Goal: Communication & Community: Share content

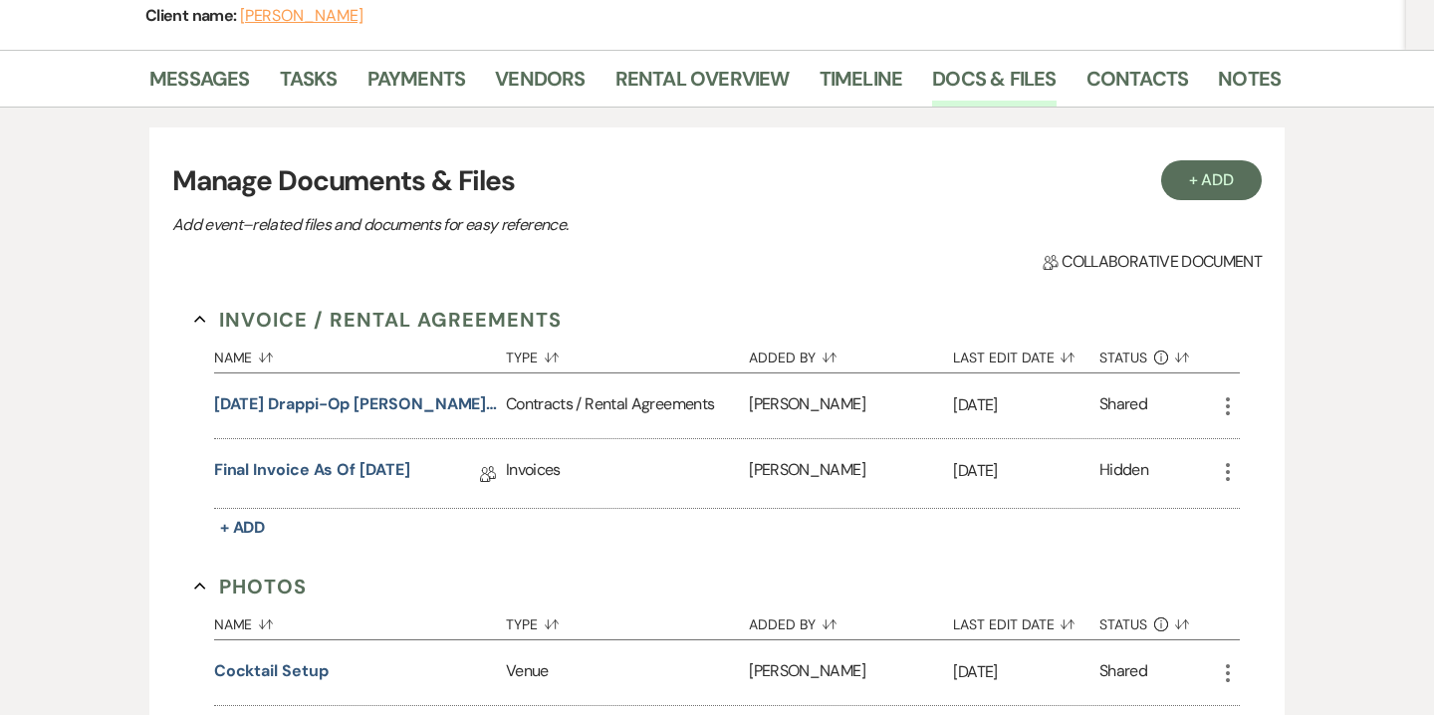
scroll to position [325, 0]
click at [410, 458] on link "Final Invoice as of [DATE]" at bounding box center [312, 473] width 196 height 31
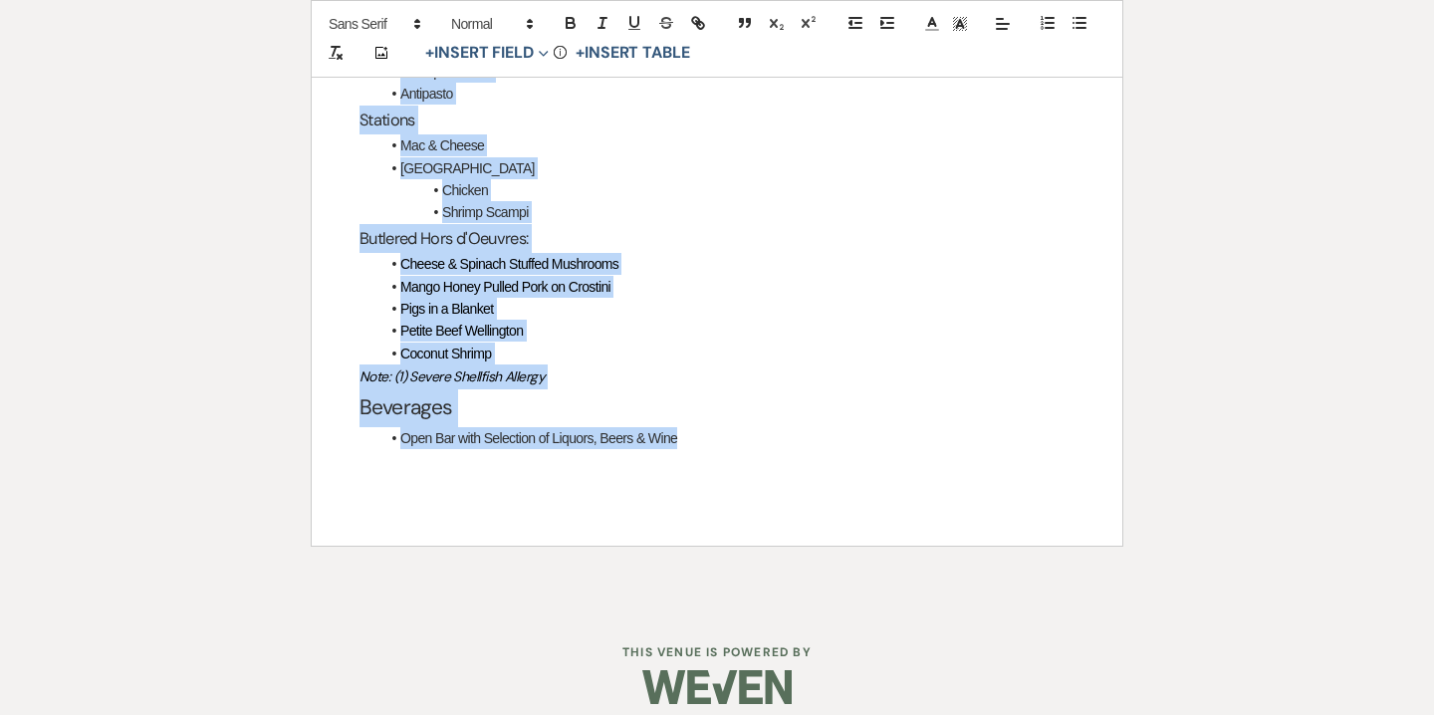
scroll to position [2726, 0]
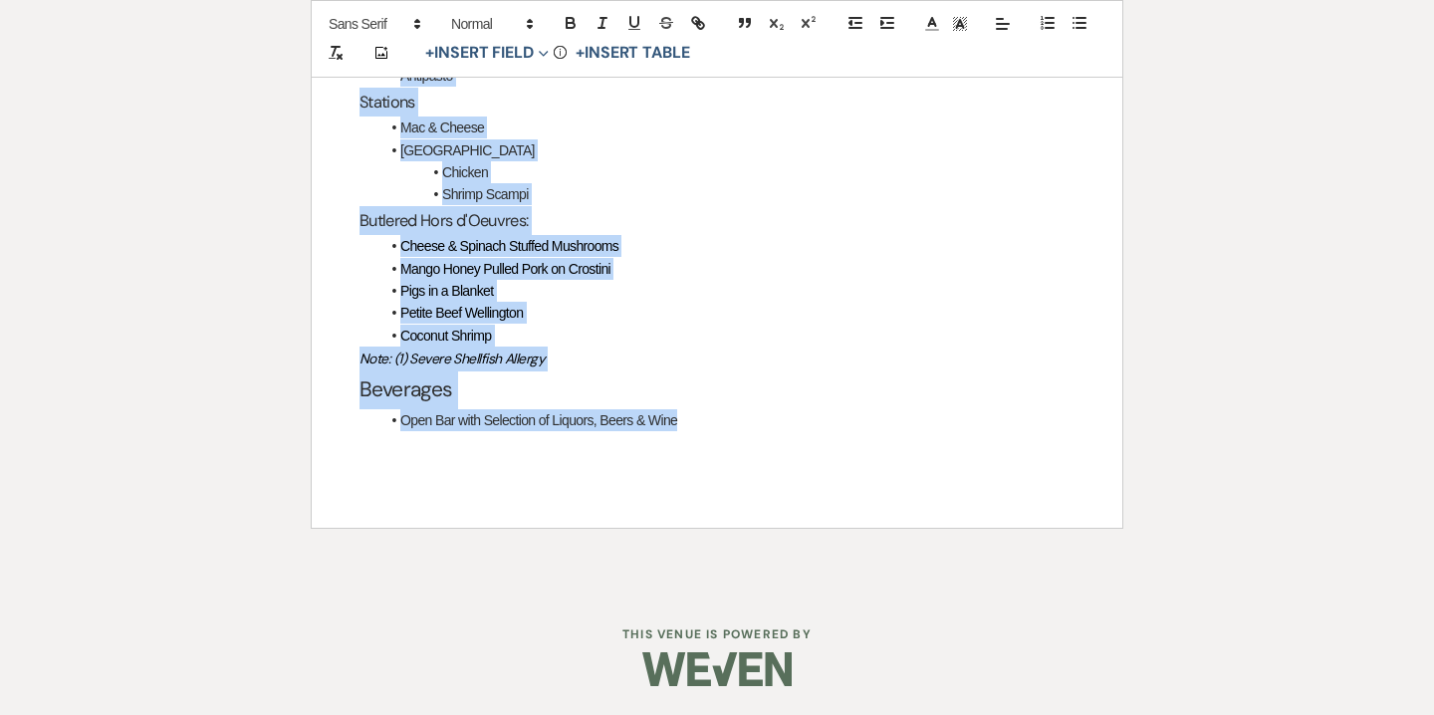
drag, startPoint x: 366, startPoint y: 252, endPoint x: 723, endPoint y: 488, distance: 428.5
click at [723, 488] on div "Payment Please make payment in the amount of $13,715.79 to "The Southern Mansio…" at bounding box center [717, 105] width 811 height 845
copy div "Payment Please make payment in the amount of $13,715.79 to "The Southern Mansio…"
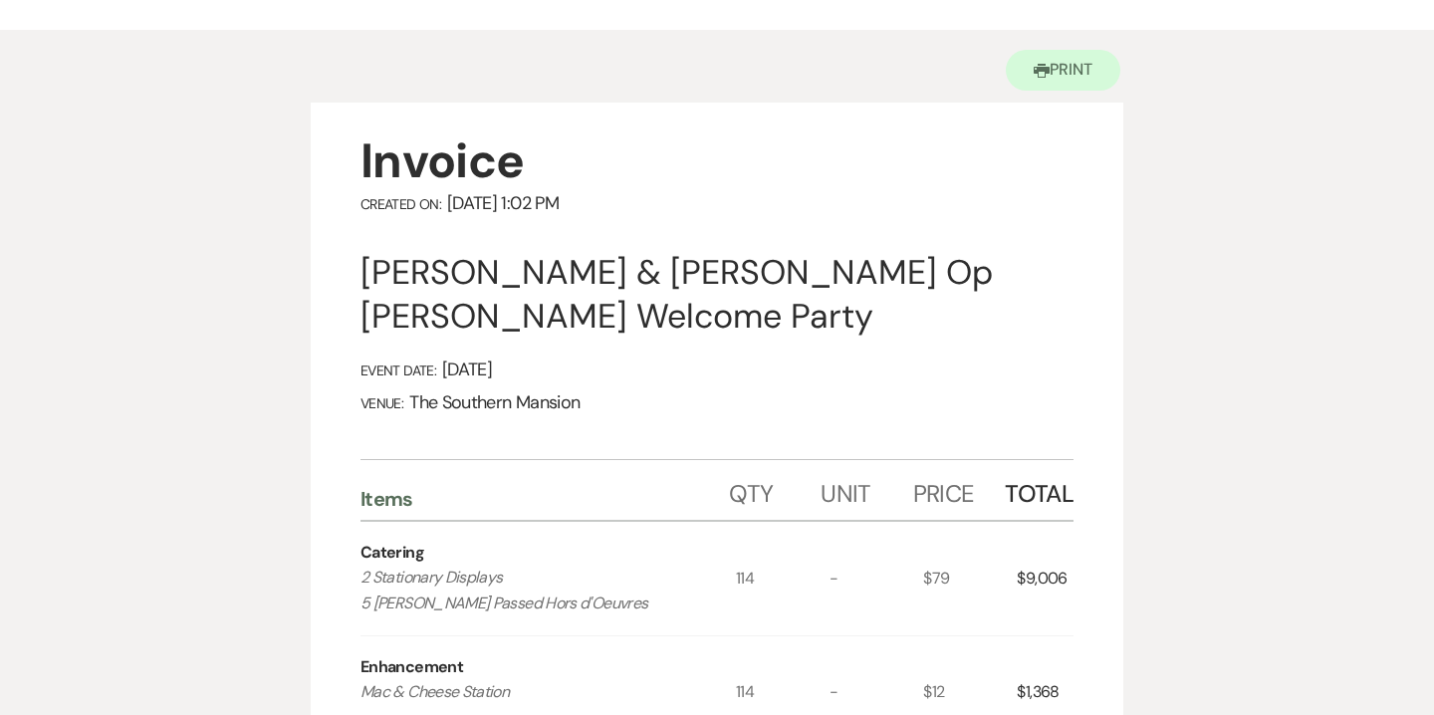
scroll to position [0, 0]
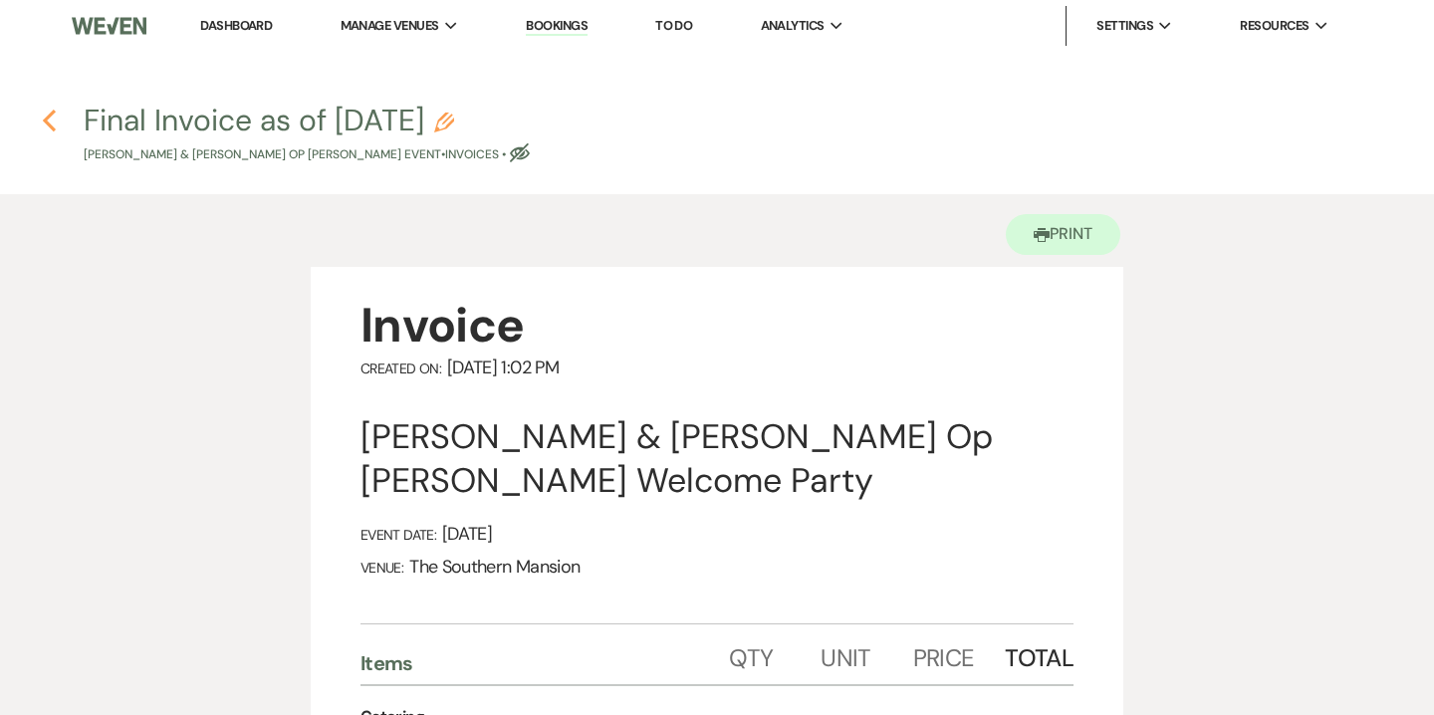
click at [44, 122] on use "button" at bounding box center [49, 121] width 13 height 22
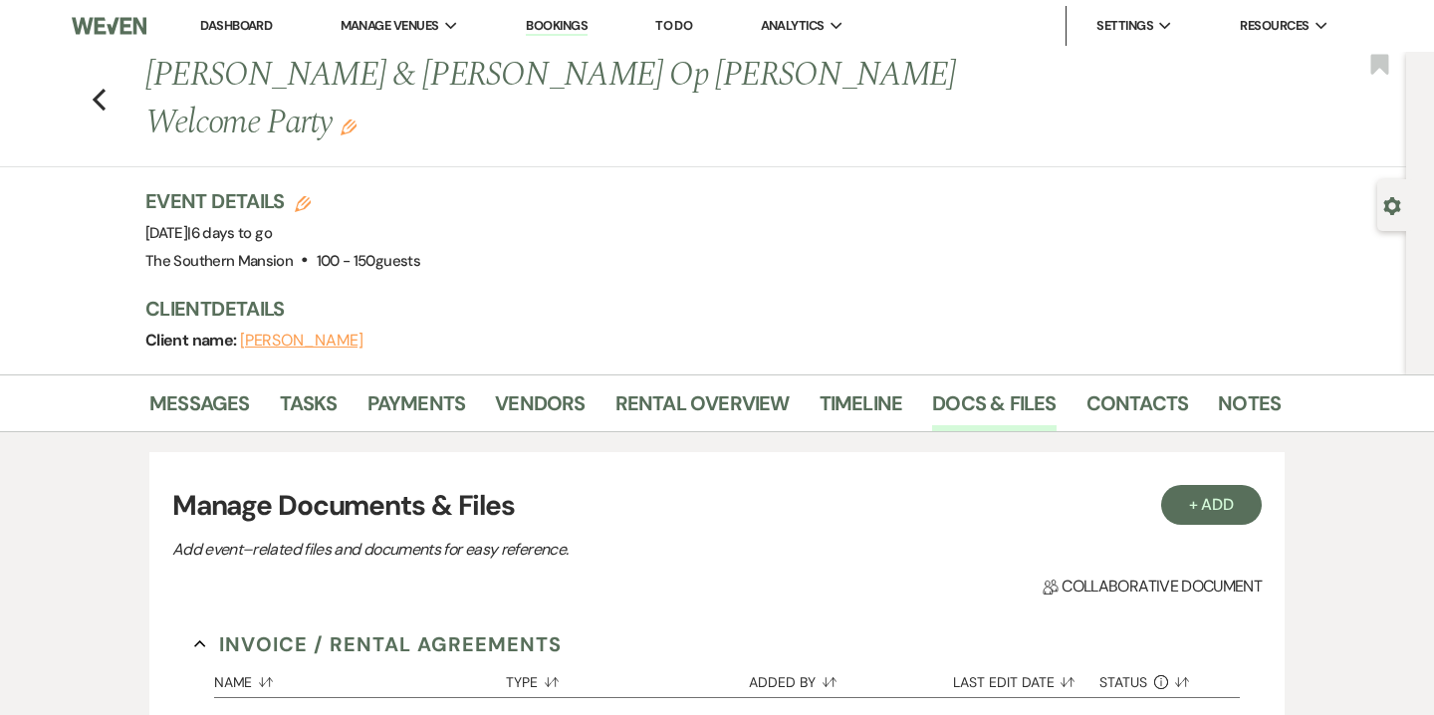
scroll to position [325, 0]
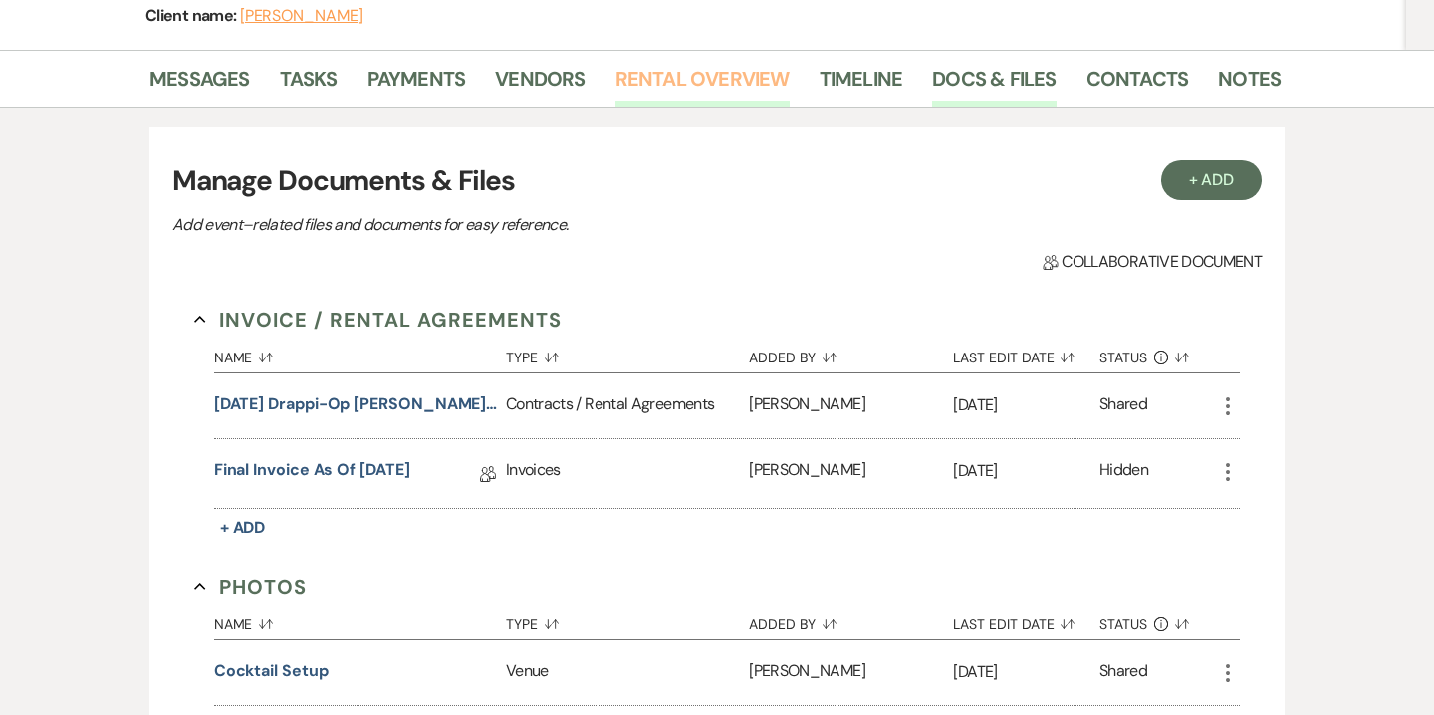
click at [708, 63] on link "Rental Overview" at bounding box center [703, 85] width 174 height 44
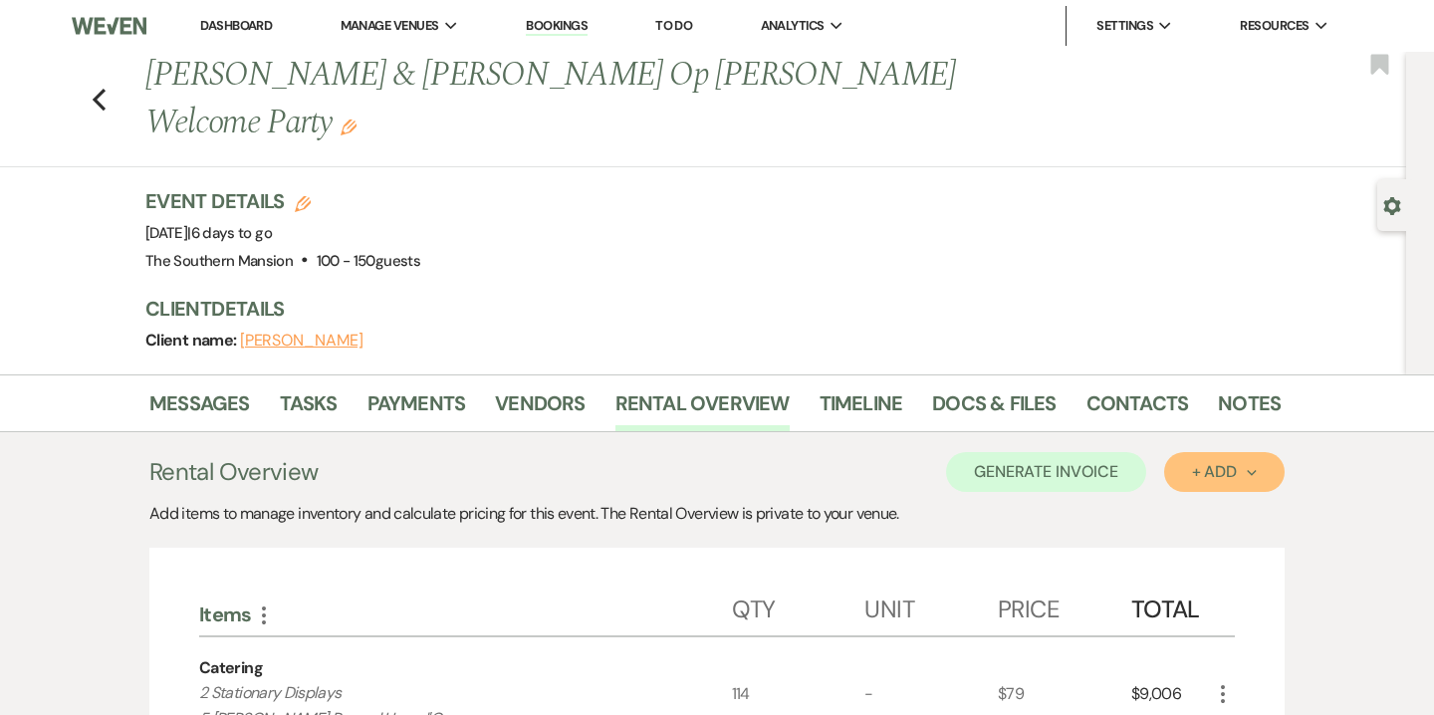
click at [1224, 464] on div "+ Add Next" at bounding box center [1224, 472] width 65 height 16
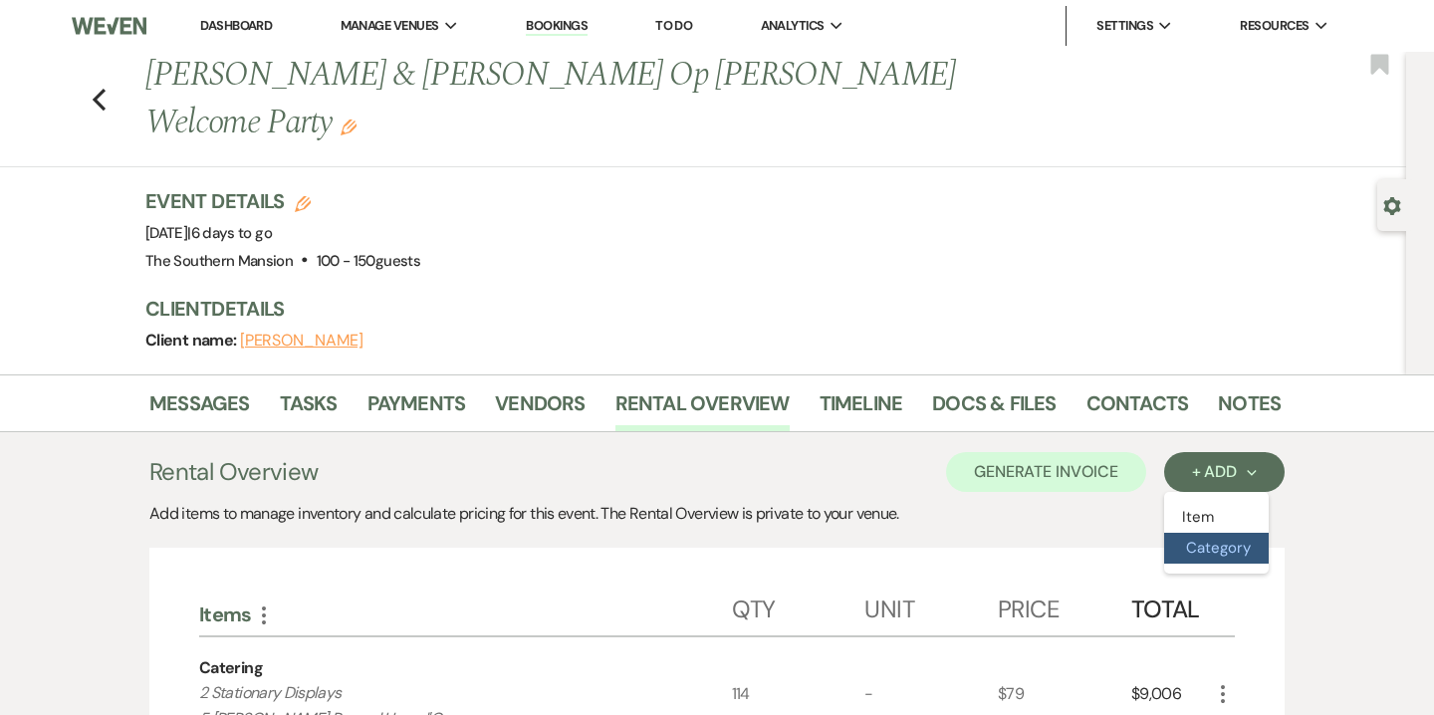
click at [1210, 533] on button "Category" at bounding box center [1217, 548] width 105 height 31
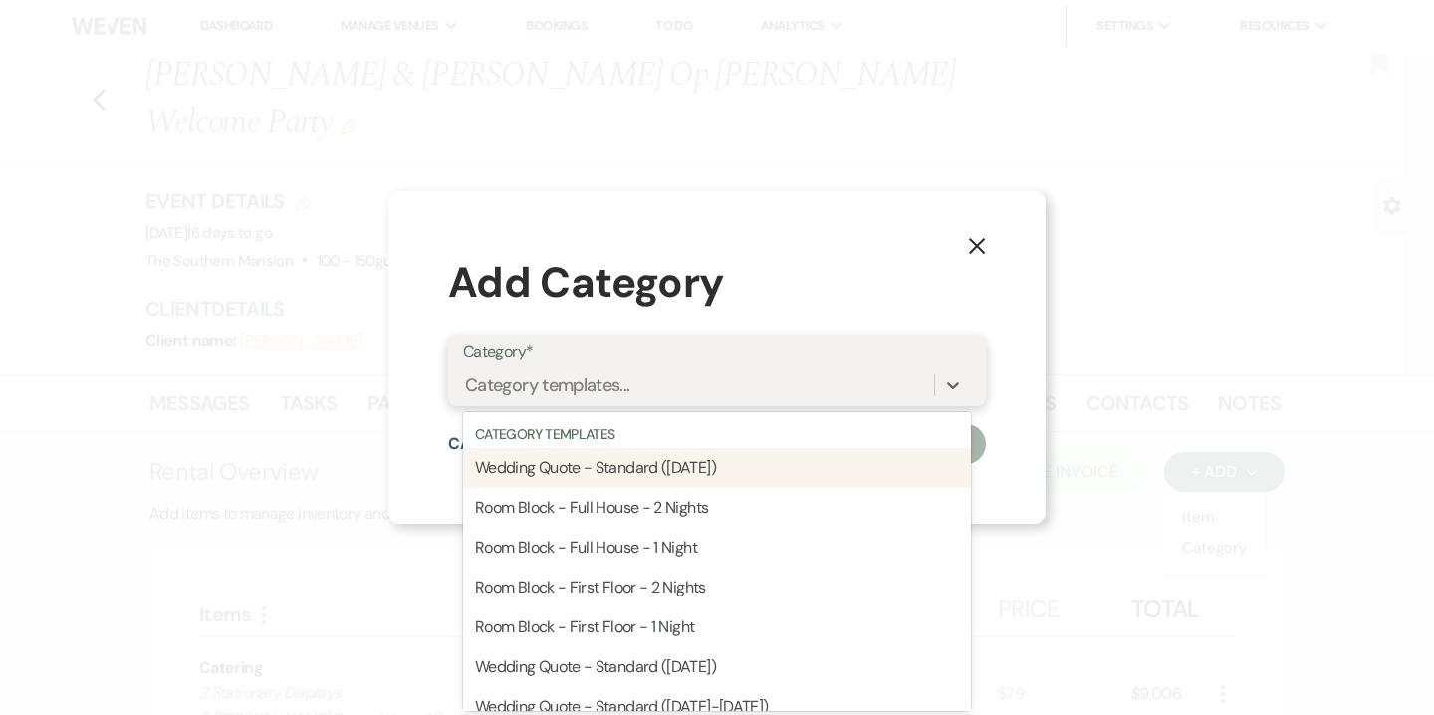
click at [572, 393] on div "Category templates..." at bounding box center [547, 385] width 165 height 27
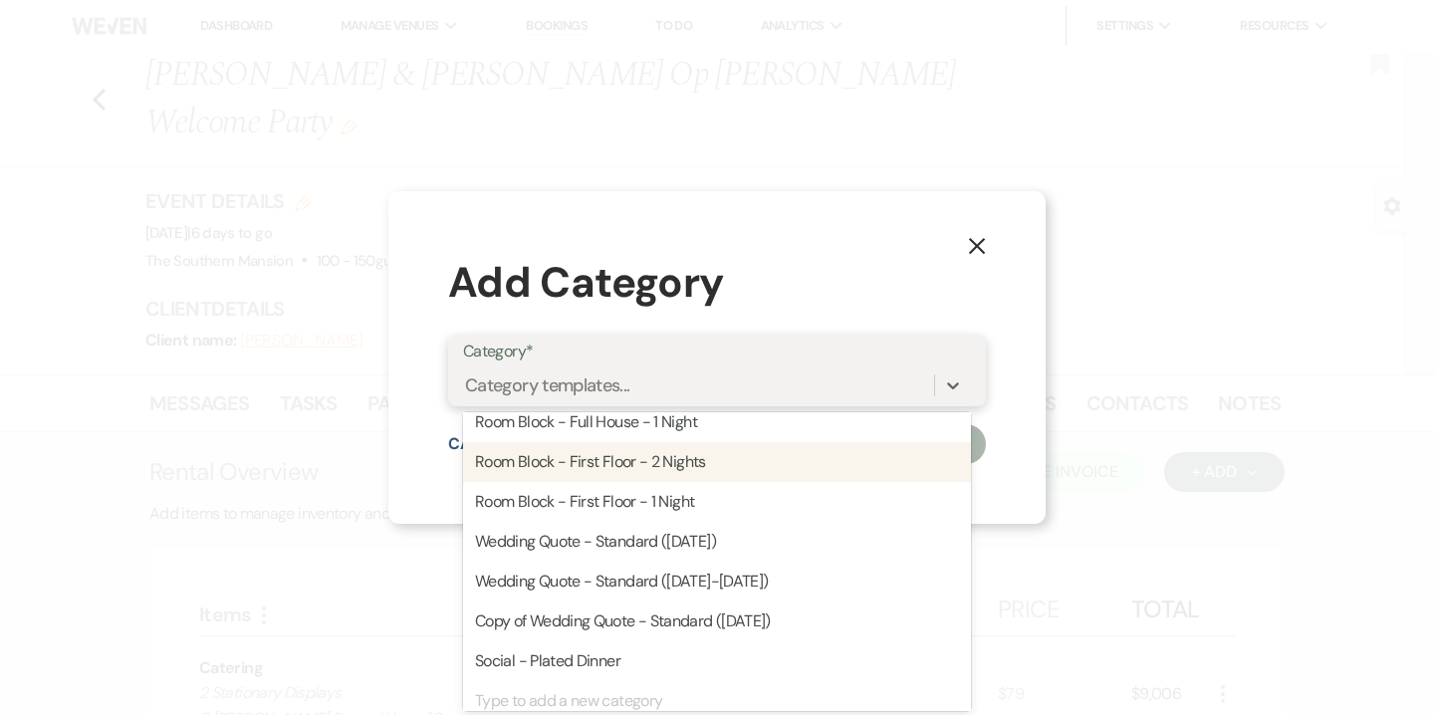
scroll to position [147, 0]
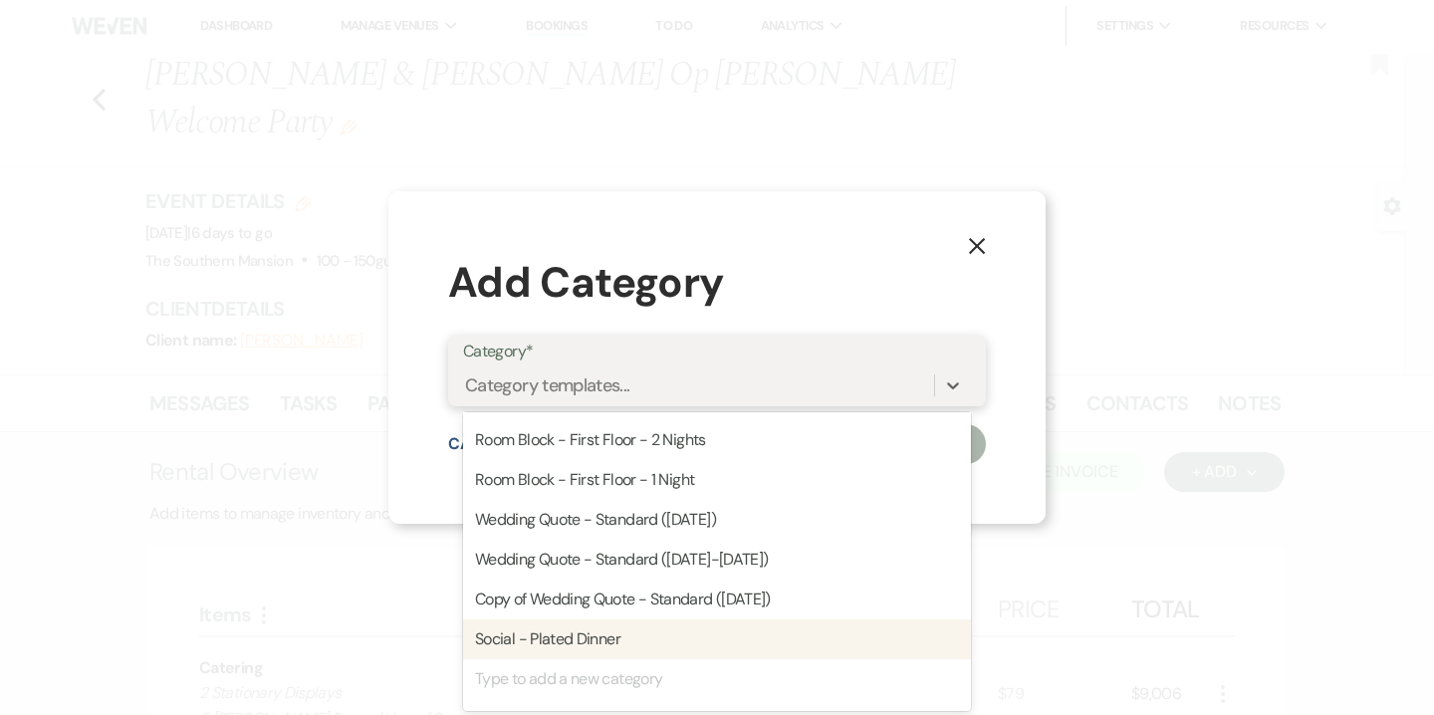
click at [590, 633] on div "Social - Plated Dinner" at bounding box center [717, 640] width 508 height 40
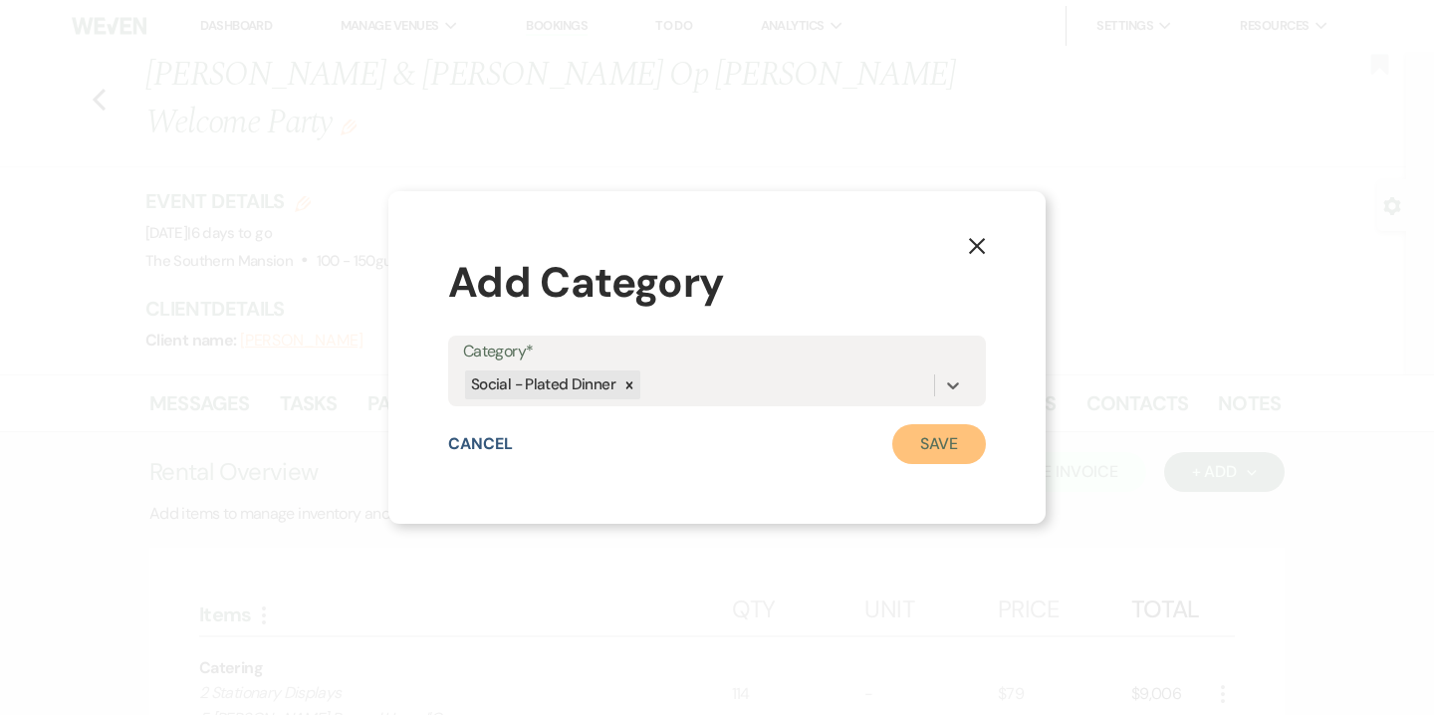
click at [938, 455] on button "Save" at bounding box center [940, 444] width 94 height 40
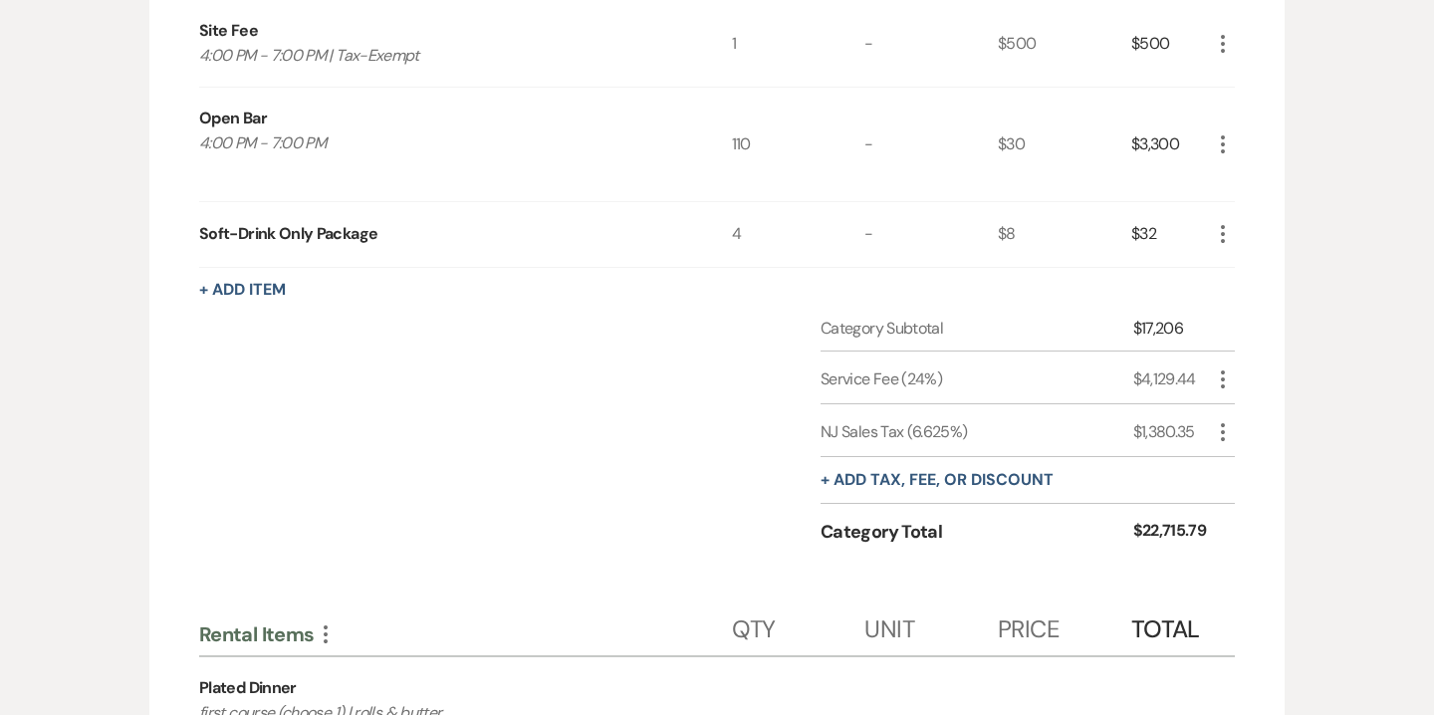
scroll to position [1107, 0]
click at [307, 131] on p "4:00 PM - 7:00 PM" at bounding box center [438, 156] width 479 height 51
copy p "4:00 PM - 7:00 PM"
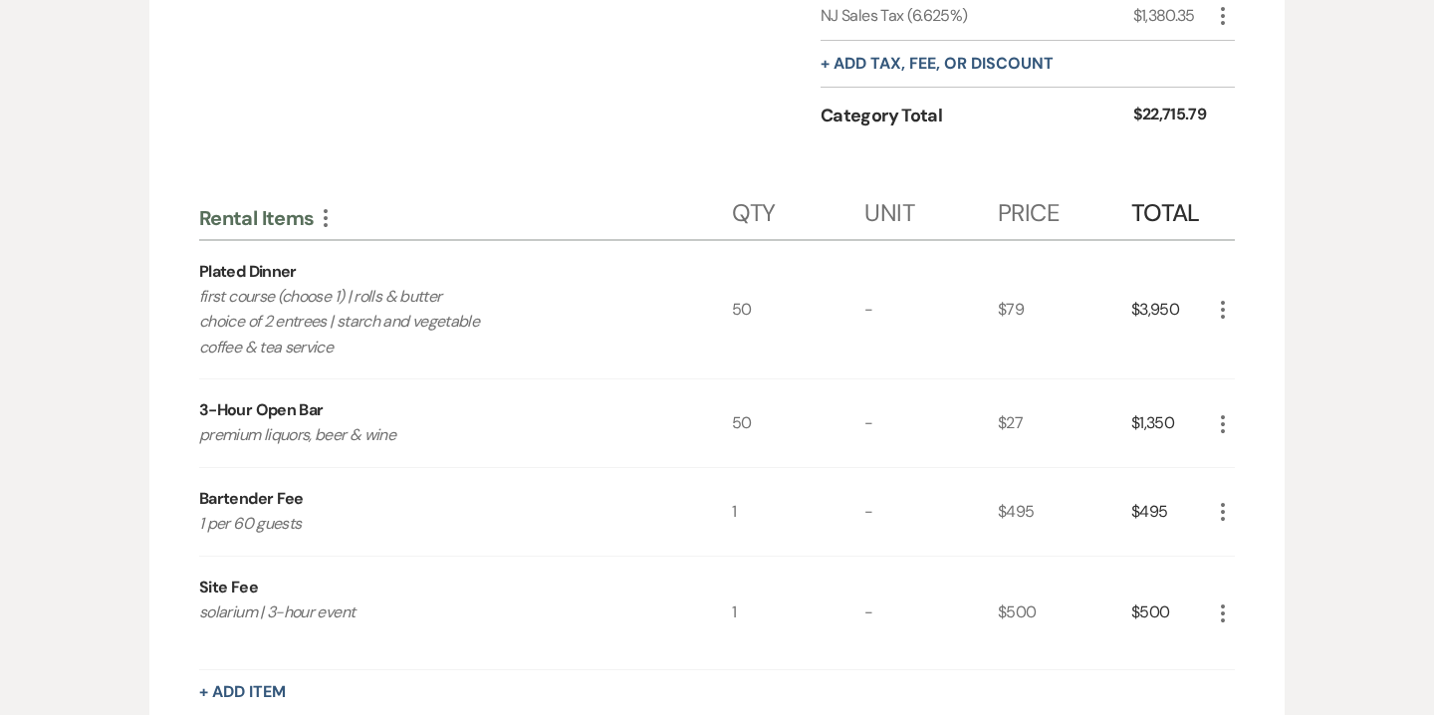
scroll to position [1525, 0]
click at [1218, 297] on icon "More" at bounding box center [1223, 309] width 24 height 24
click at [1265, 332] on button "Pencil Edit" at bounding box center [1263, 348] width 104 height 32
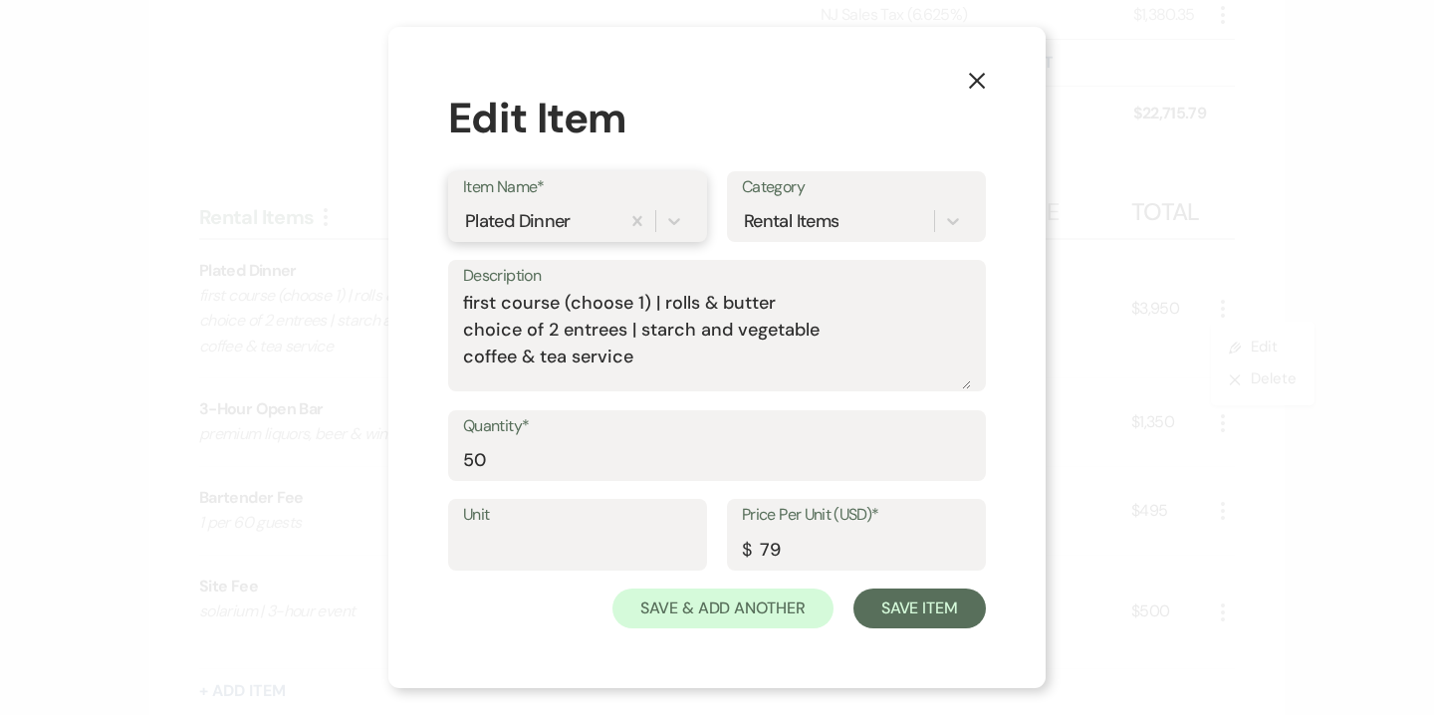
click at [594, 211] on div "Plated Dinner" at bounding box center [541, 220] width 156 height 35
type input "Open Bar"
drag, startPoint x: 654, startPoint y: 371, endPoint x: 441, endPoint y: 294, distance: 226.6
click at [441, 294] on div "X Edit Item Item Name* Open Bar Category Rental Items Description first course …" at bounding box center [717, 358] width 657 height 662
paste textarea "4:00 PM - 7:00 PM"
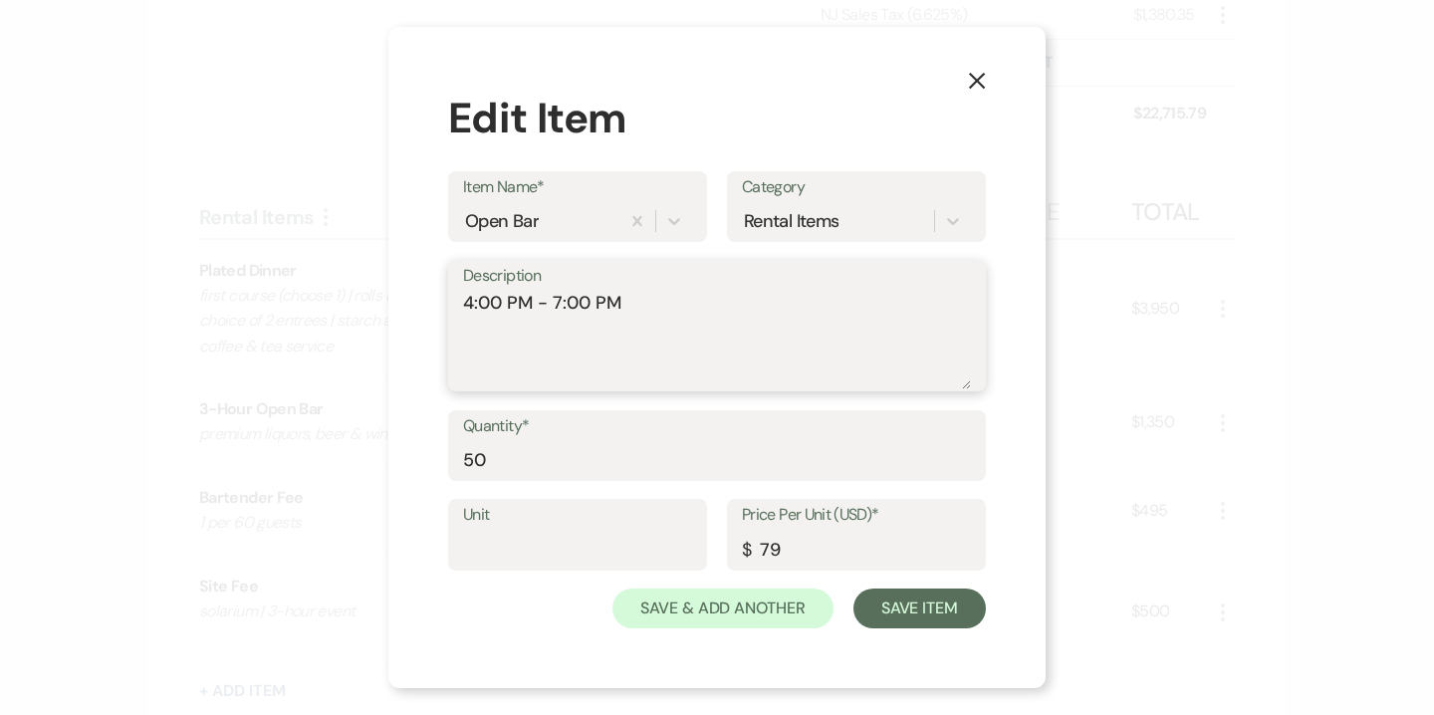
type textarea "4:00 PM - 7:00 PM"
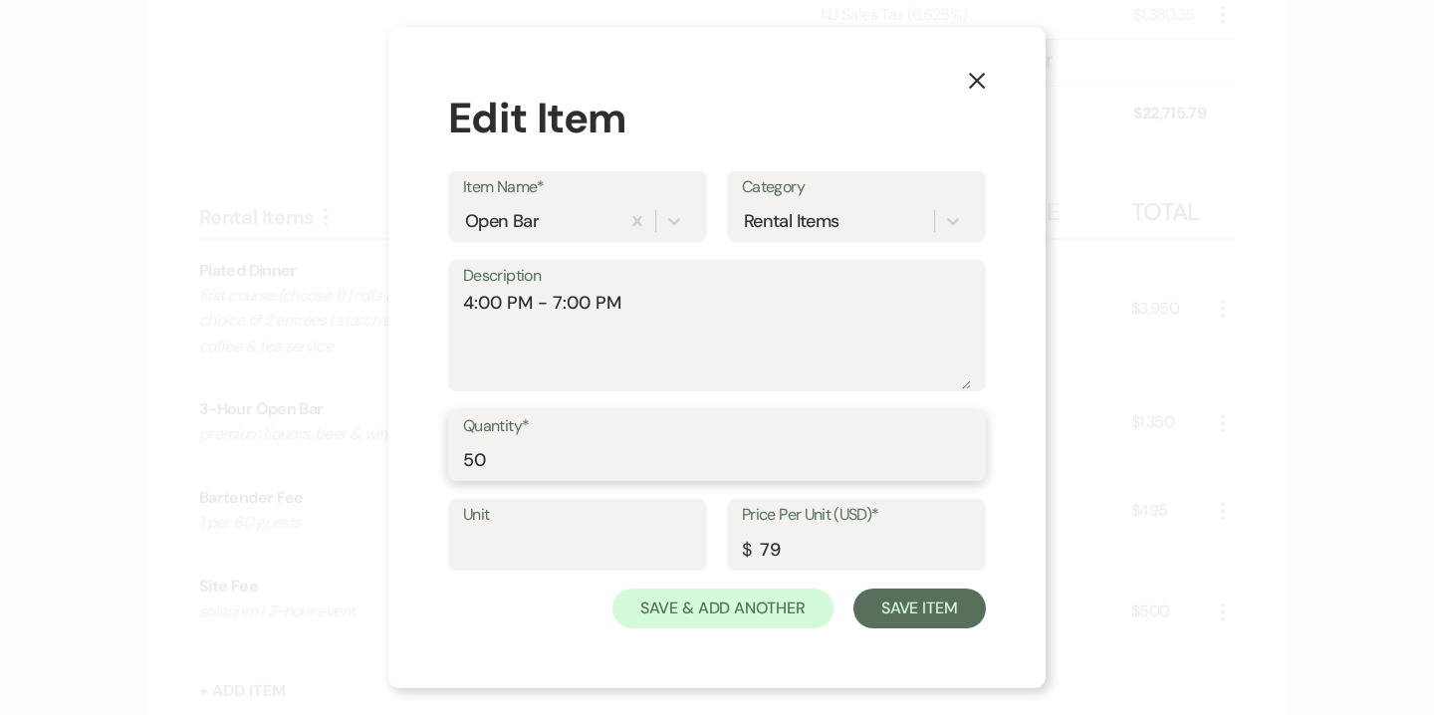
click at [490, 458] on input "50" at bounding box center [717, 459] width 508 height 39
type input "114"
click at [751, 548] on div "$" at bounding box center [746, 550] width 9 height 27
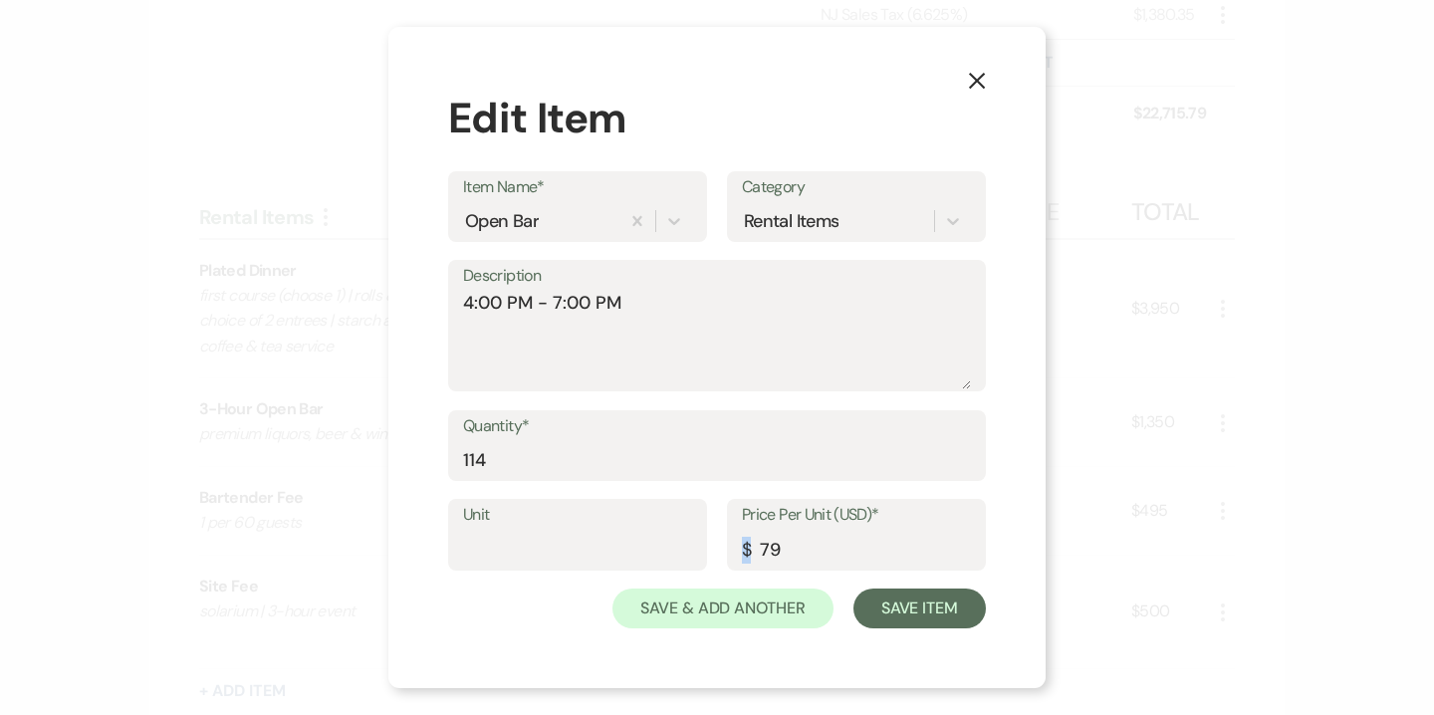
click at [751, 548] on div "$" at bounding box center [746, 550] width 9 height 27
click at [790, 553] on input "79" at bounding box center [856, 549] width 229 height 39
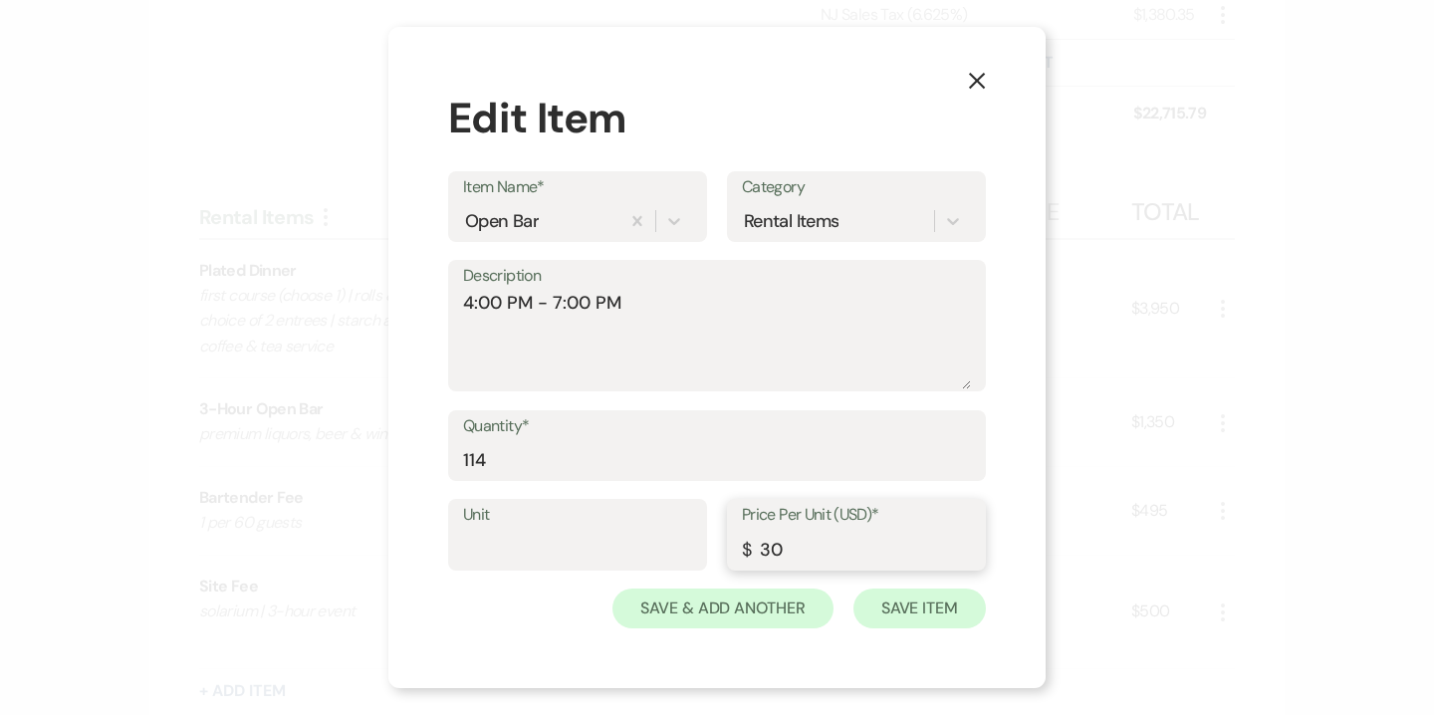
type input "30"
click at [918, 612] on button "Save Item" at bounding box center [920, 609] width 132 height 40
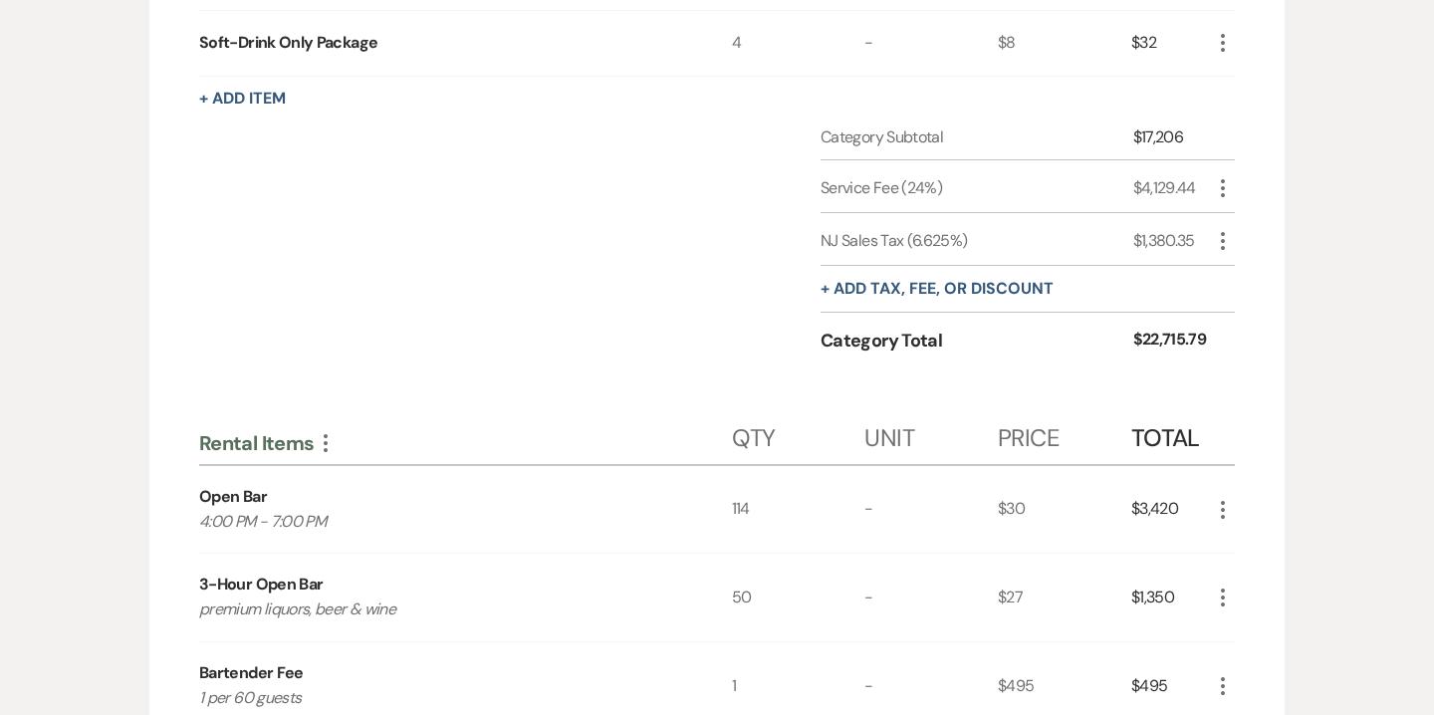
scroll to position [1359, 0]
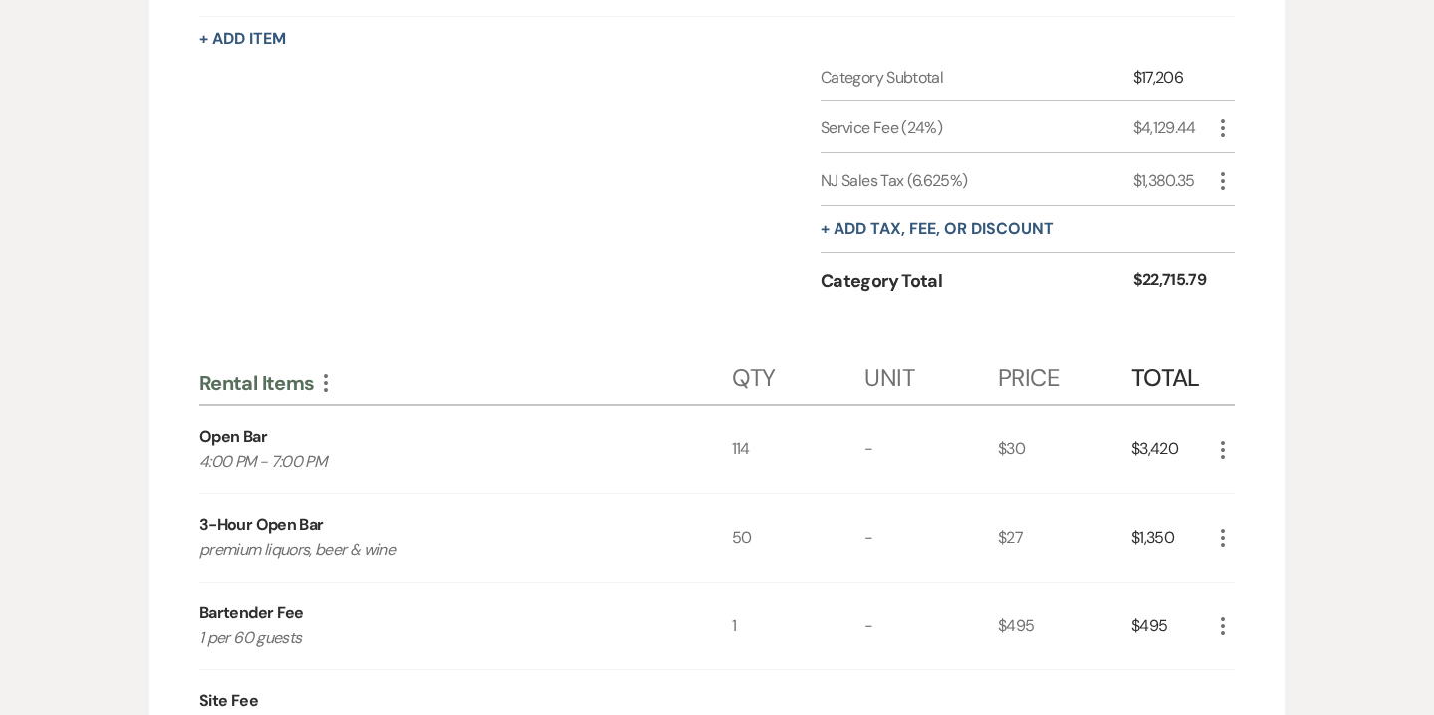
click at [1227, 438] on icon "More" at bounding box center [1223, 450] width 24 height 24
click at [1264, 473] on button "Pencil Edit" at bounding box center [1263, 489] width 104 height 32
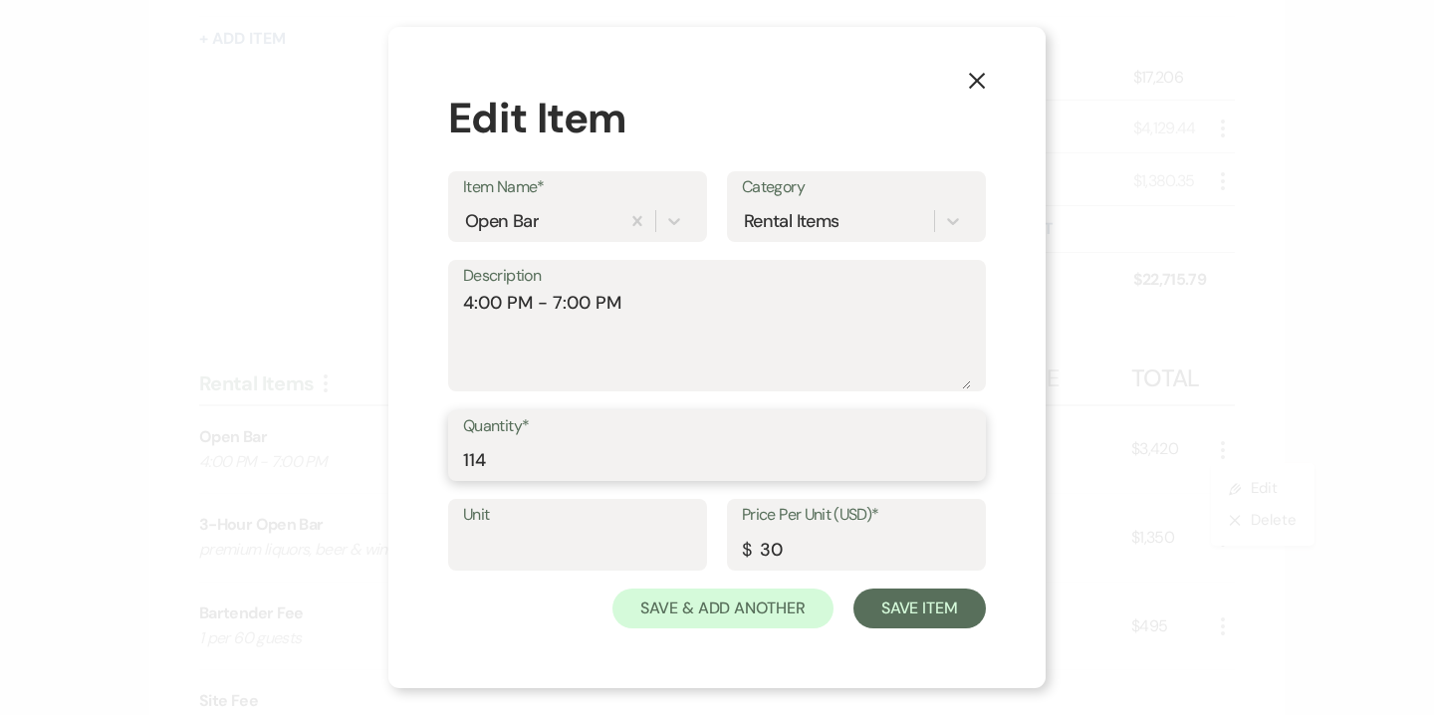
click at [518, 458] on input "114" at bounding box center [717, 459] width 508 height 39
type input "110"
click at [908, 586] on div "Unit Price Per Unit (USD)* $ 30" at bounding box center [717, 544] width 538 height 90
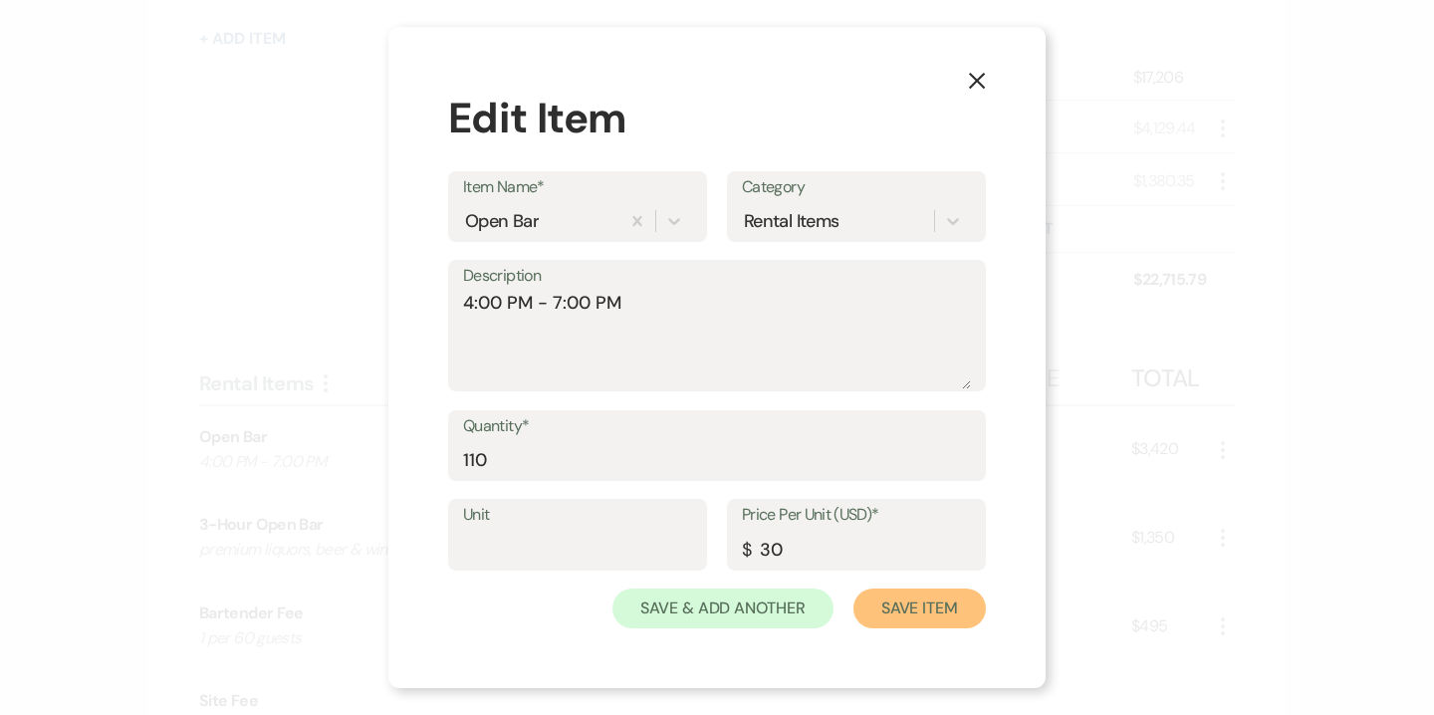
click at [907, 610] on button "Save Item" at bounding box center [920, 609] width 132 height 40
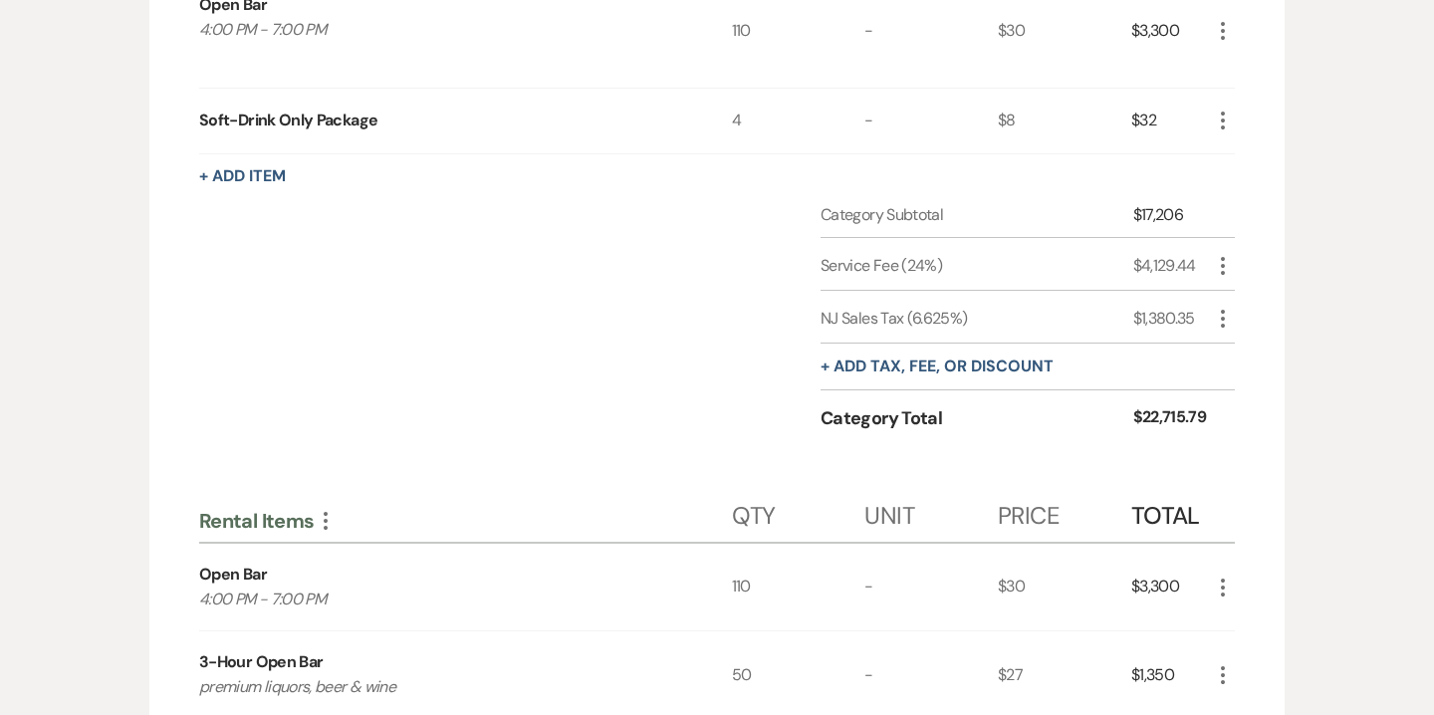
scroll to position [1223, 0]
click at [1227, 661] on icon "More" at bounding box center [1223, 673] width 24 height 24
click at [1254, 696] on button "Pencil Edit" at bounding box center [1263, 712] width 104 height 32
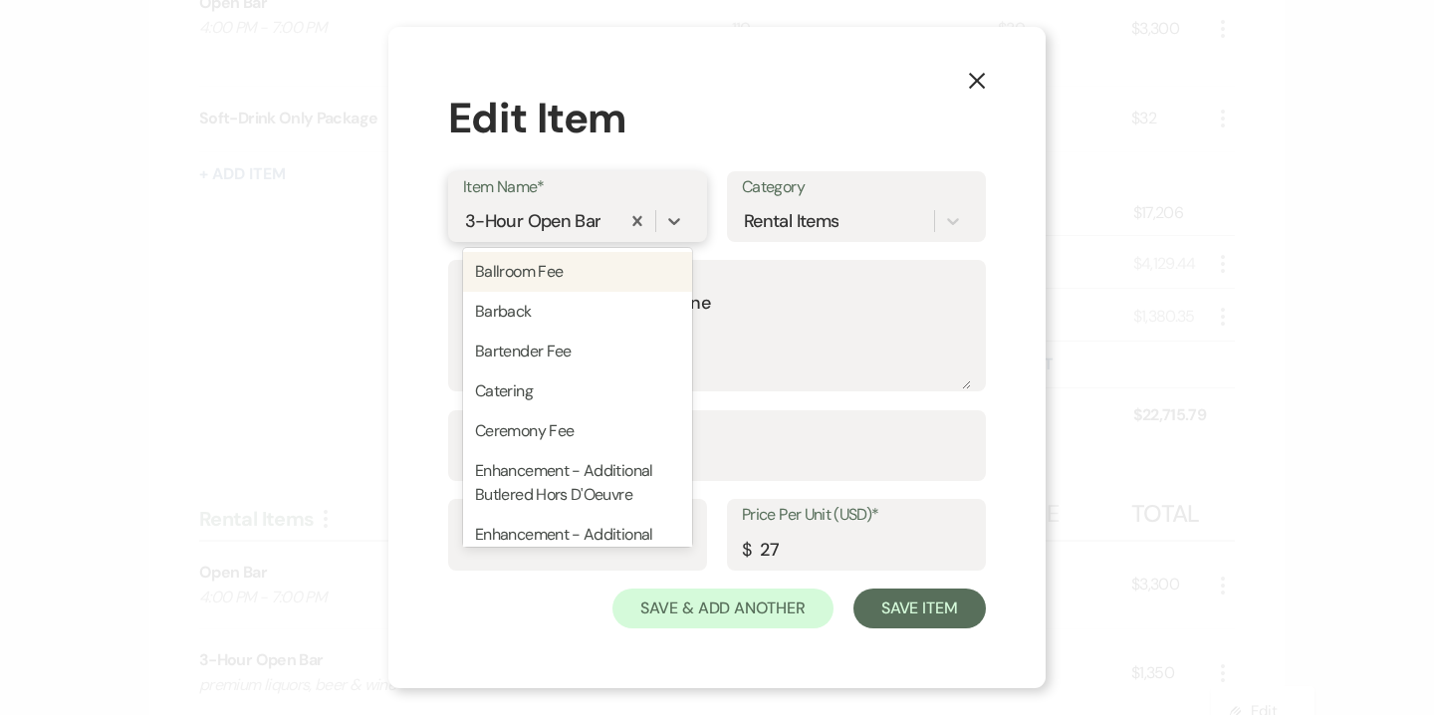
click at [528, 224] on div "3-Hour Open Bar" at bounding box center [532, 220] width 135 height 27
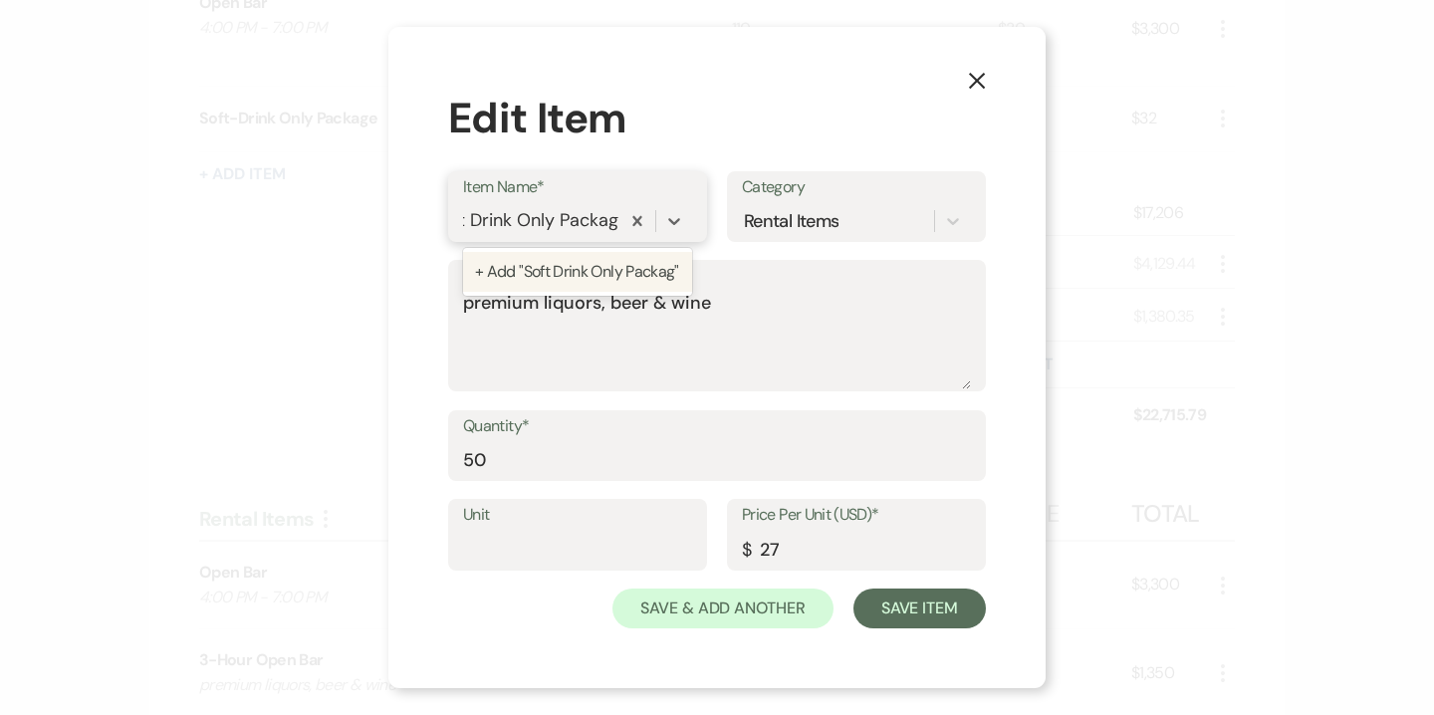
type input "Soft Drink Only Package"
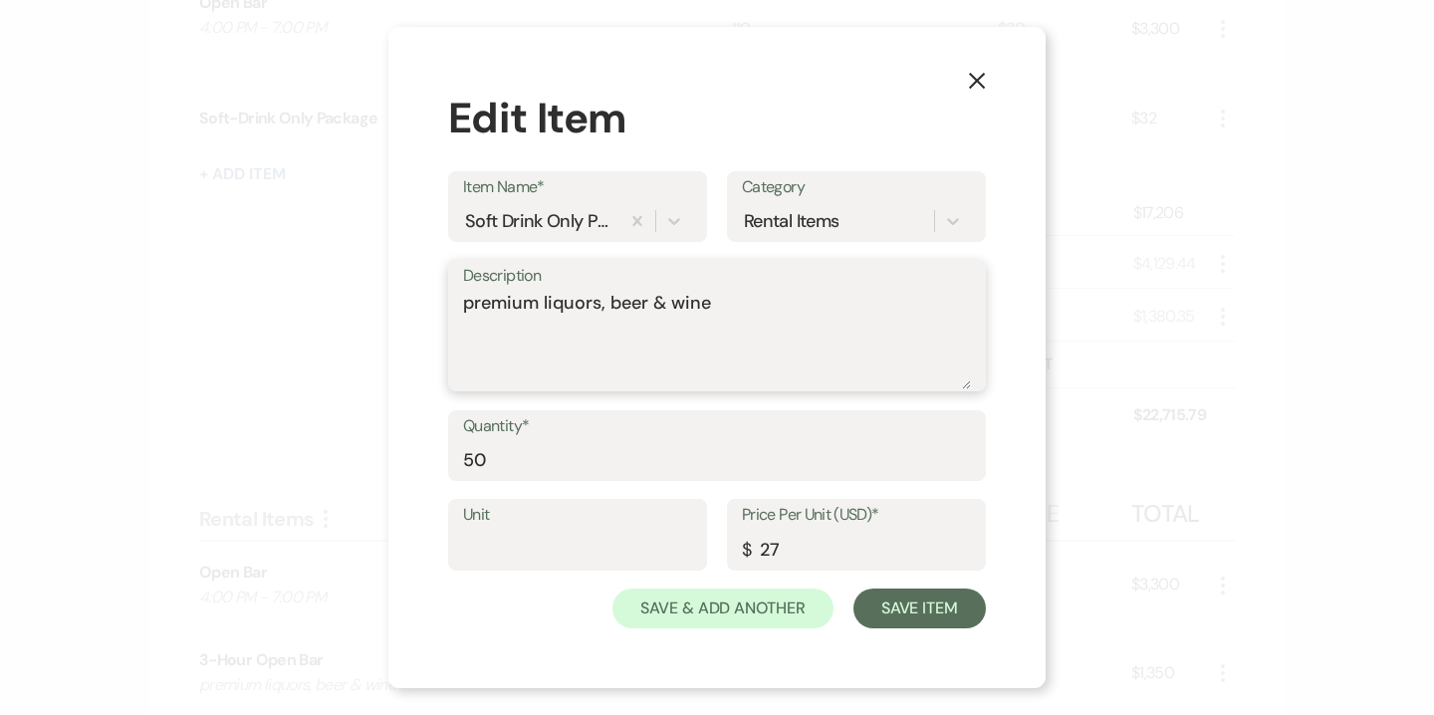
click at [558, 307] on textarea "premium liquors, beer & wine" at bounding box center [717, 340] width 508 height 100
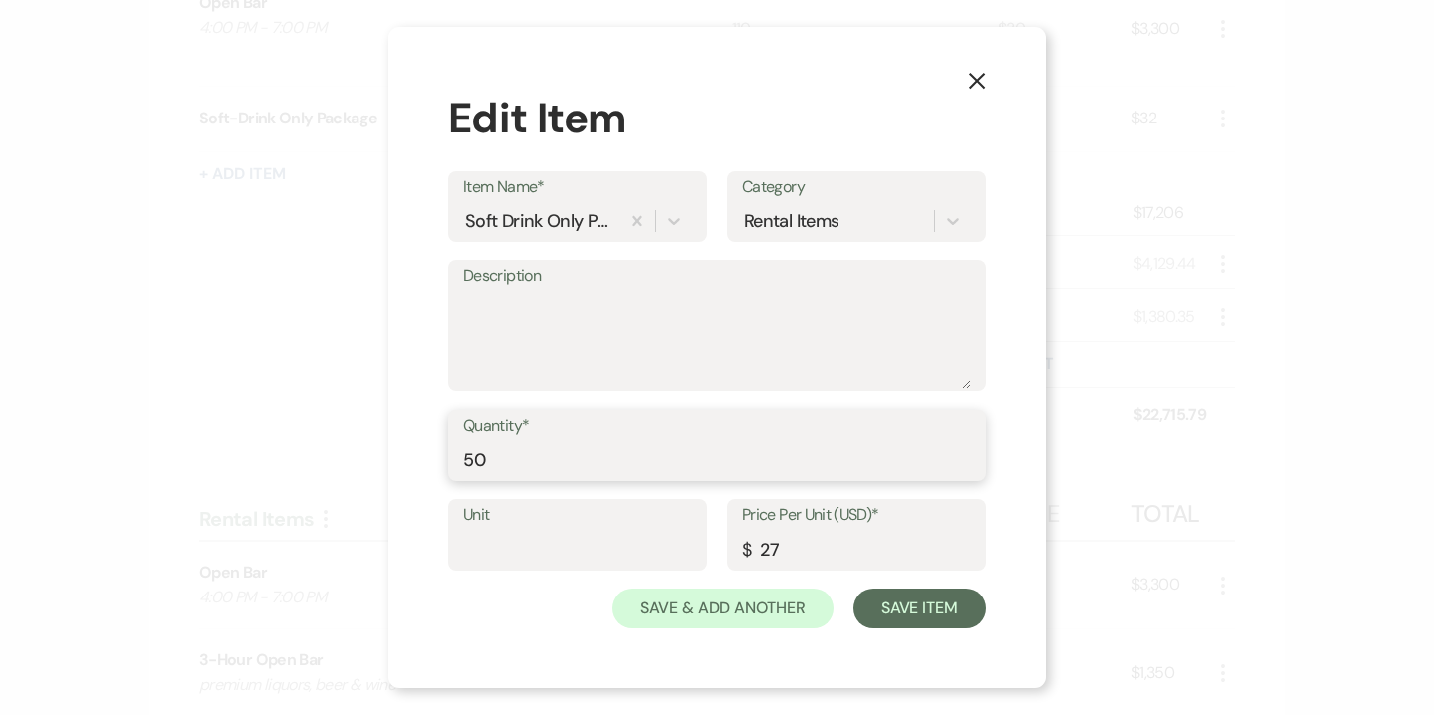
click at [532, 442] on input "50" at bounding box center [717, 459] width 508 height 39
type input "4"
click at [774, 542] on input "27" at bounding box center [856, 549] width 229 height 39
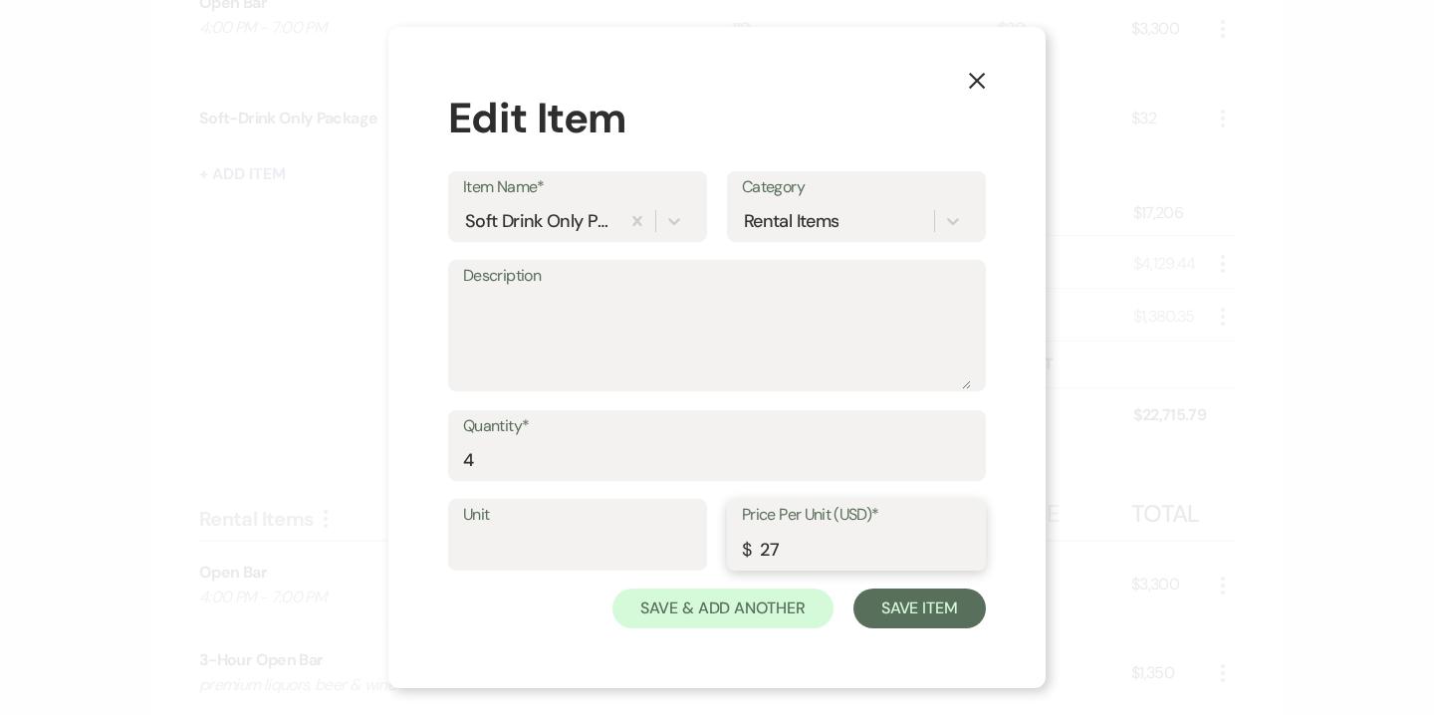
click at [774, 542] on input "27" at bounding box center [856, 549] width 229 height 39
type input "8"
click at [912, 613] on button "Save Item" at bounding box center [920, 609] width 132 height 40
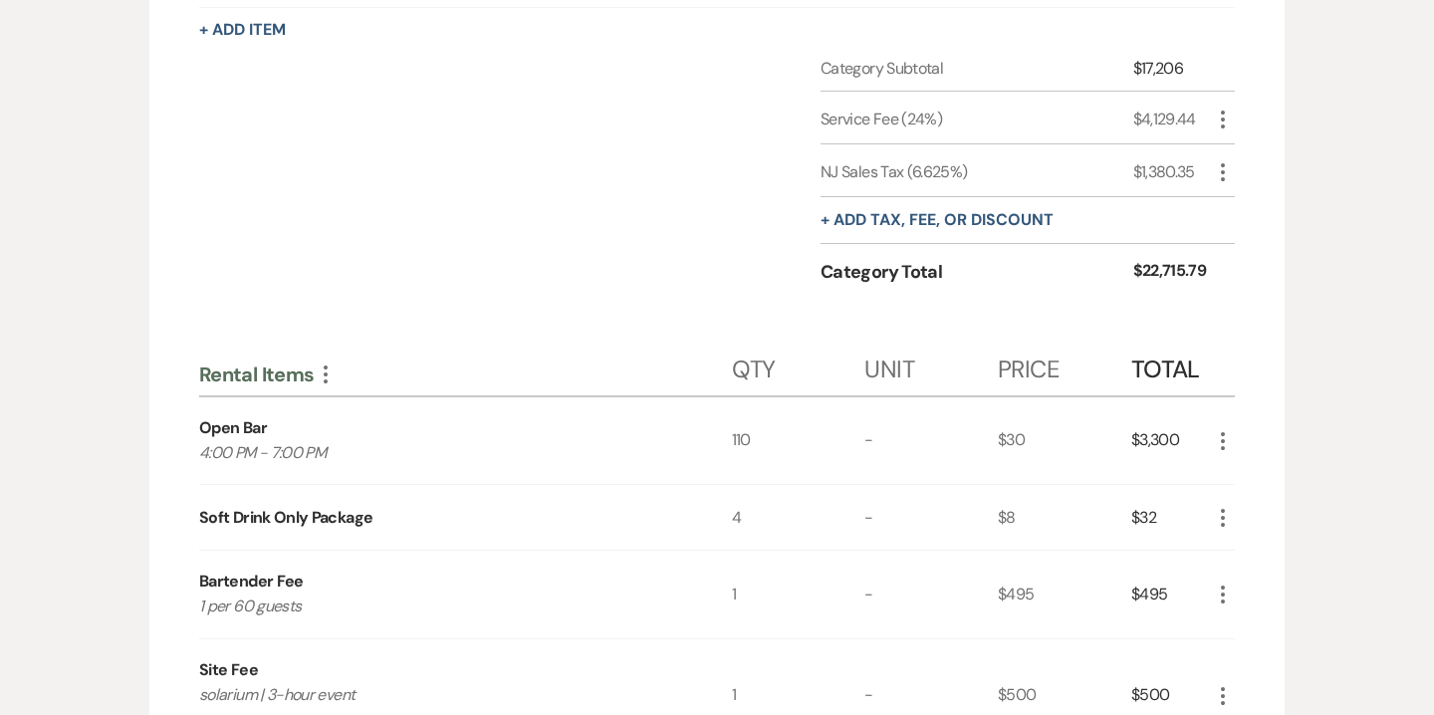
scroll to position [1443, 0]
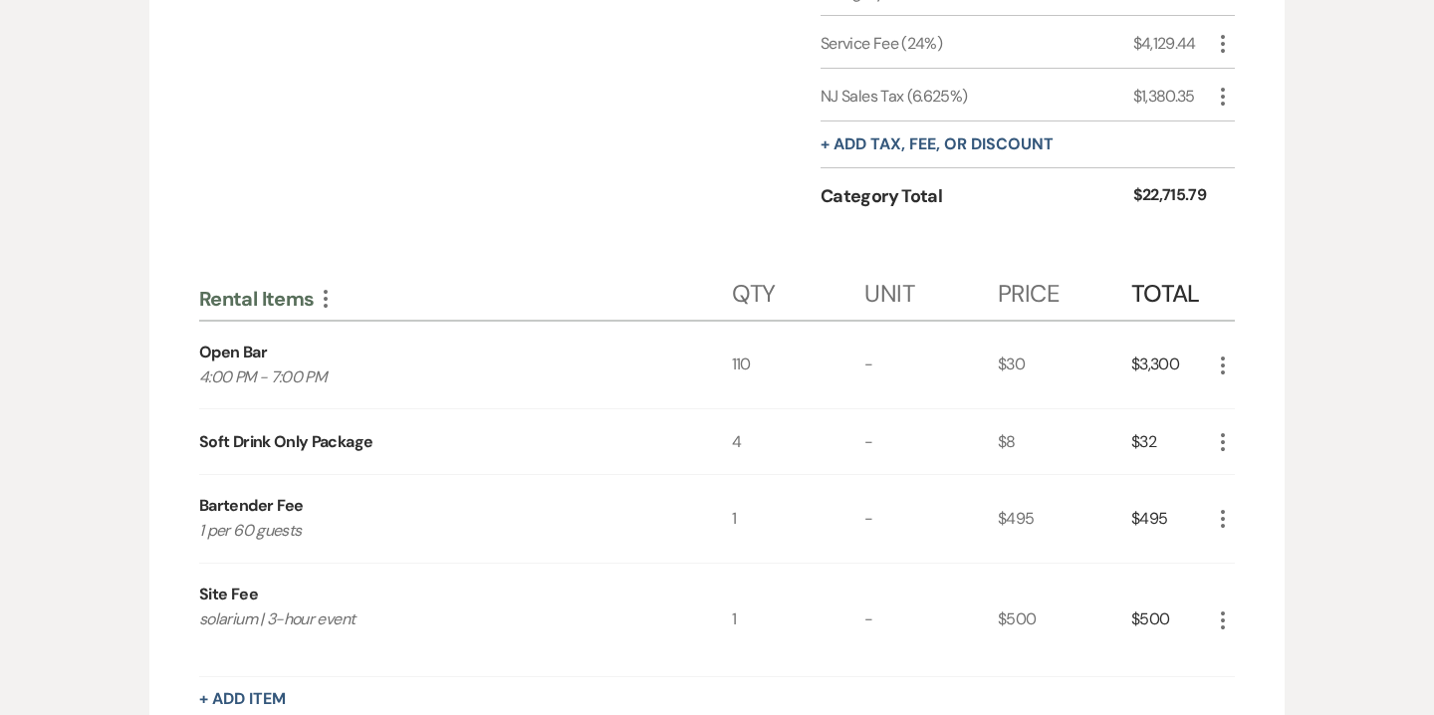
click at [1223, 510] on use "button" at bounding box center [1223, 519] width 4 height 18
click at [1273, 574] on button "X Delete" at bounding box center [1265, 590] width 108 height 32
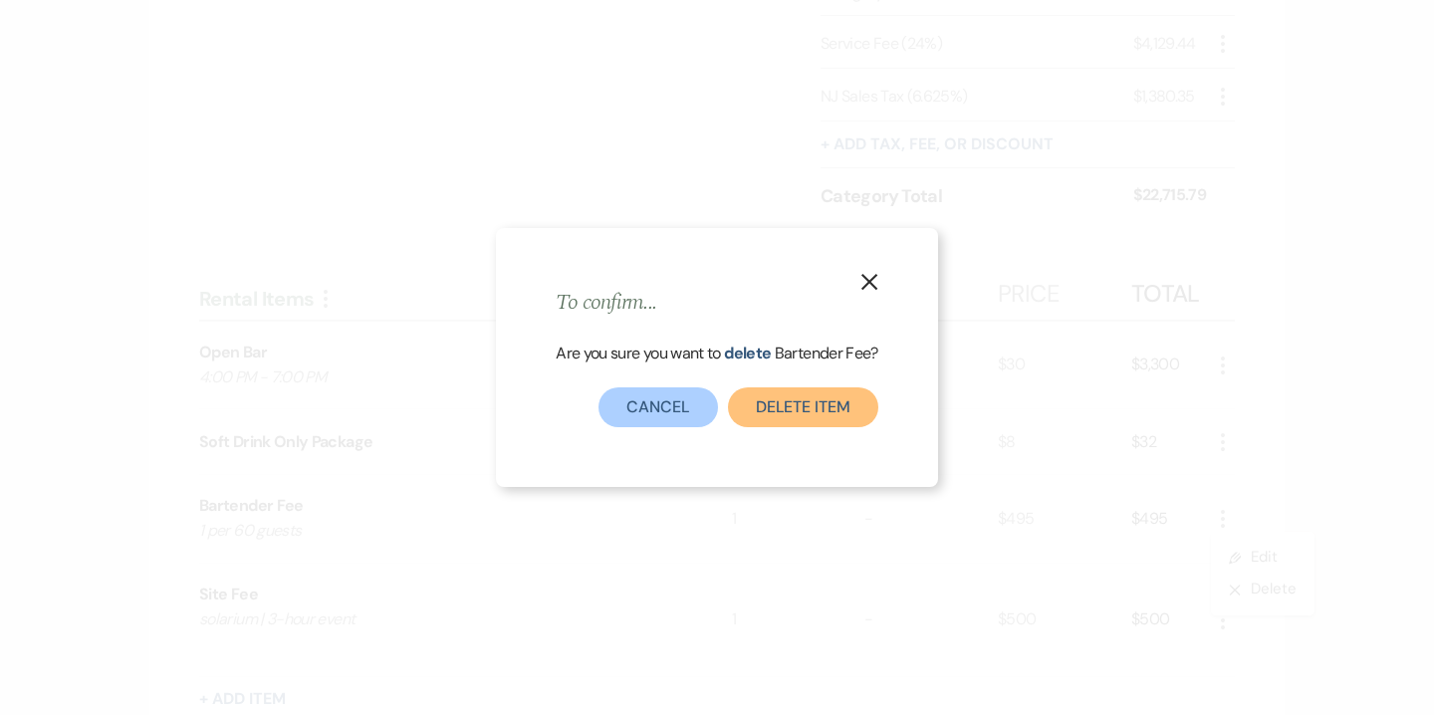
click at [842, 398] on button "Delete Item" at bounding box center [803, 408] width 150 height 40
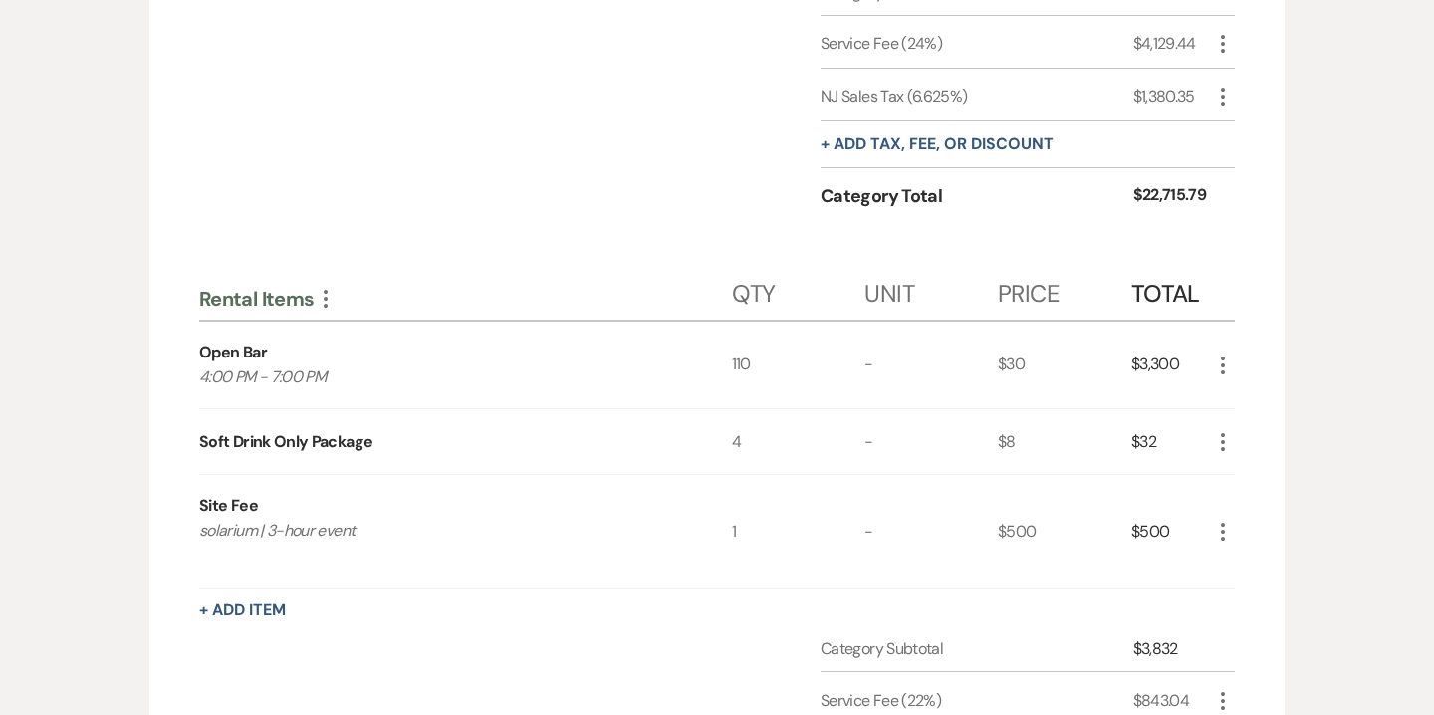
click at [1212, 520] on icon "More" at bounding box center [1223, 532] width 24 height 24
click at [1272, 587] on button "X Delete" at bounding box center [1265, 603] width 108 height 32
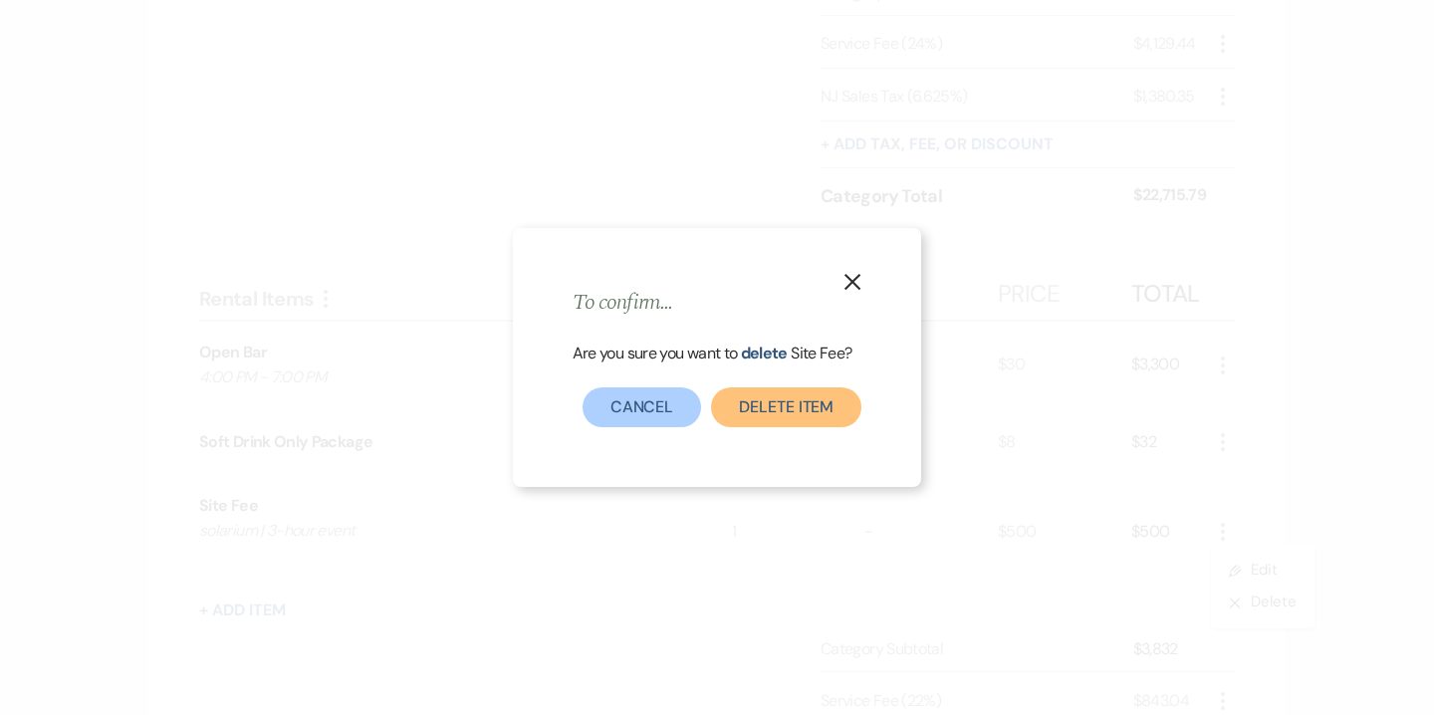
click at [815, 401] on button "Delete Item" at bounding box center [786, 408] width 150 height 40
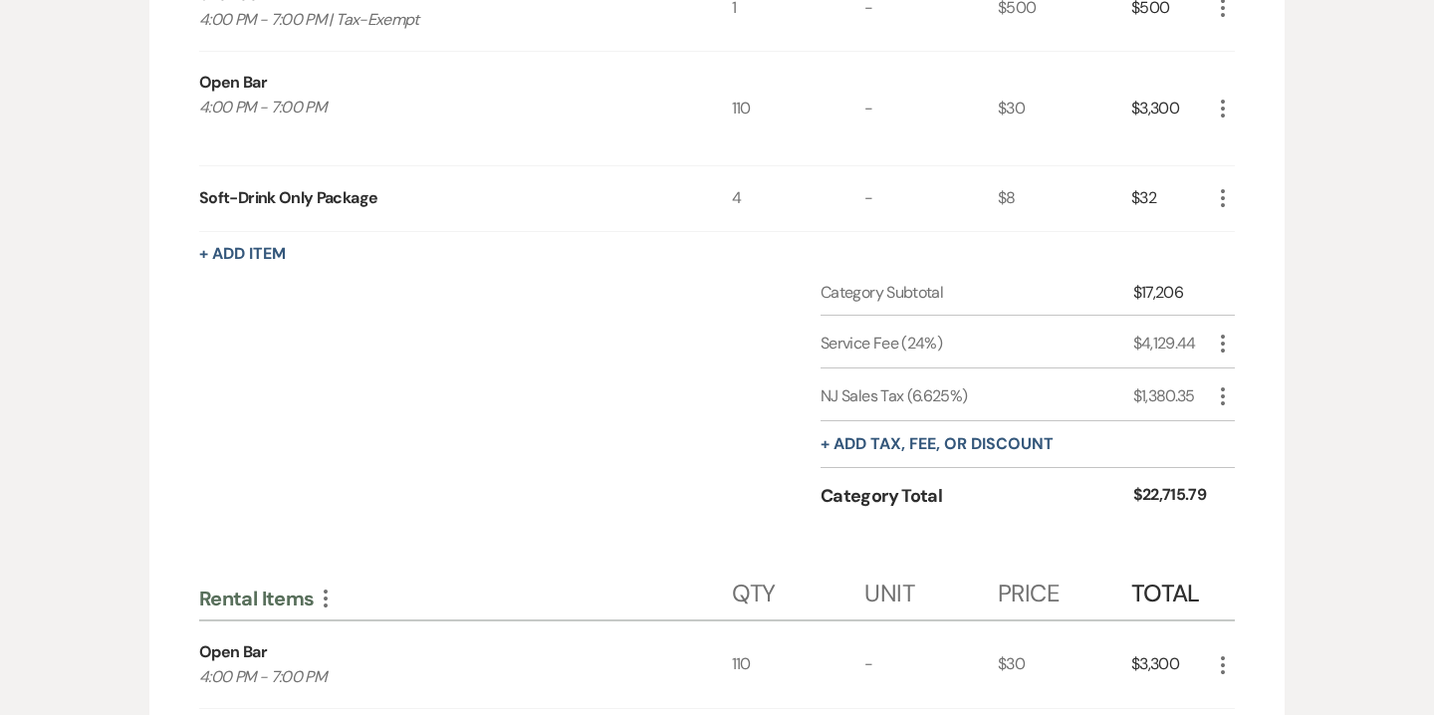
scroll to position [1142, 0]
click at [1224, 389] on use "button" at bounding box center [1223, 398] width 4 height 18
click at [1260, 422] on button "Pencil Edit" at bounding box center [1263, 438] width 104 height 32
select select "3"
select select "false"
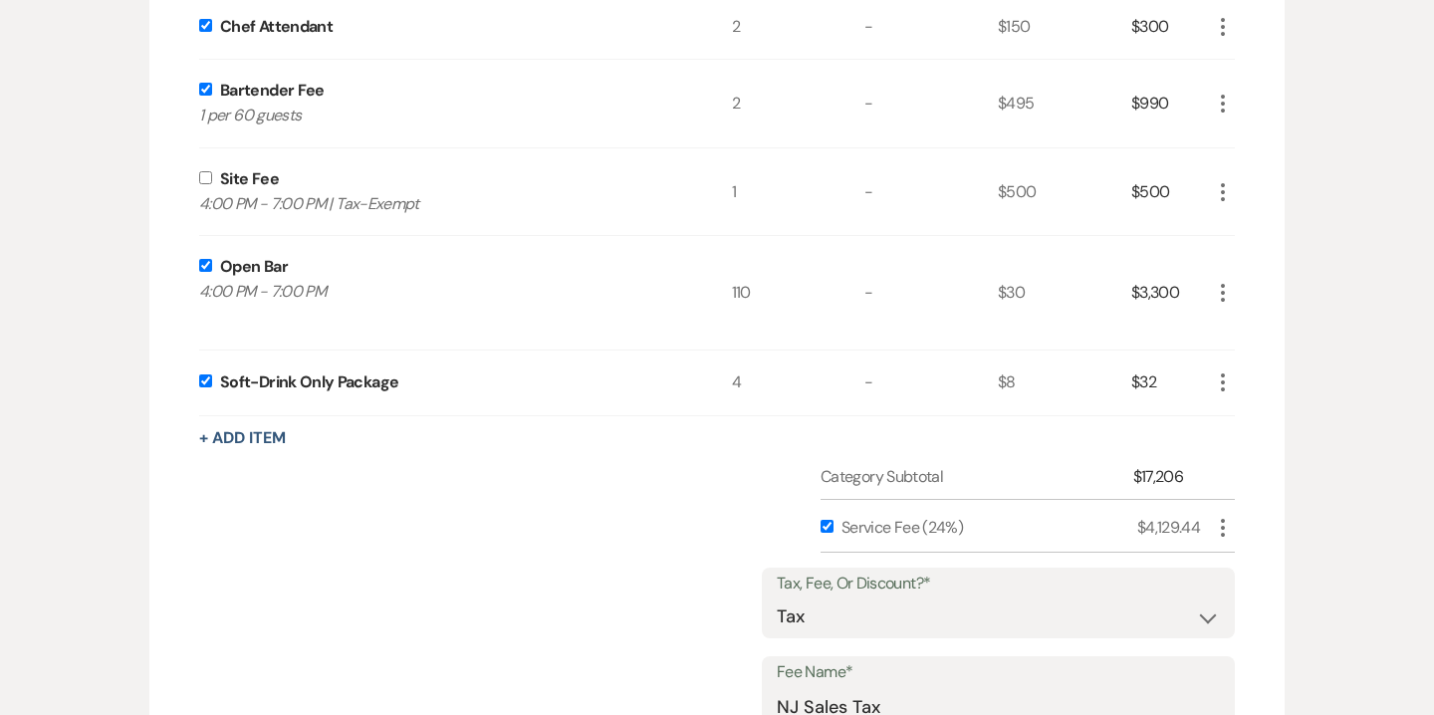
scroll to position [903, 0]
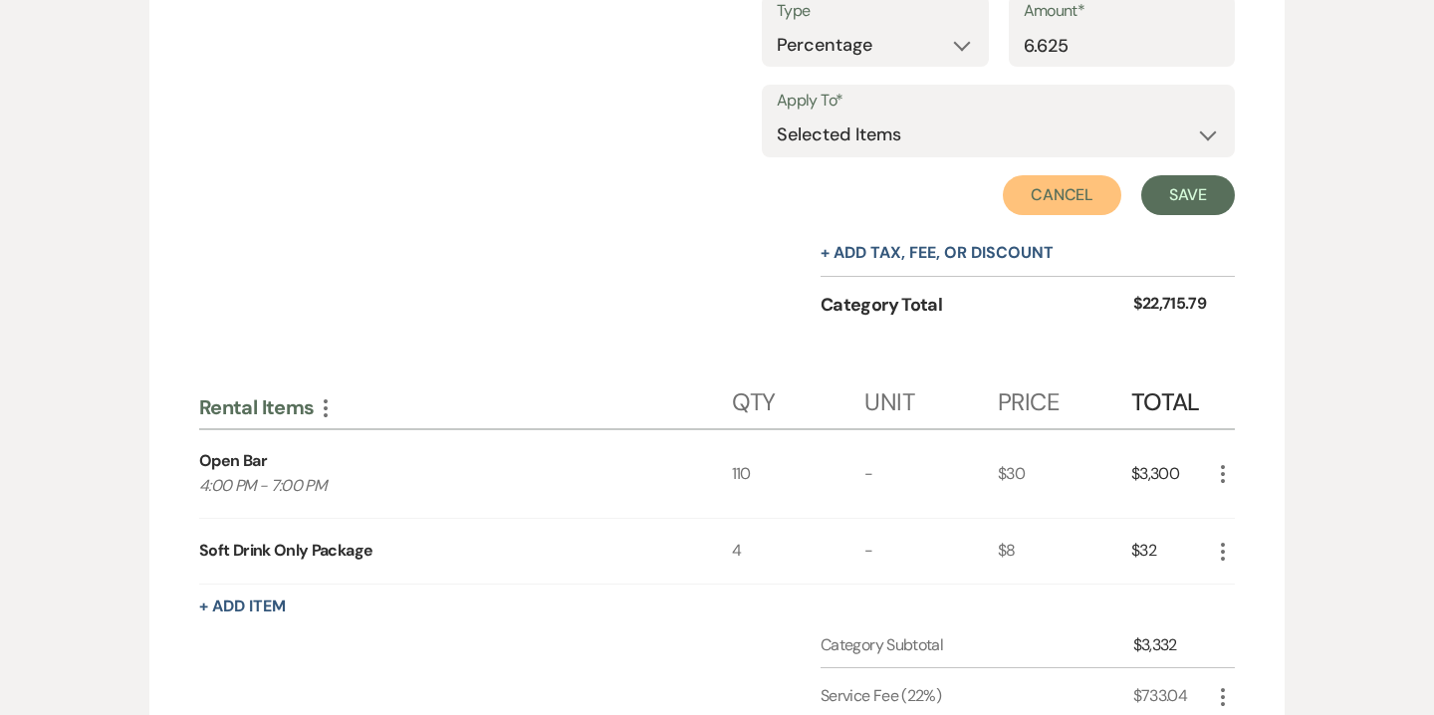
click at [1027, 175] on button "Cancel" at bounding box center [1063, 195] width 120 height 40
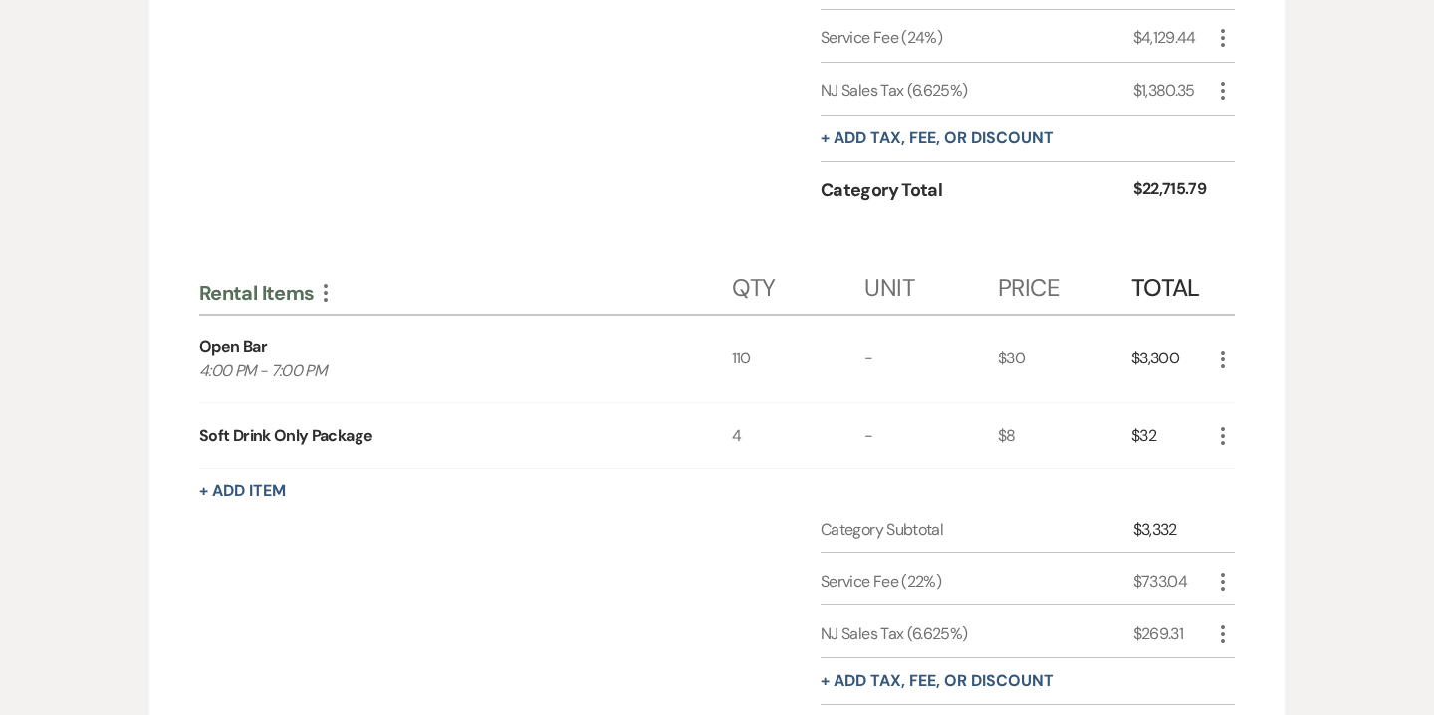
scroll to position [1450, 0]
click at [1216, 622] on icon "More" at bounding box center [1223, 634] width 24 height 24
click at [1284, 656] on button "Pencil Edit" at bounding box center [1263, 672] width 104 height 32
select select "3"
select select "false"
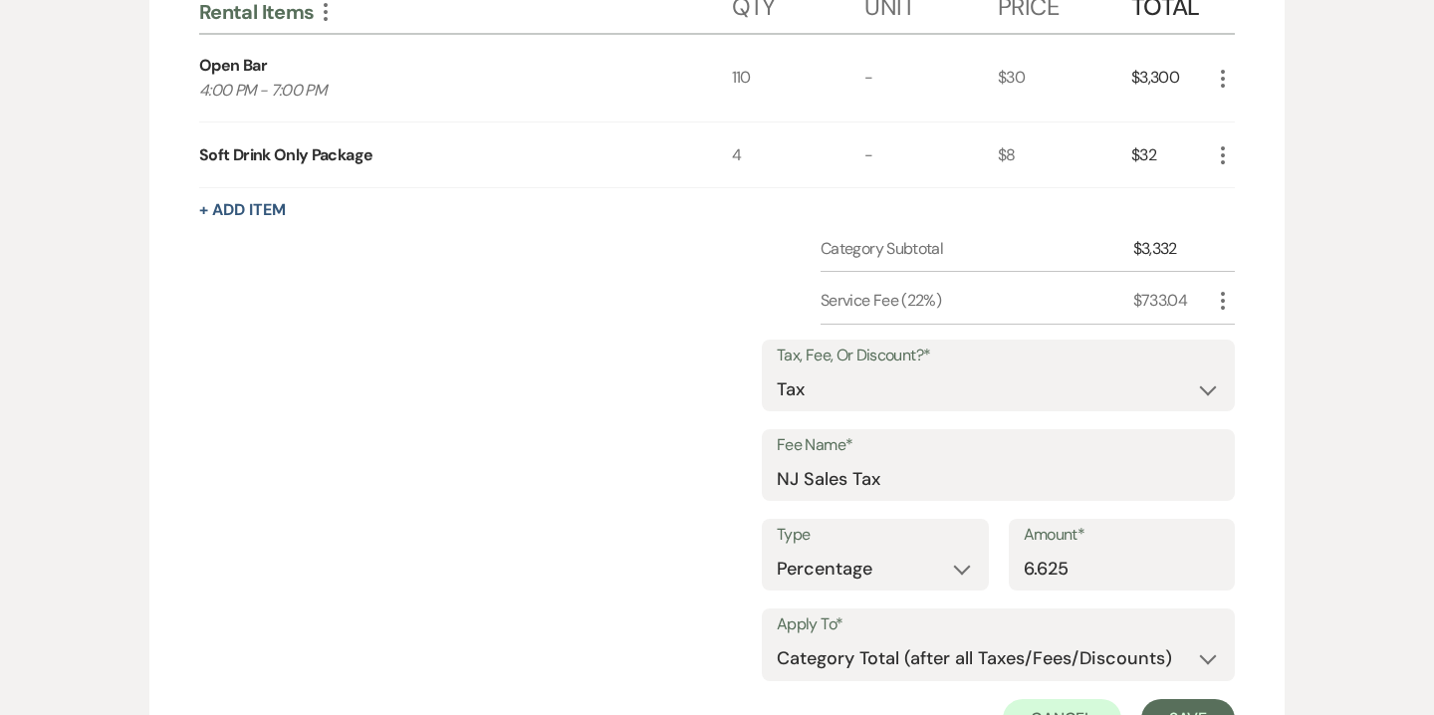
scroll to position [1728, 0]
click at [847, 642] on select "Selected Items Category Subtotal (before all Taxes/Fees/Discounts) Category Tot…" at bounding box center [998, 662] width 443 height 40
select select "0"
click at [778, 642] on select "Selected Items Category Subtotal (before all Taxes/Fees/Discounts) Category Tot…" at bounding box center [998, 662] width 443 height 40
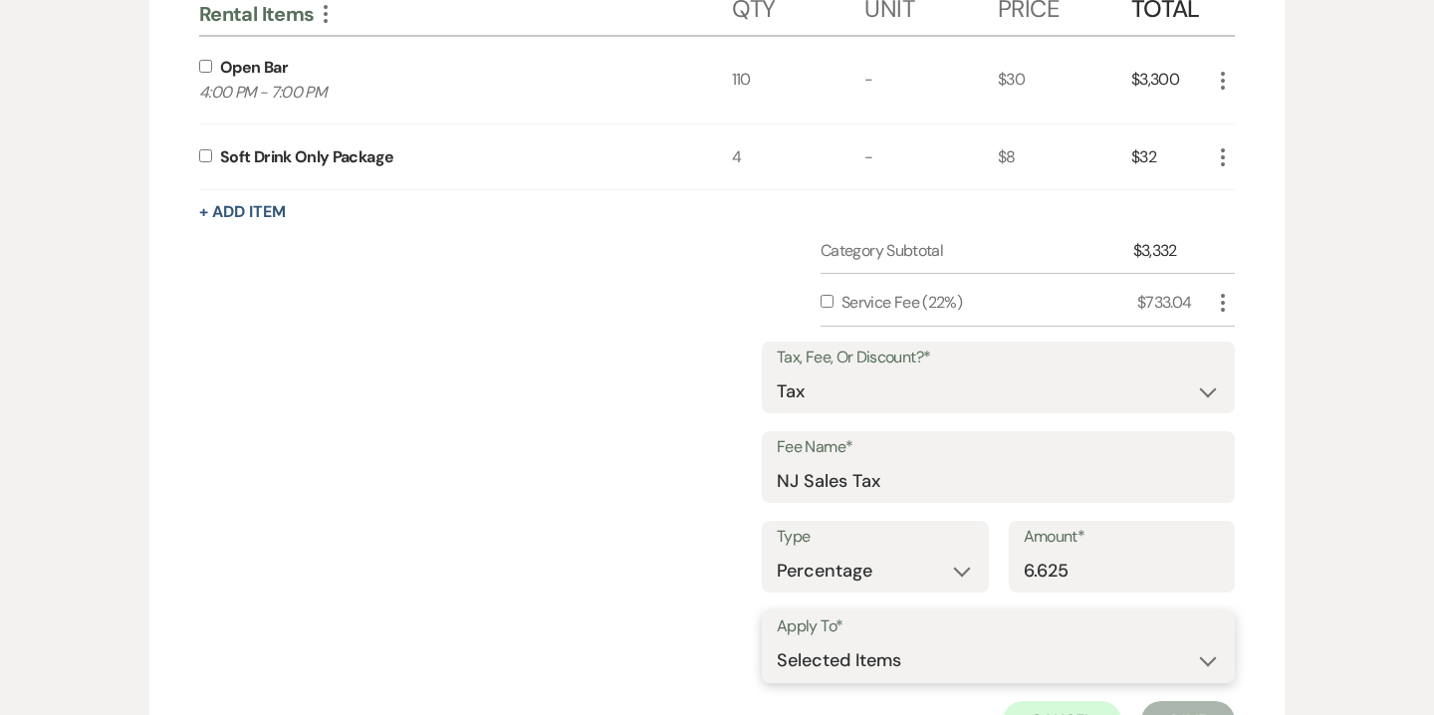
scroll to position [1650, 0]
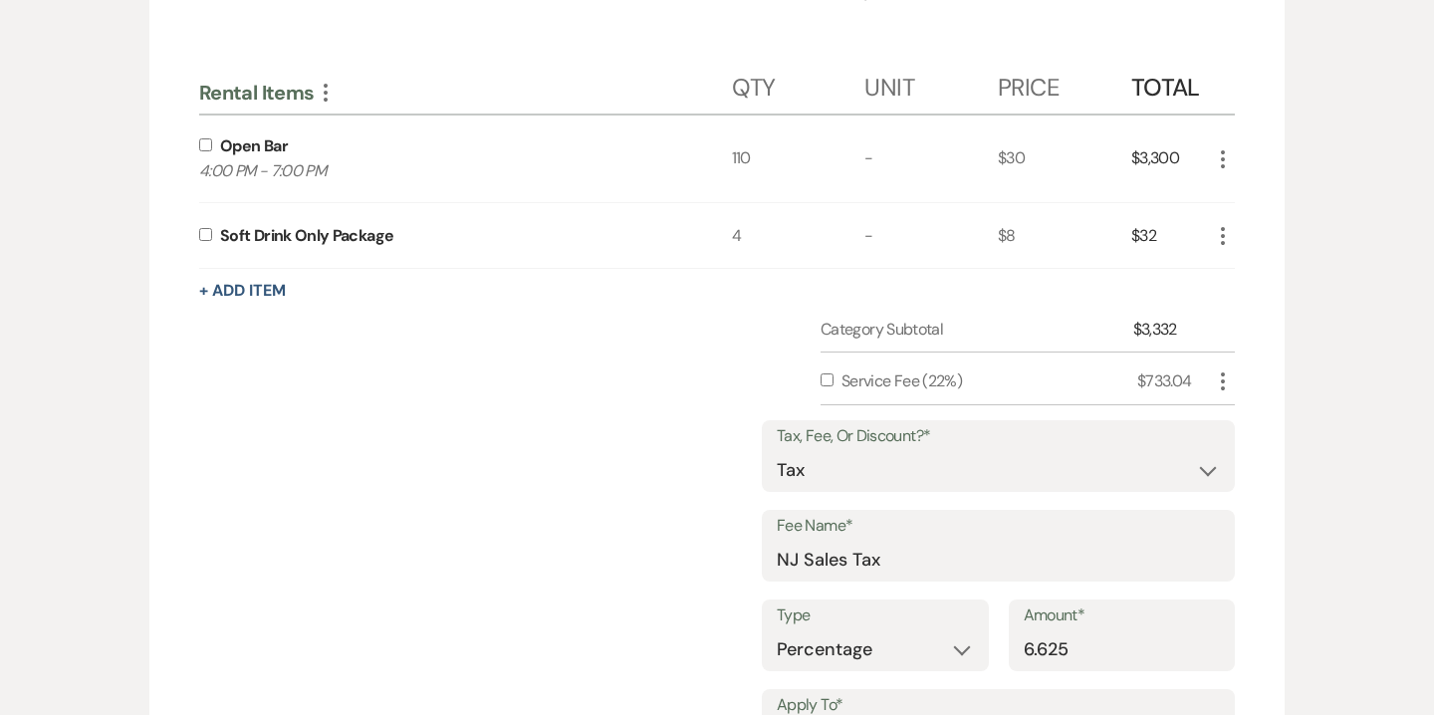
click at [214, 138] on label at bounding box center [209, 144] width 21 height 13
click at [212, 138] on input "checkbox" at bounding box center [205, 144] width 13 height 13
checkbox input "true"
click at [204, 228] on input "checkbox" at bounding box center [205, 234] width 13 height 13
checkbox input "true"
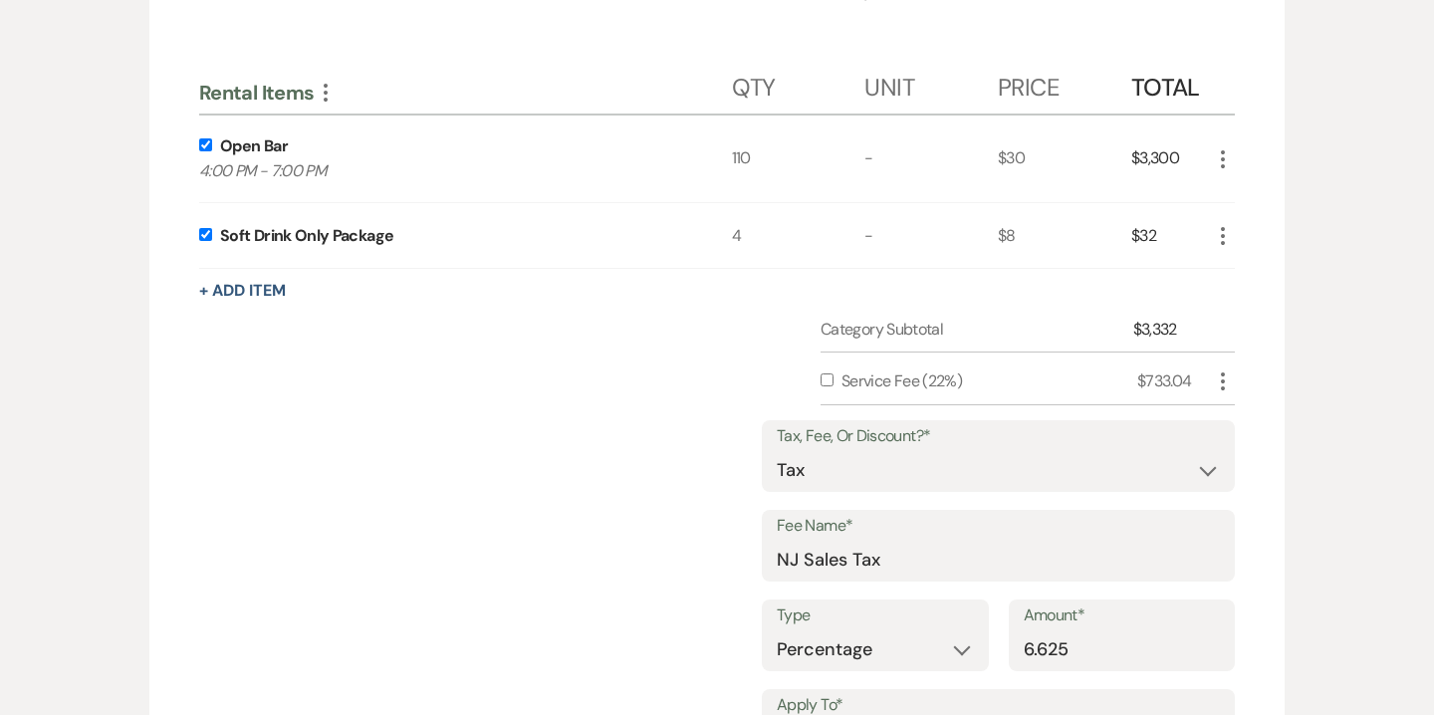
scroll to position [1923, 0]
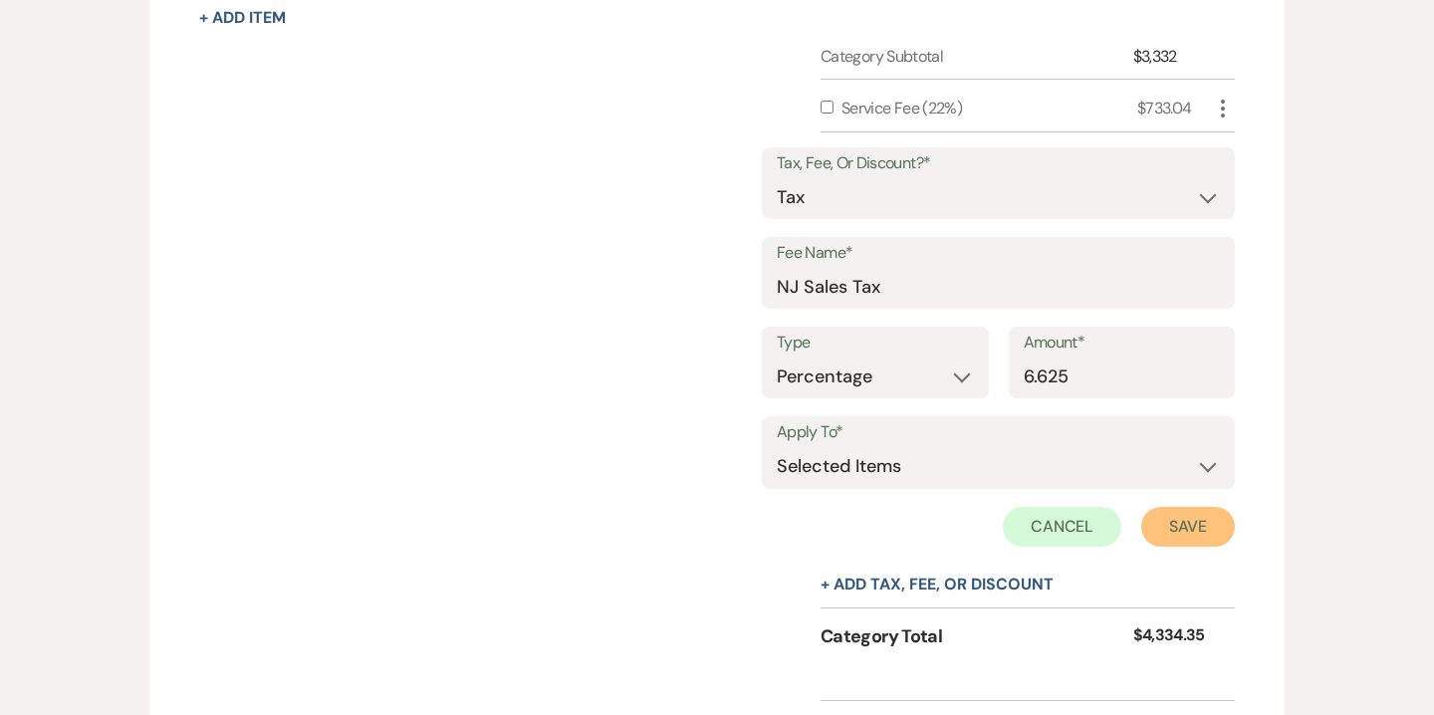
click at [1172, 507] on button "Save" at bounding box center [1189, 527] width 94 height 40
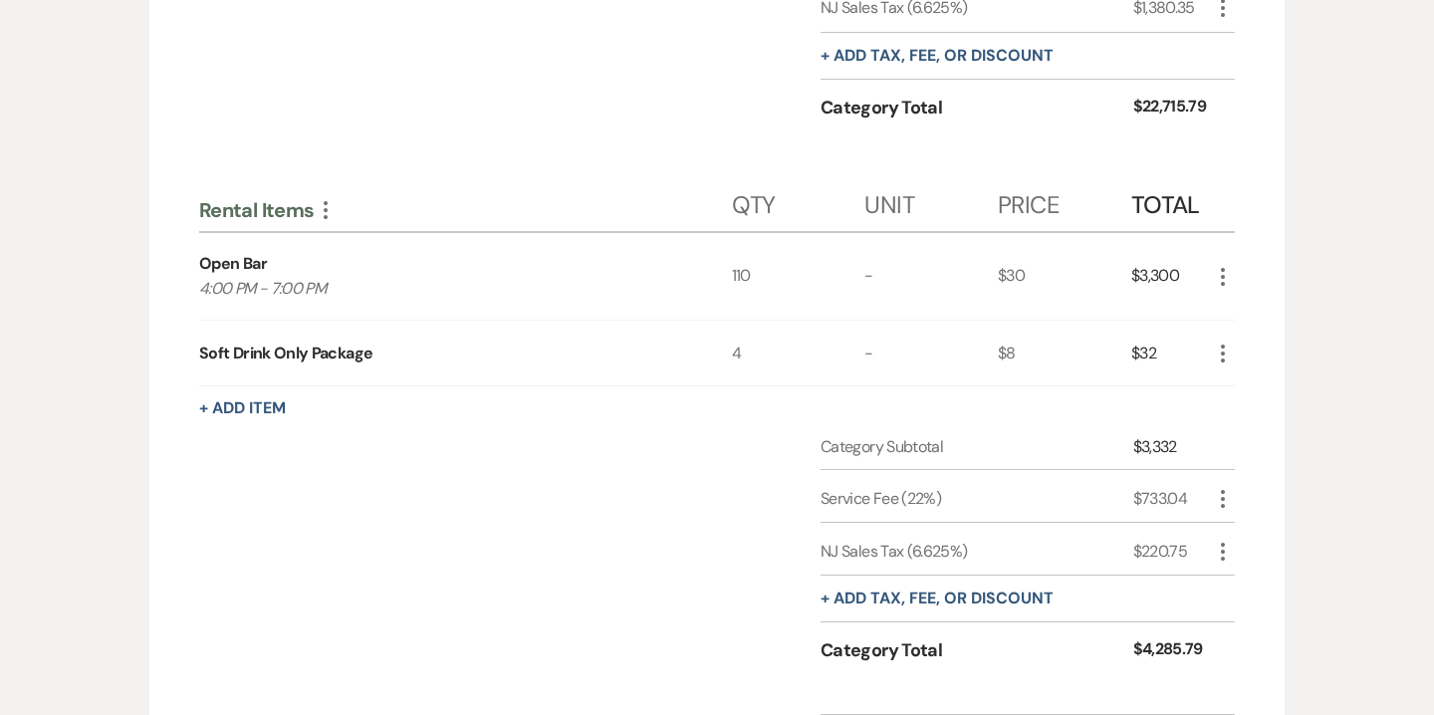
scroll to position [1502, 0]
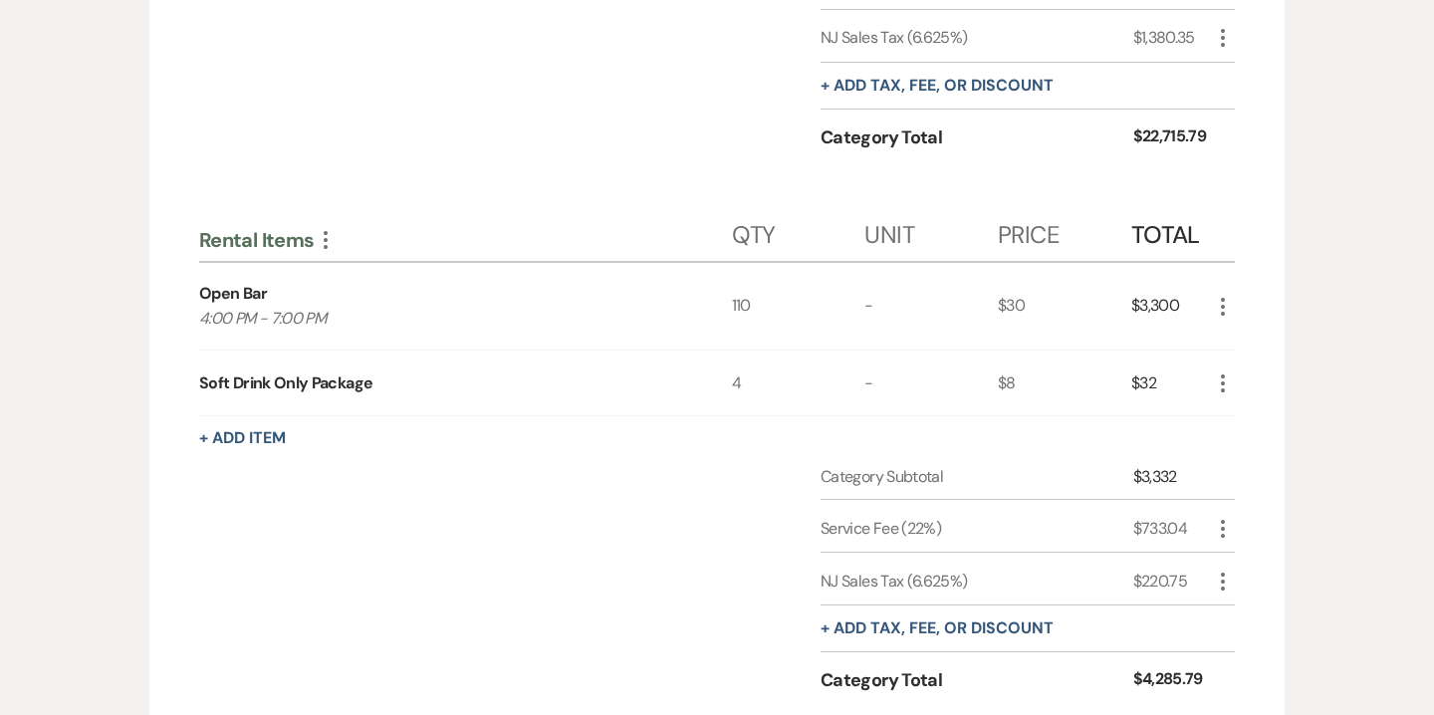
click at [1220, 517] on icon "More" at bounding box center [1223, 529] width 24 height 24
click at [1260, 552] on button "Pencil Edit" at bounding box center [1263, 568] width 104 height 32
select select "false"
select select "1"
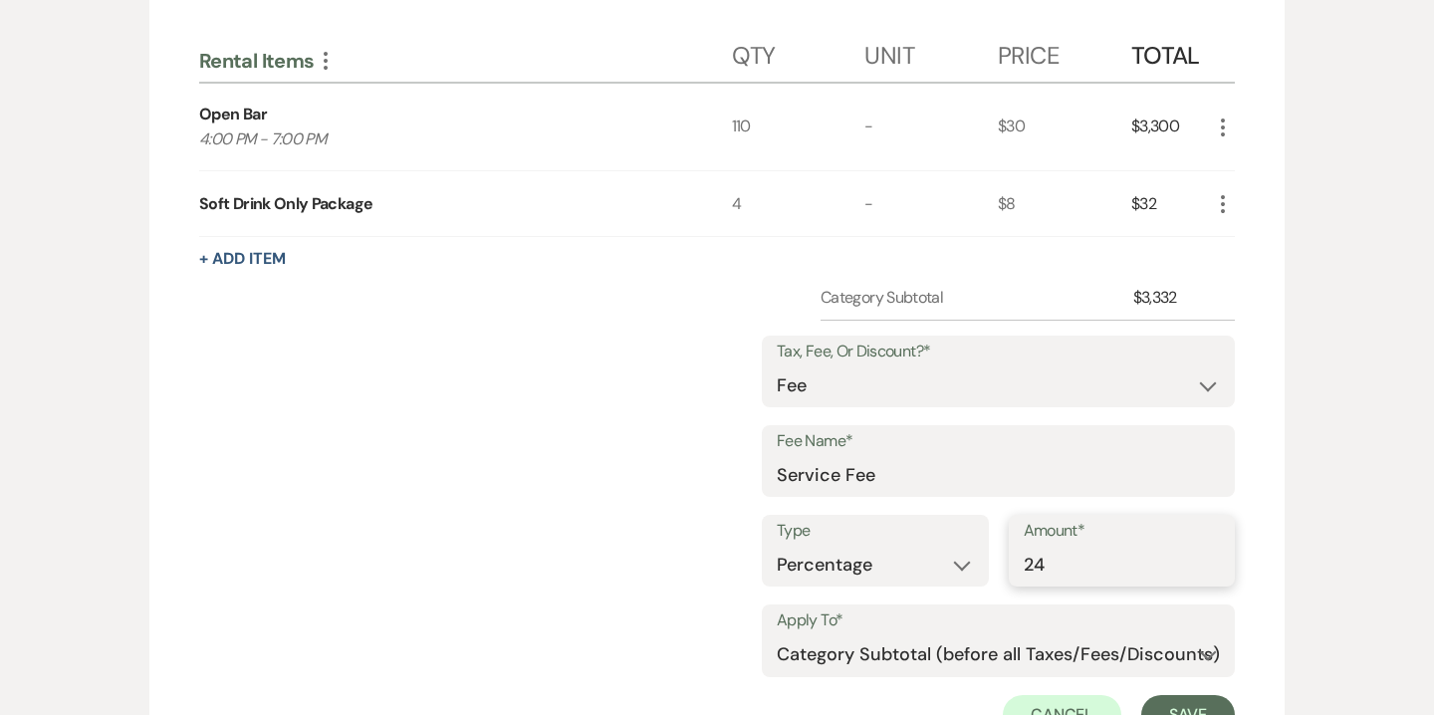
scroll to position [1686, 0]
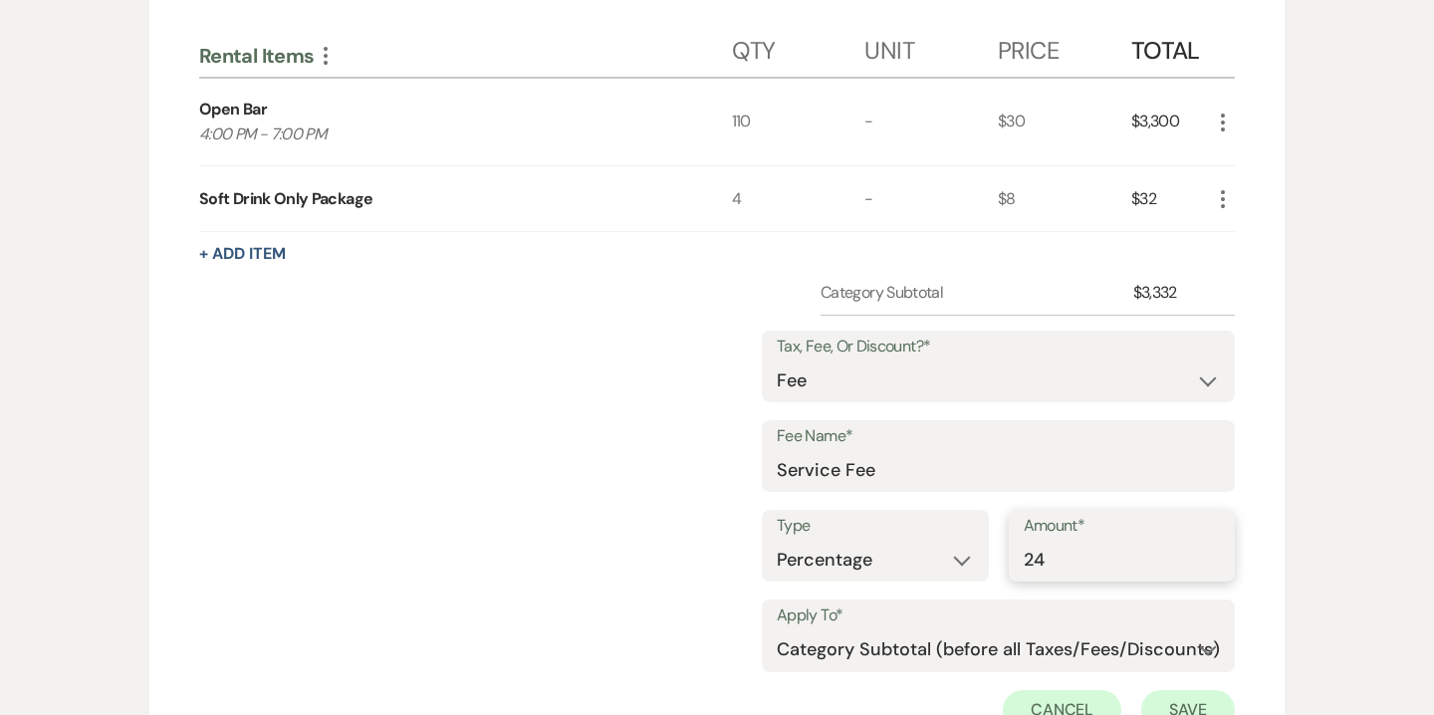
type input "24"
click at [1159, 690] on button "Save" at bounding box center [1189, 710] width 94 height 40
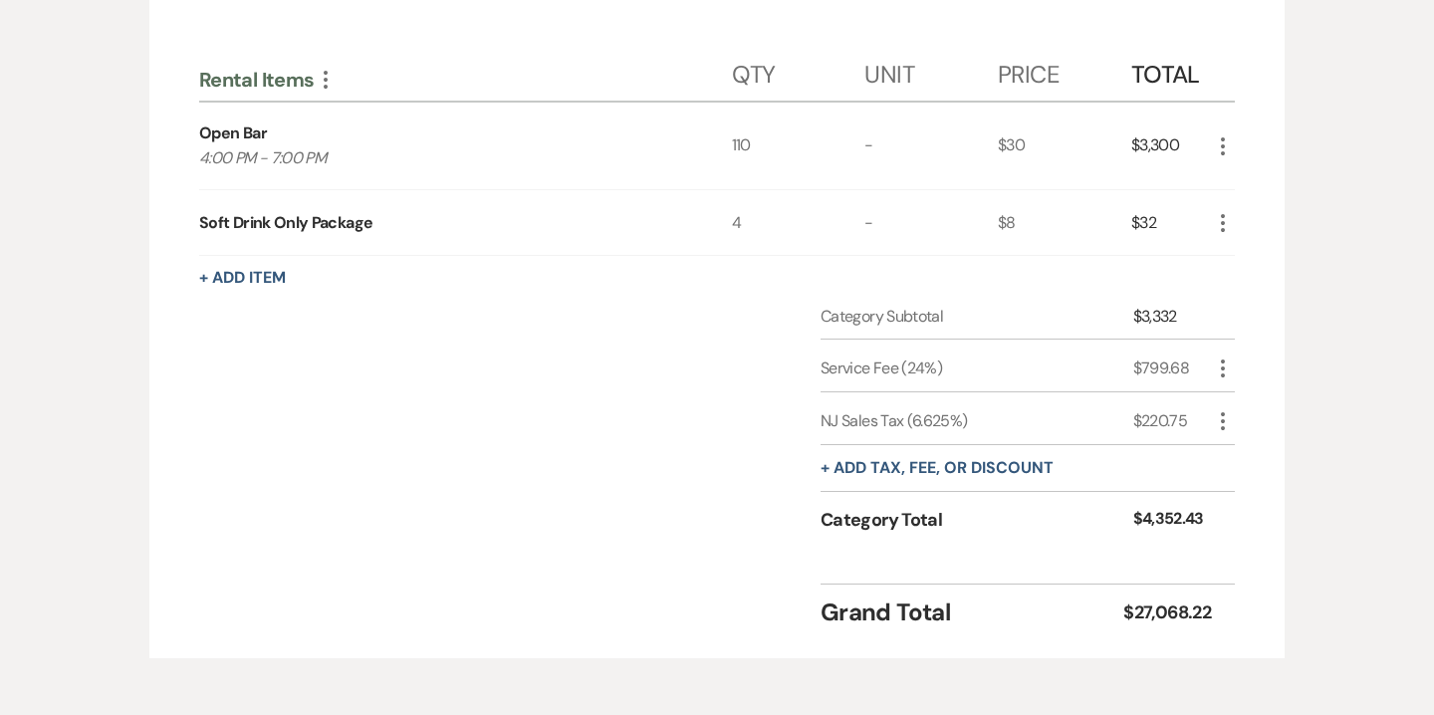
scroll to position [1642, 0]
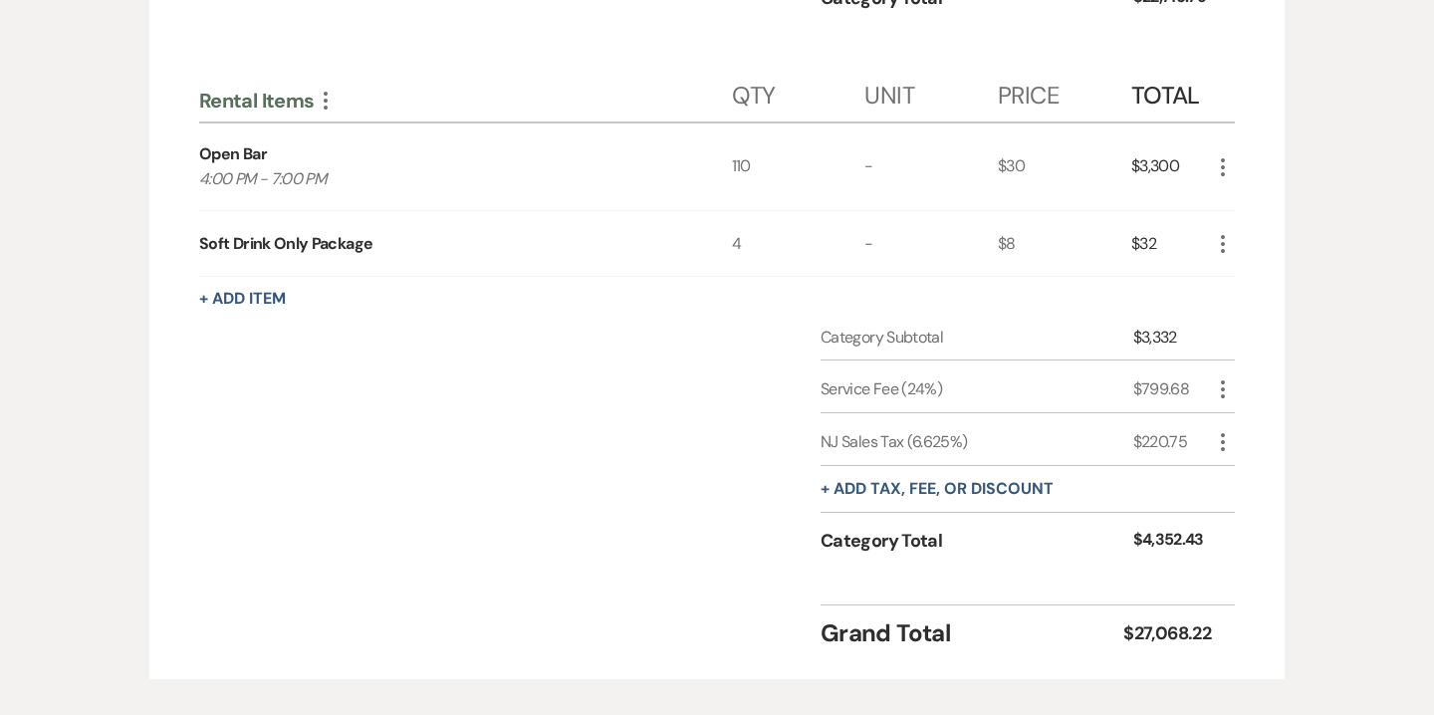
click at [1221, 378] on icon "More" at bounding box center [1223, 390] width 24 height 24
click at [1250, 412] on button "Pencil Edit" at bounding box center [1263, 428] width 104 height 32
select select "false"
select select "1"
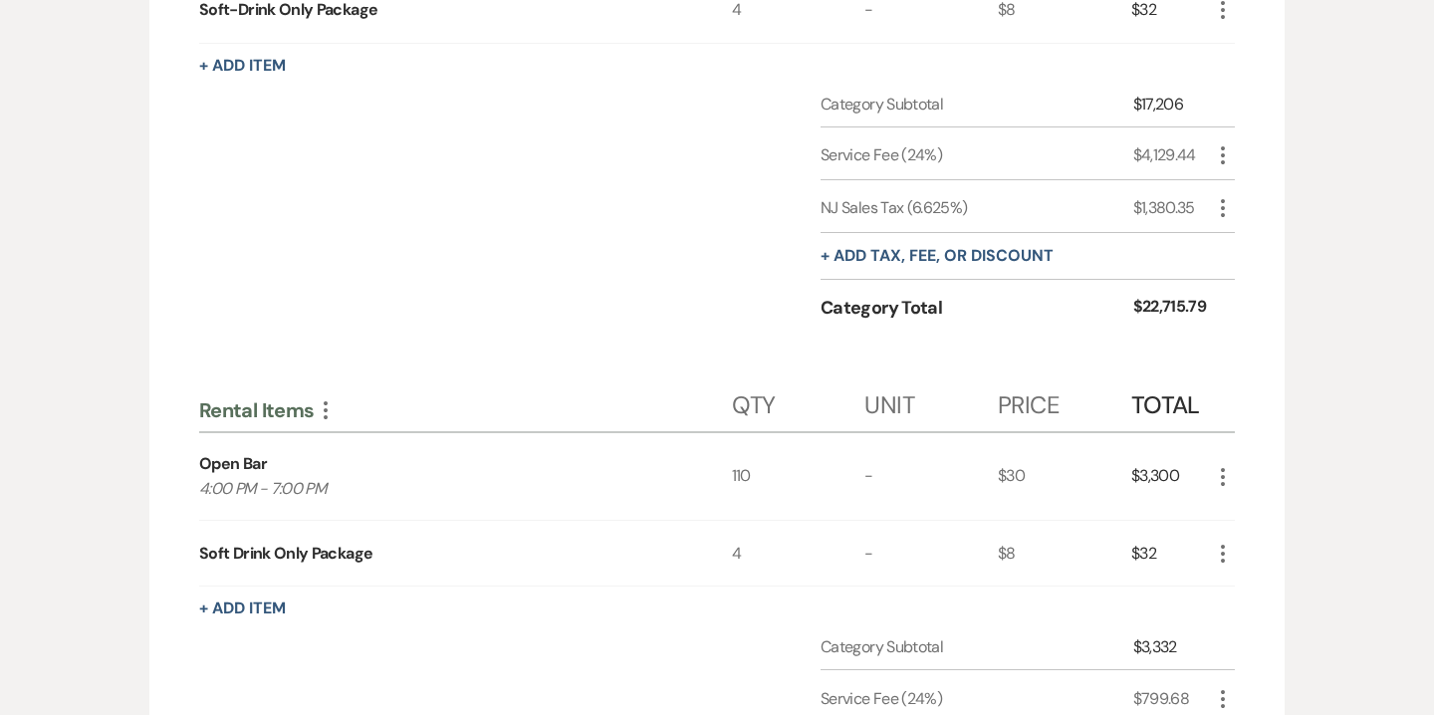
scroll to position [1161, 0]
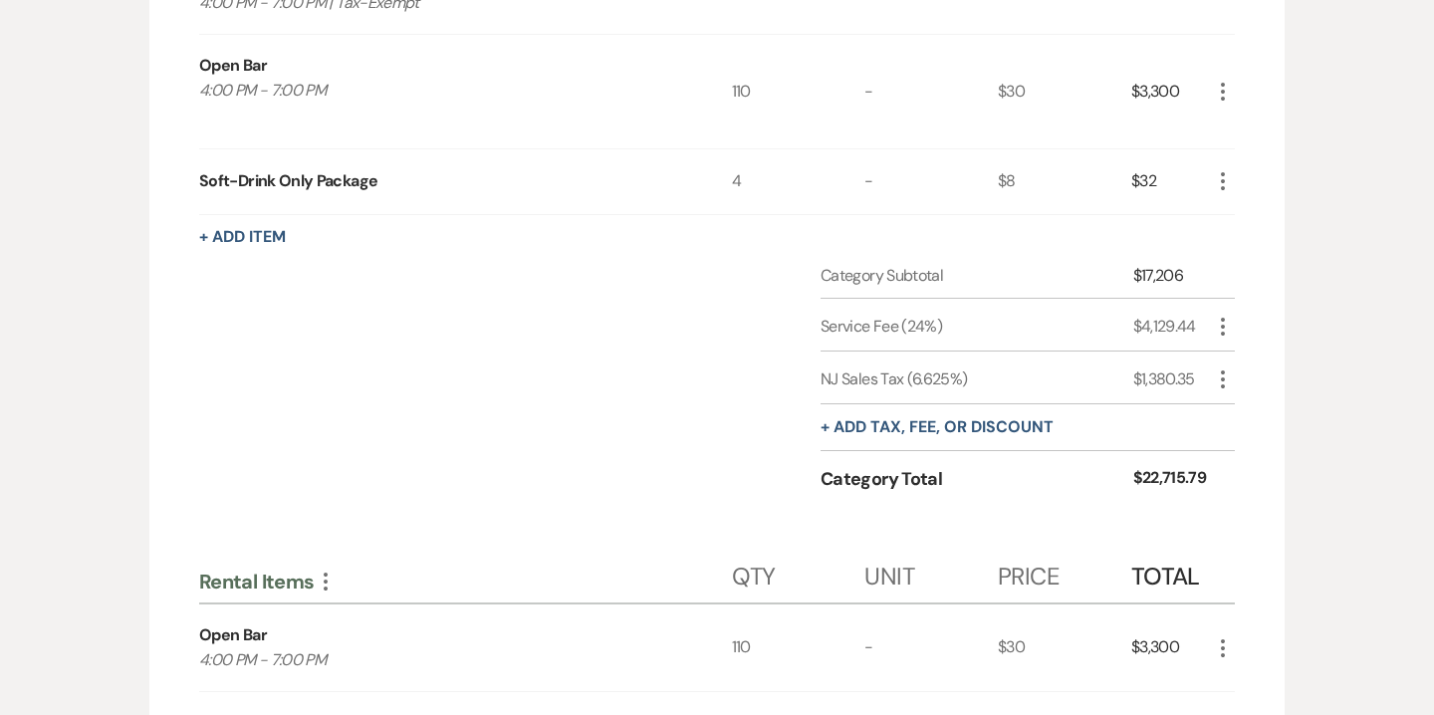
click at [1220, 315] on icon "More" at bounding box center [1223, 327] width 24 height 24
click at [1247, 351] on button "Pencil Edit" at bounding box center [1263, 367] width 104 height 32
select select "false"
select select "1"
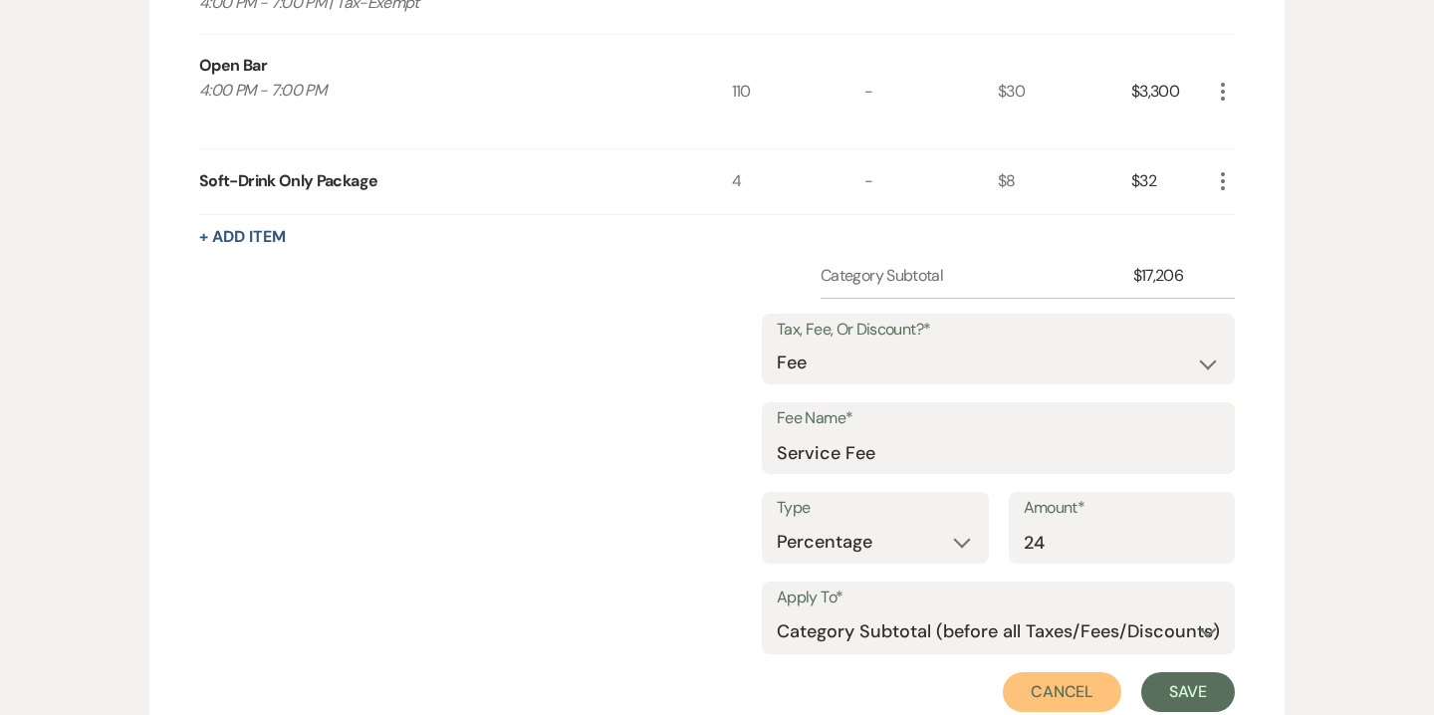
click at [1068, 672] on button "Cancel" at bounding box center [1063, 692] width 120 height 40
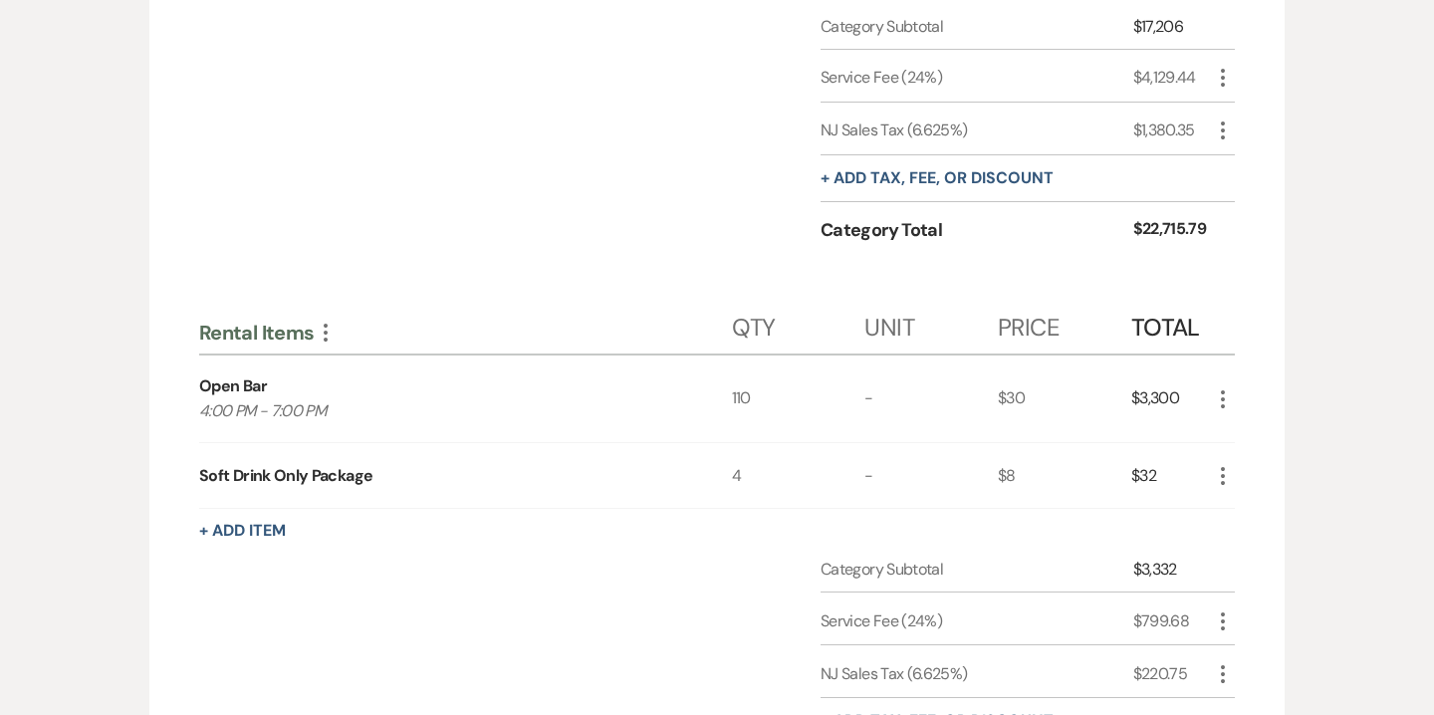
scroll to position [1408, 0]
click at [1223, 667] on use "button" at bounding box center [1223, 676] width 4 height 18
click at [1261, 699] on button "Pencil Edit" at bounding box center [1263, 715] width 104 height 32
select select "3"
select select "false"
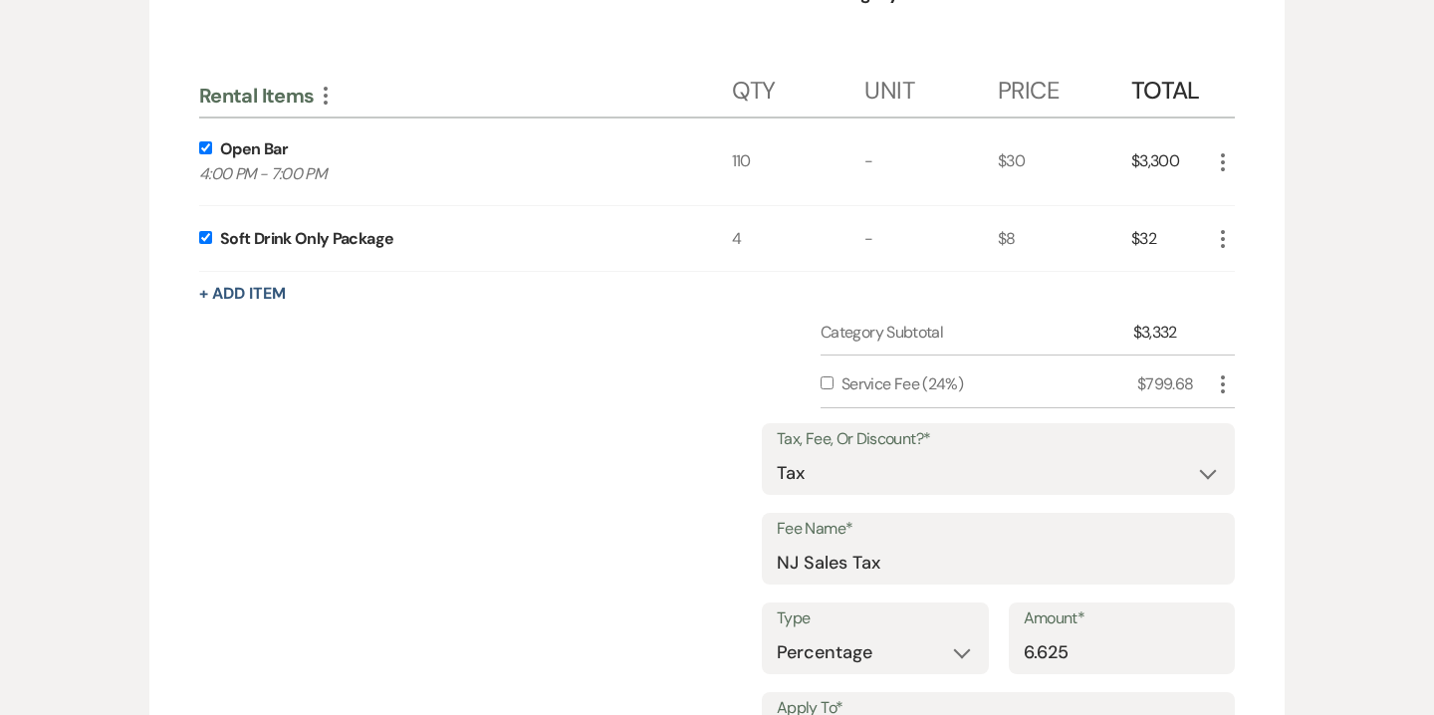
scroll to position [1692, 0]
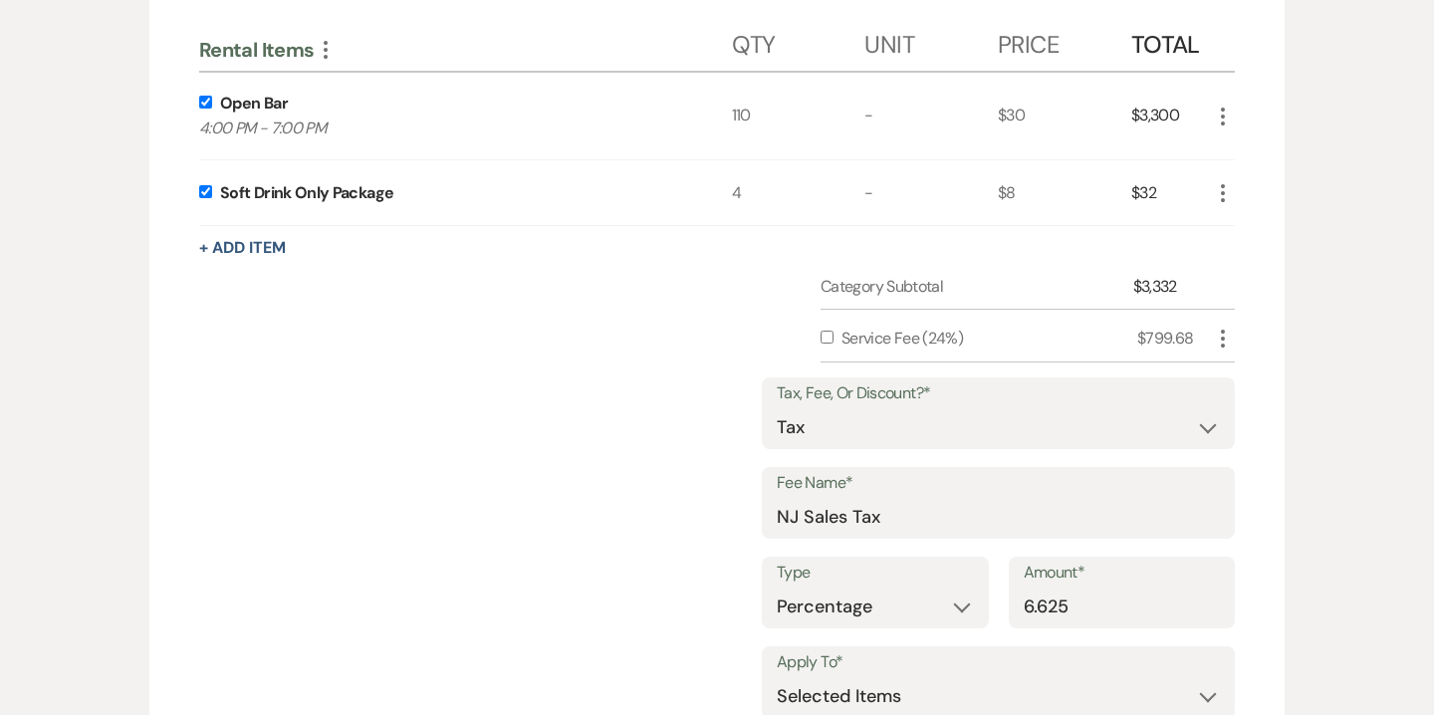
click at [827, 331] on input "checkbox" at bounding box center [827, 337] width 13 height 13
checkbox input "true"
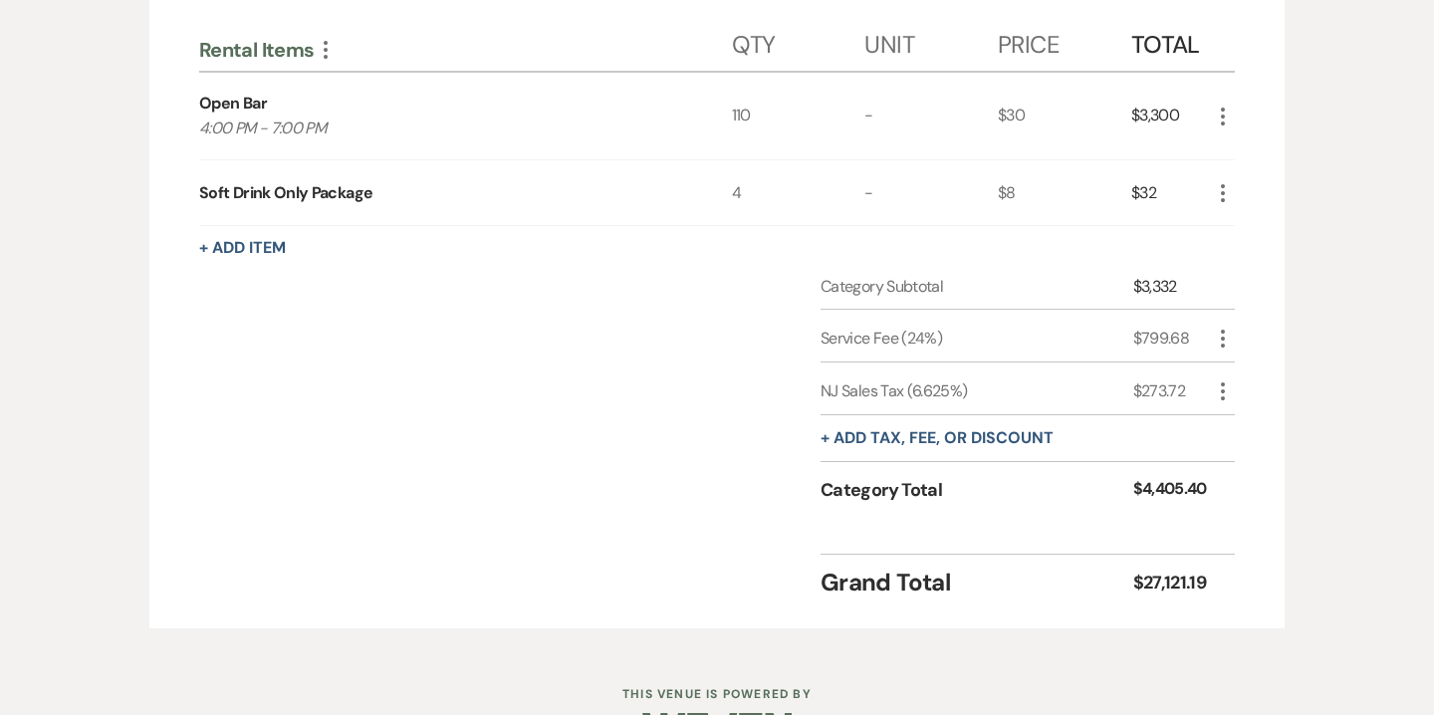
click at [1228, 380] on icon "More" at bounding box center [1223, 392] width 24 height 24
click at [1248, 414] on button "Pencil Edit" at bounding box center [1263, 430] width 104 height 32
select select "3"
select select "false"
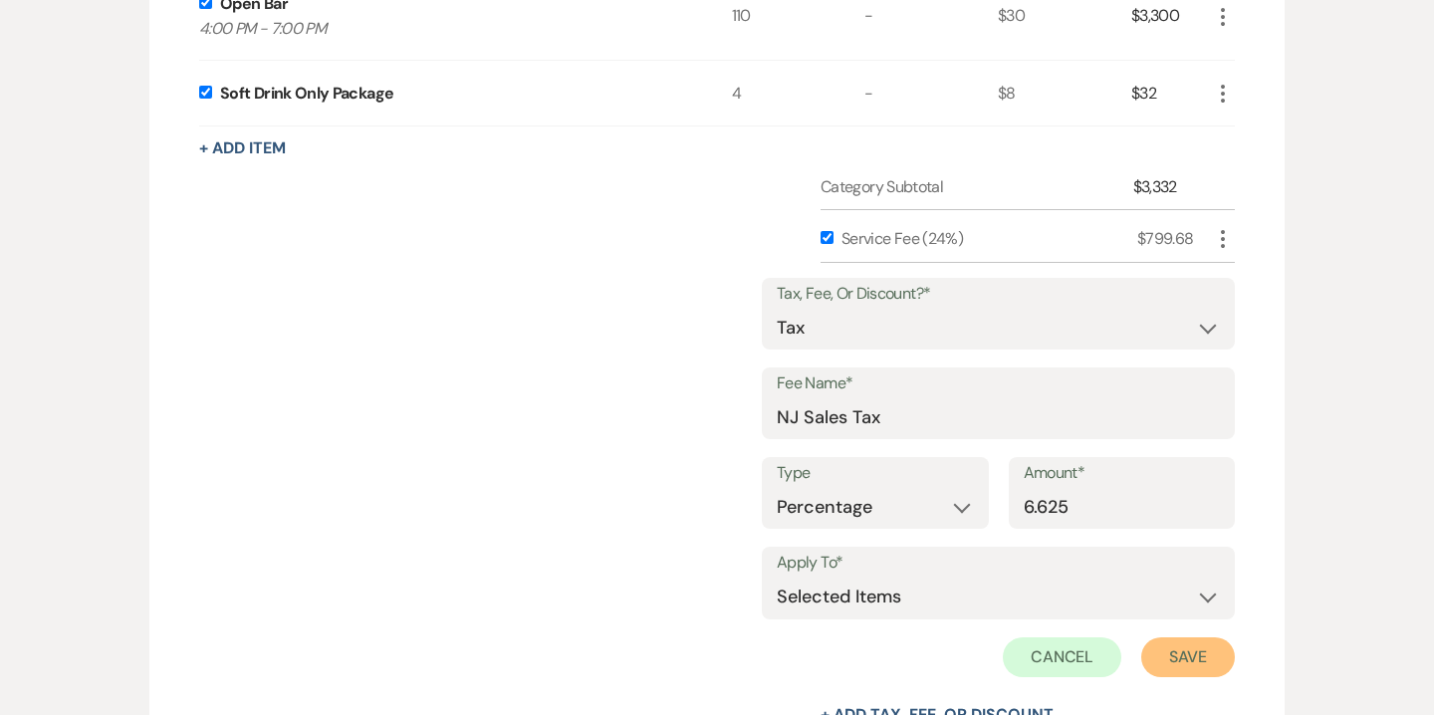
click at [1204, 638] on button "Save" at bounding box center [1189, 658] width 94 height 40
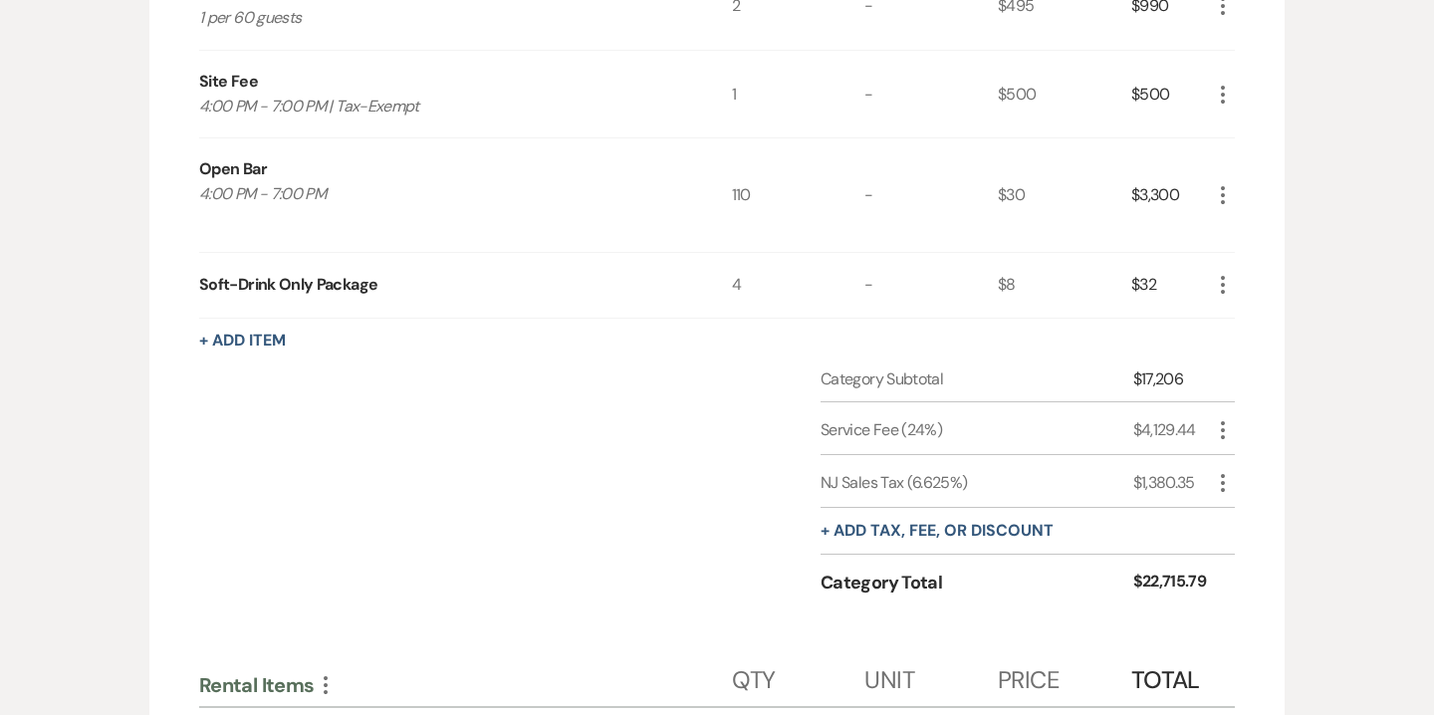
scroll to position [1054, 0]
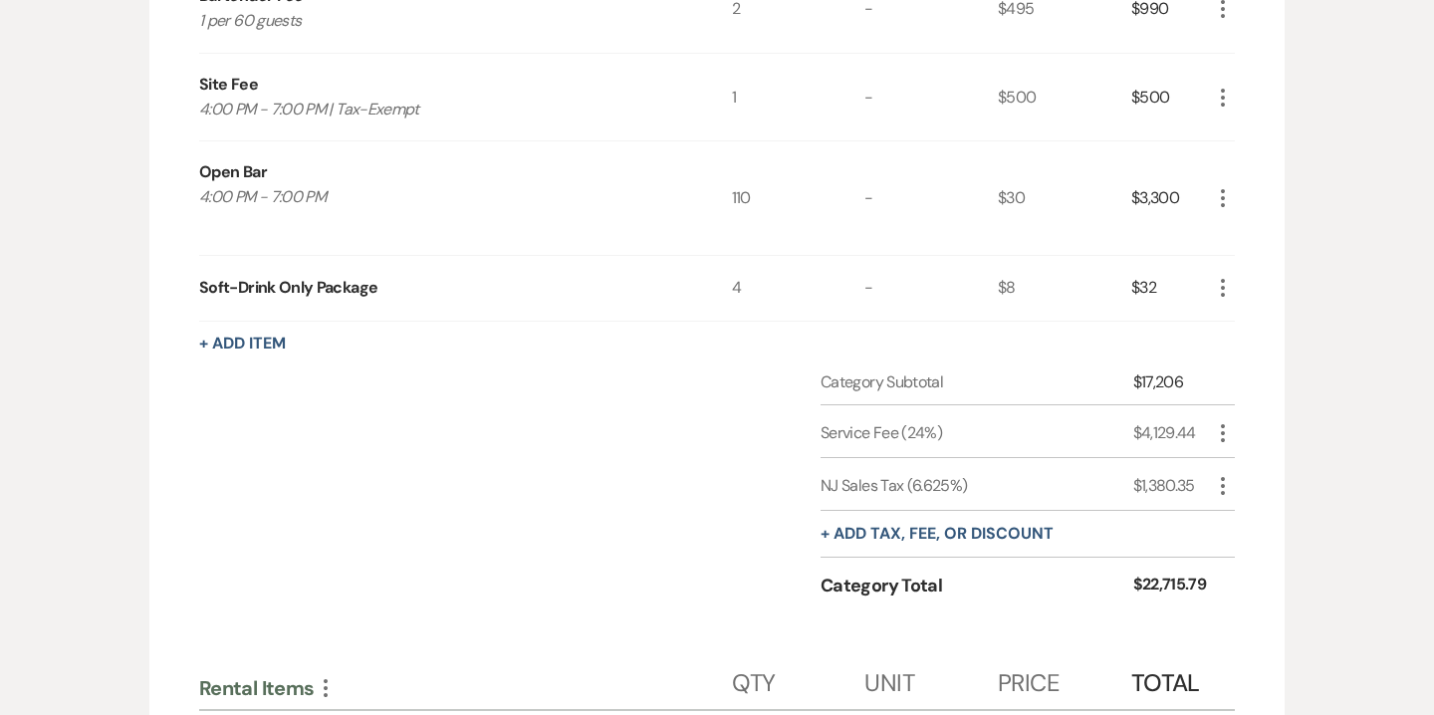
click at [1230, 186] on icon "More" at bounding box center [1223, 198] width 24 height 24
click at [1259, 253] on button "X Delete" at bounding box center [1265, 269] width 108 height 32
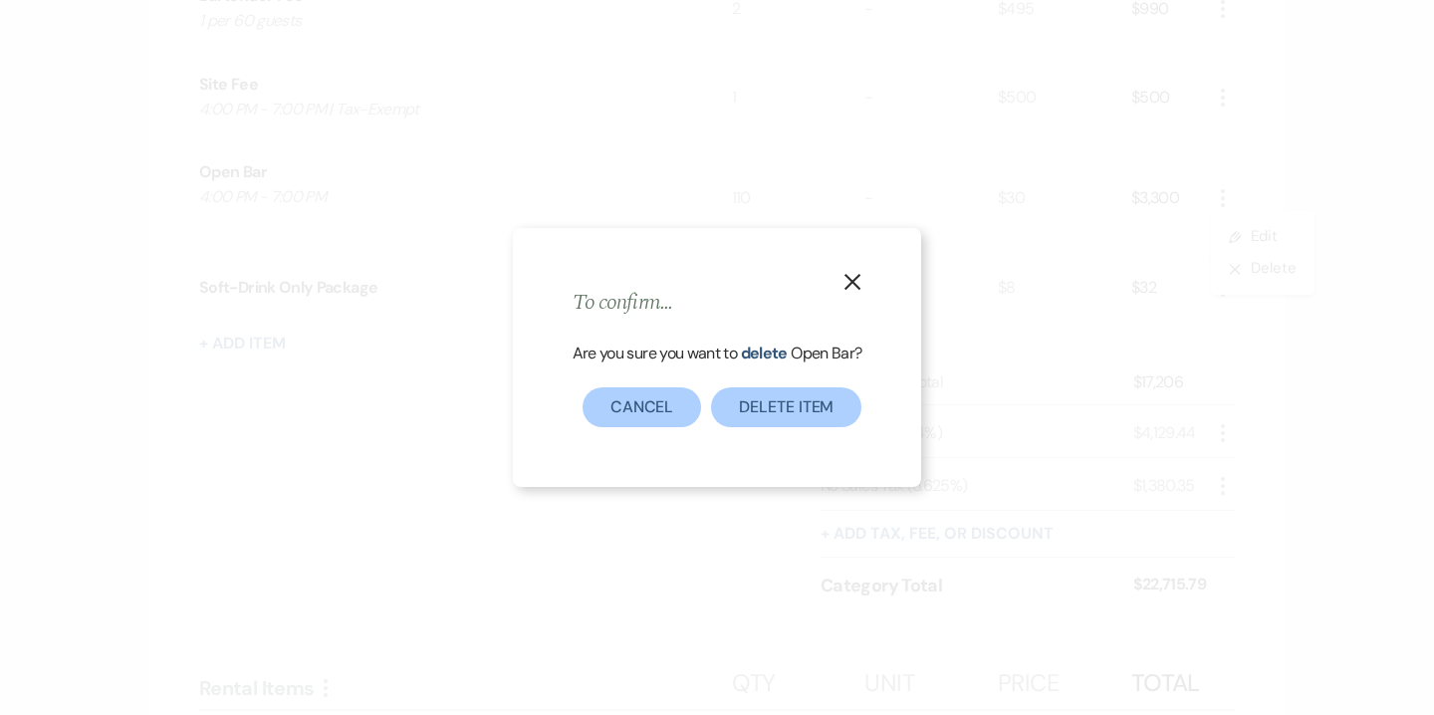
click at [833, 385] on div "Are you sure you want to delete Open Bar ?" at bounding box center [718, 365] width 290 height 48
click at [830, 397] on button "Delete Item" at bounding box center [786, 408] width 150 height 40
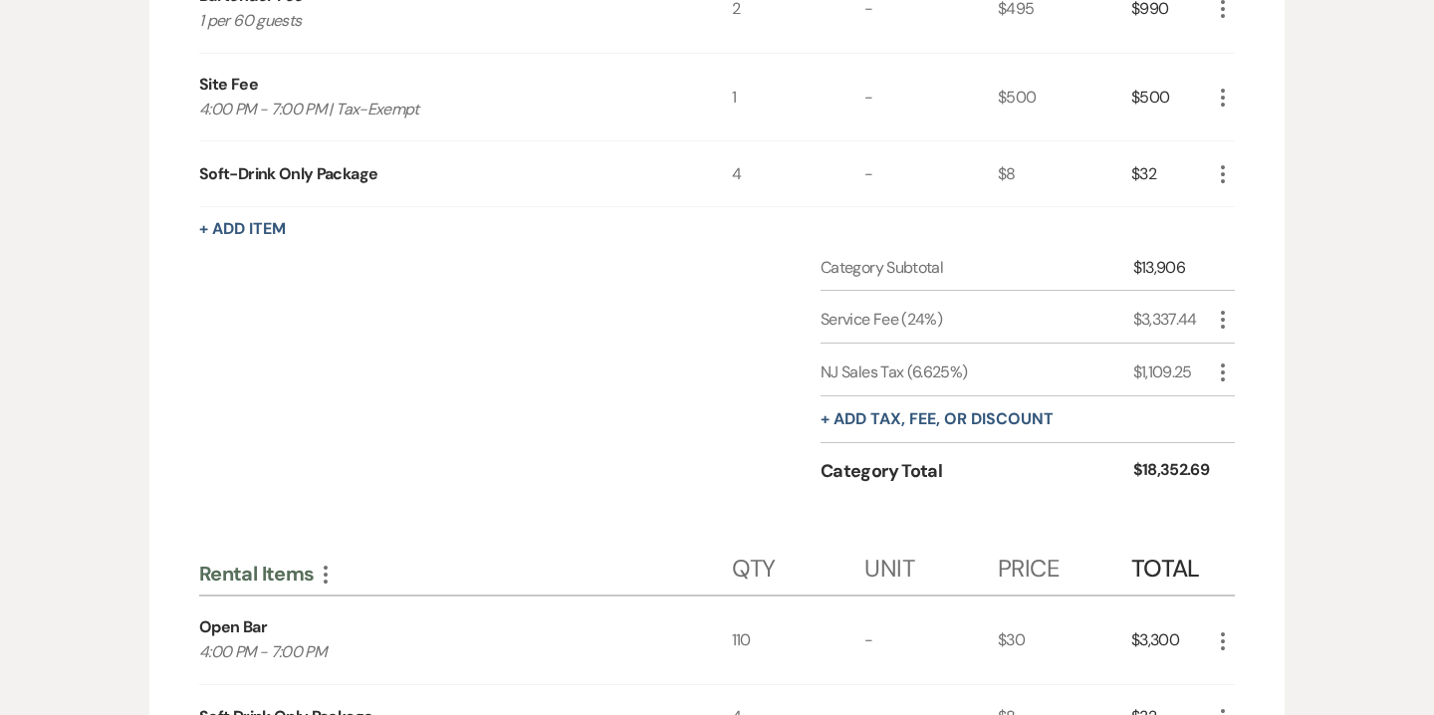
click at [1227, 162] on icon "More" at bounding box center [1223, 174] width 24 height 24
click at [1268, 229] on button "X Delete" at bounding box center [1265, 245] width 108 height 32
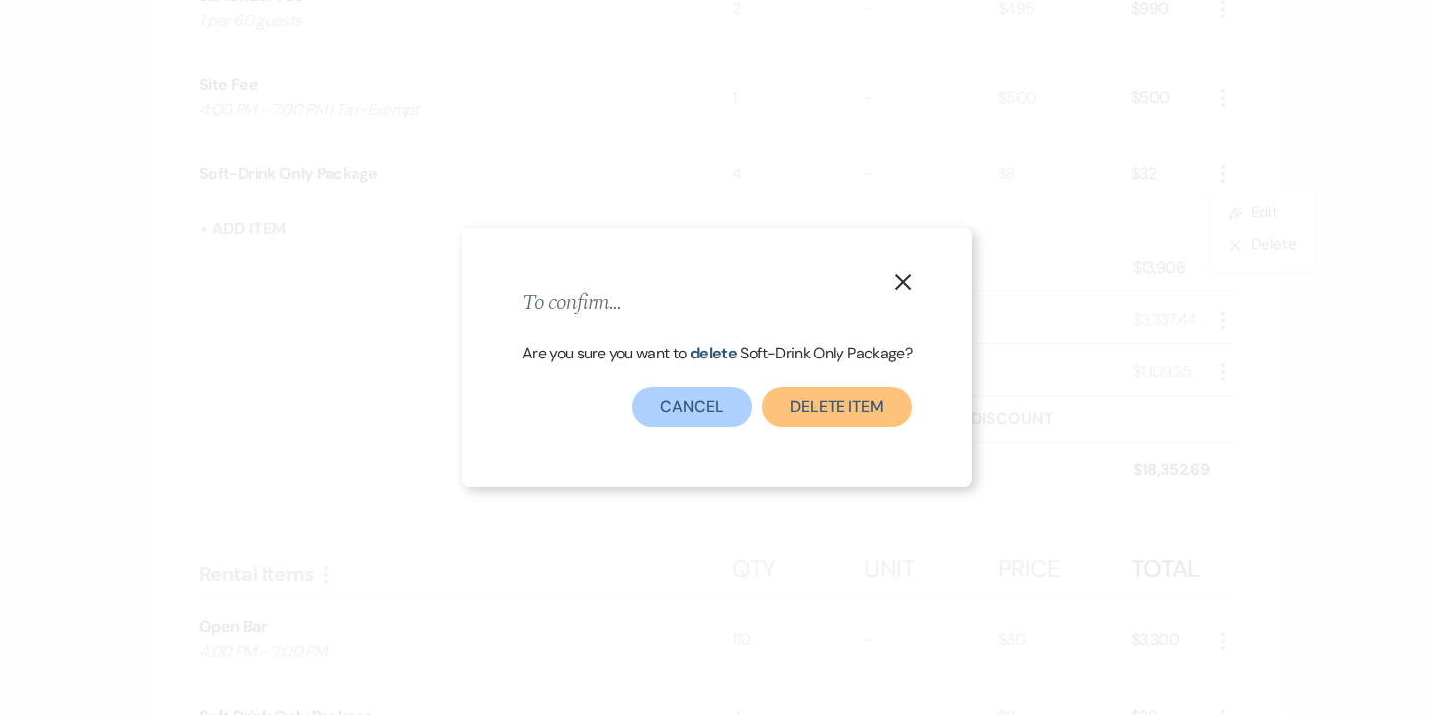
click at [817, 397] on button "Delete Item" at bounding box center [837, 408] width 150 height 40
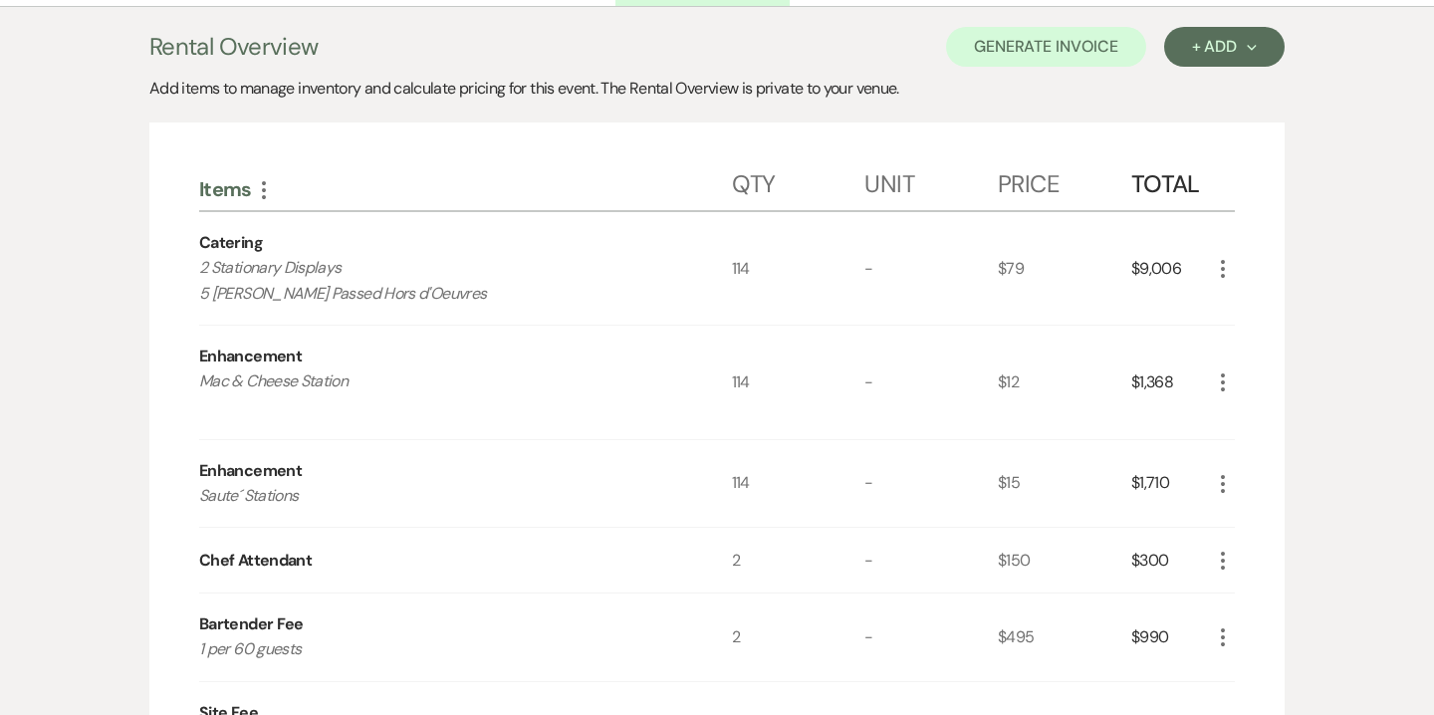
scroll to position [45, 0]
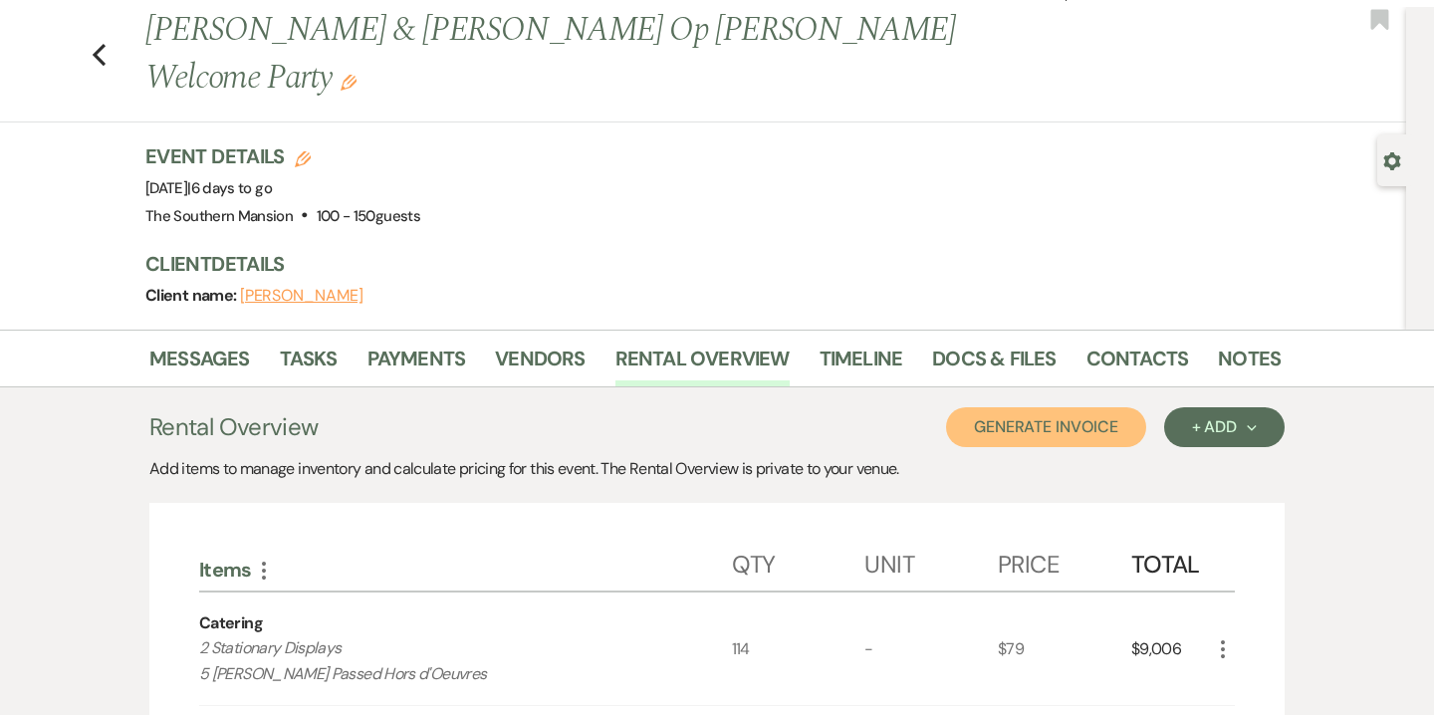
click at [1033, 407] on button "Generate Invoice" at bounding box center [1046, 427] width 200 height 40
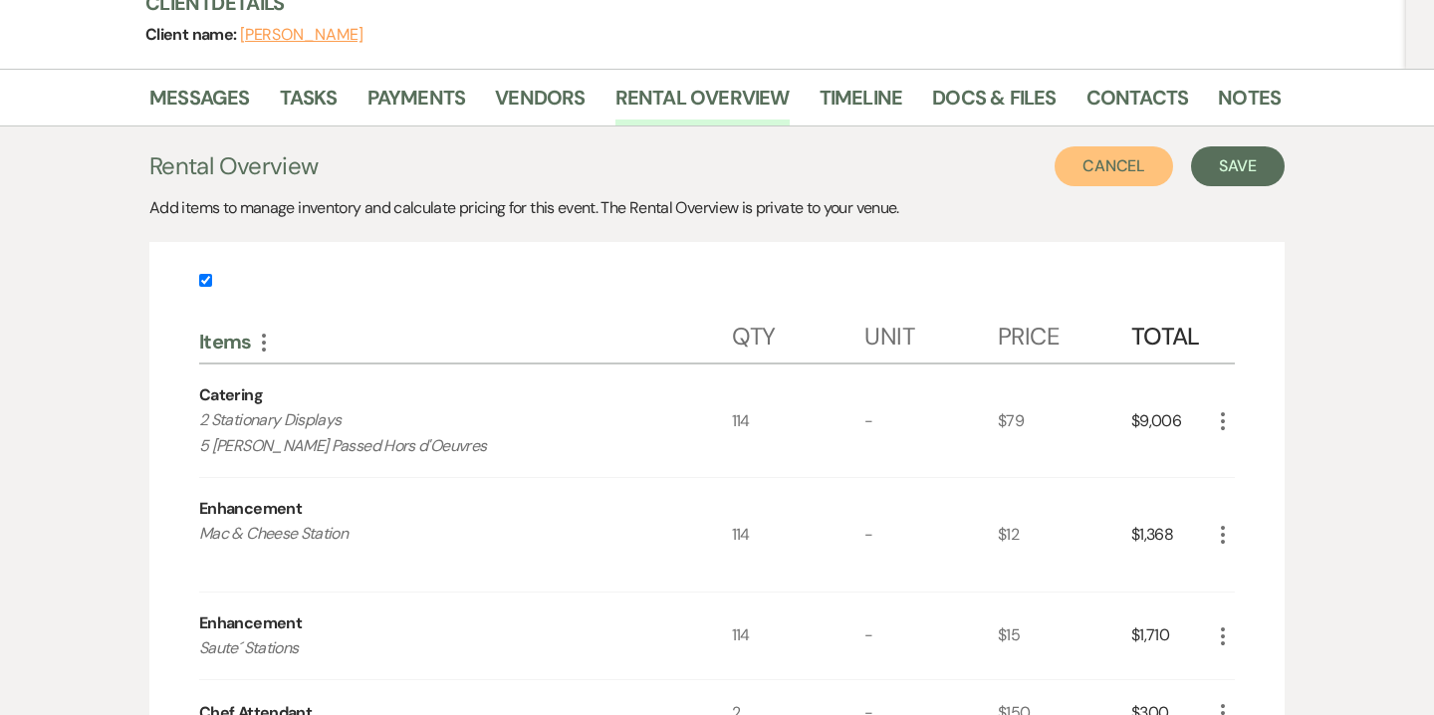
scroll to position [133, 0]
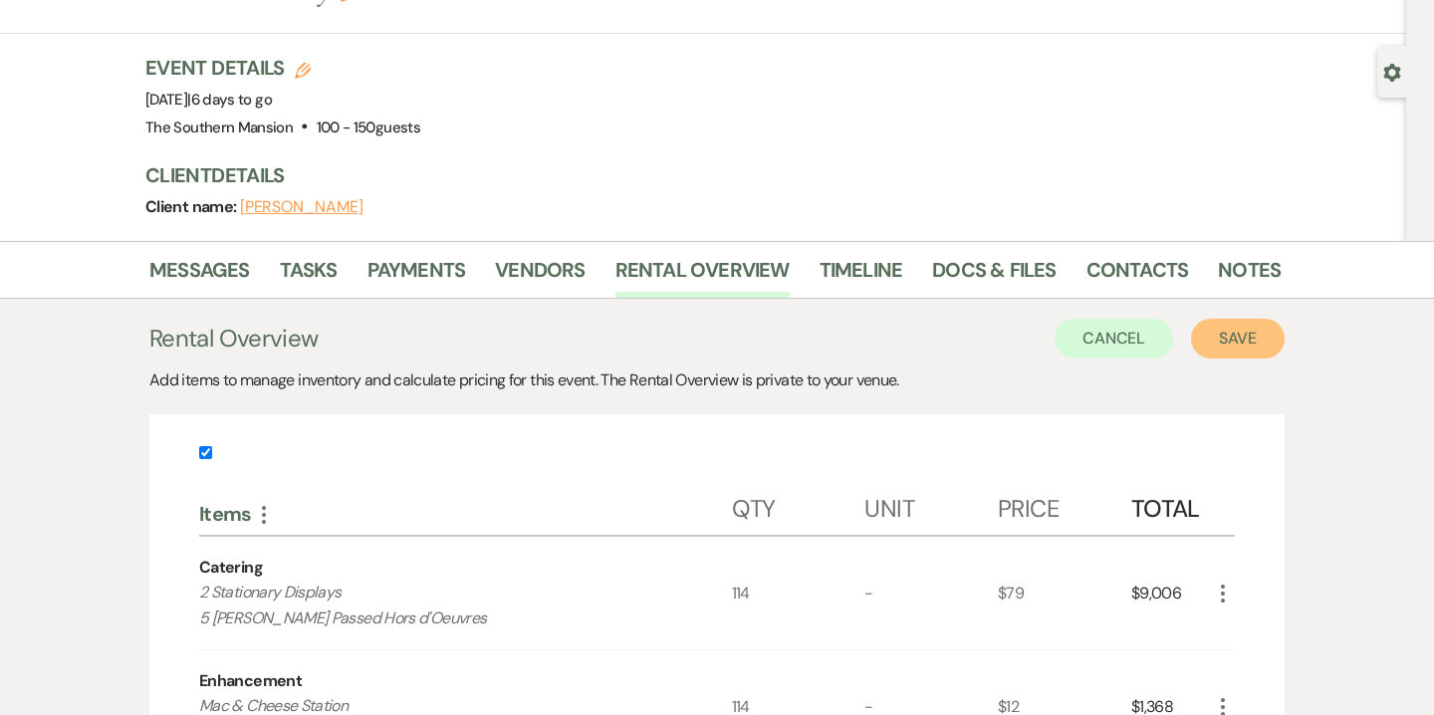
click at [1222, 319] on button "Save" at bounding box center [1238, 339] width 94 height 40
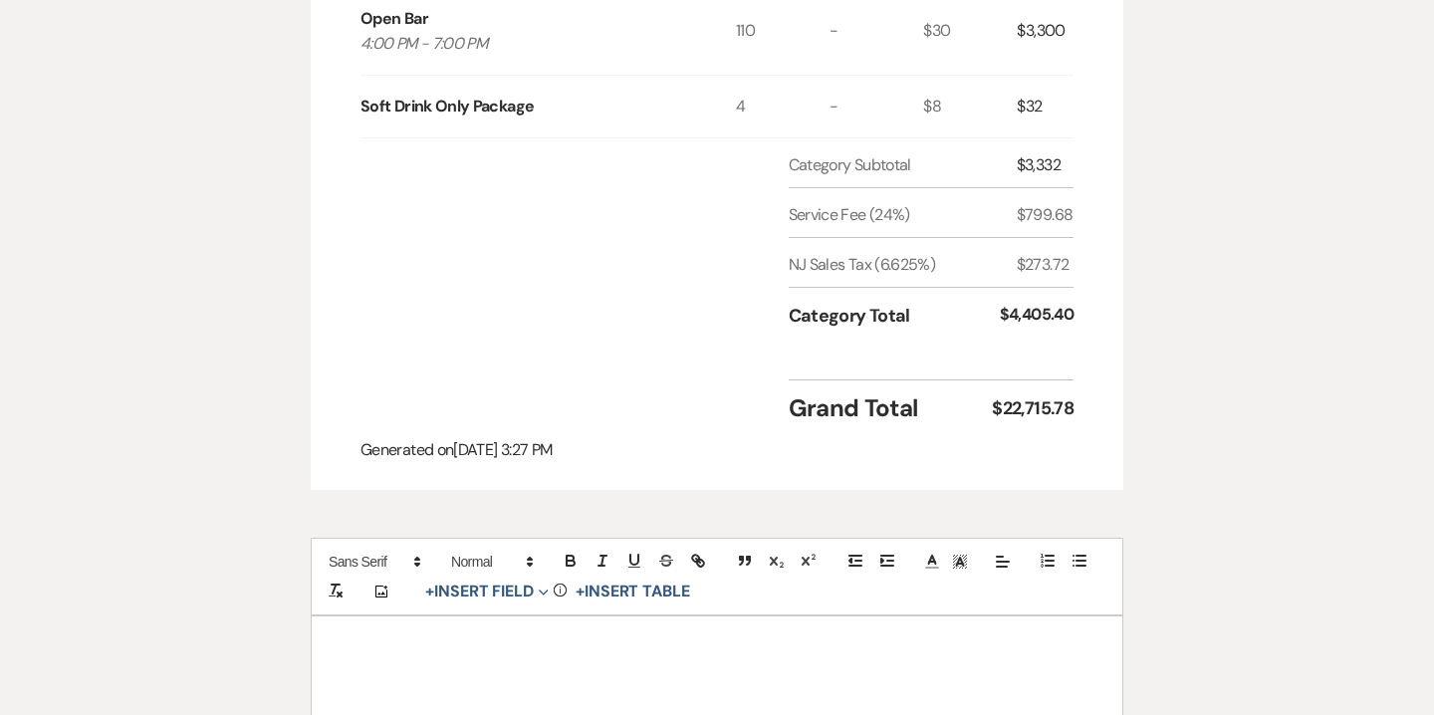
scroll to position [1559, 0]
click at [661, 639] on div at bounding box center [717, 708] width 811 height 187
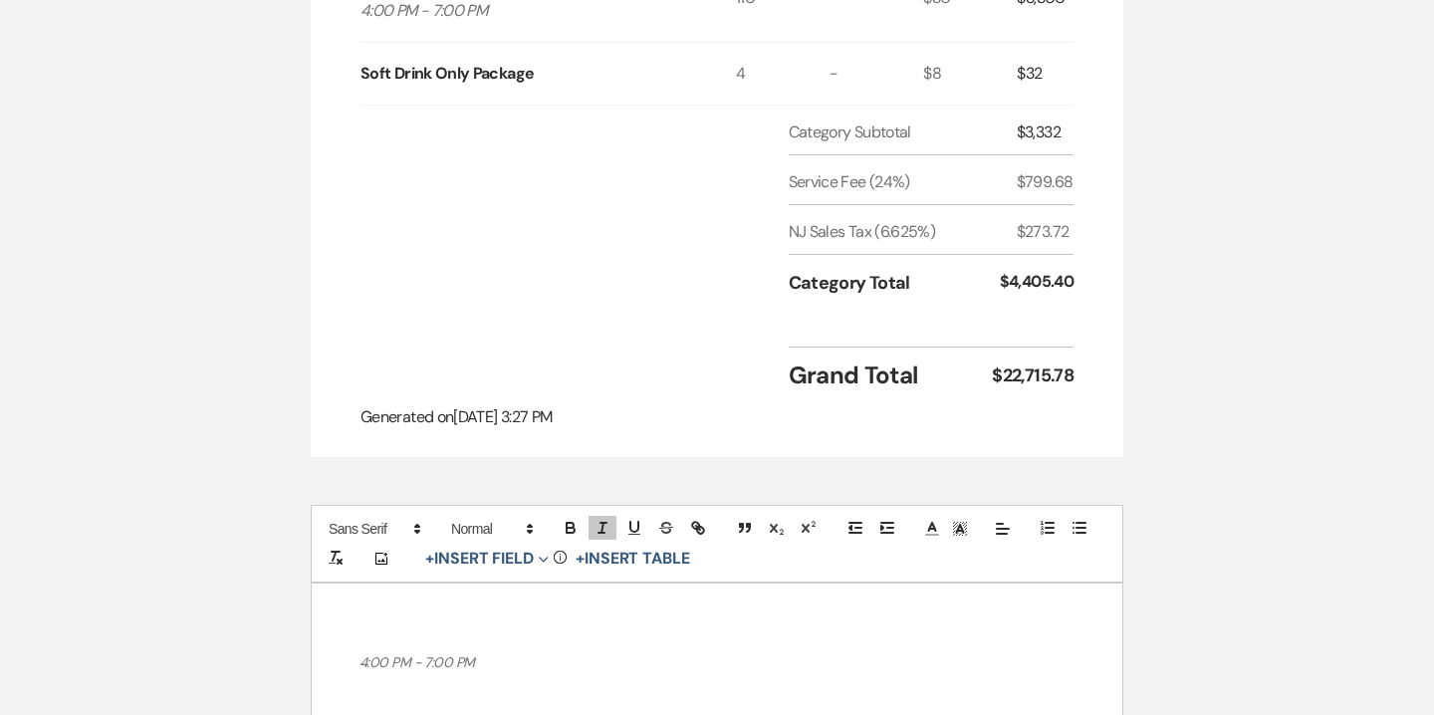
scroll to position [1598, 0]
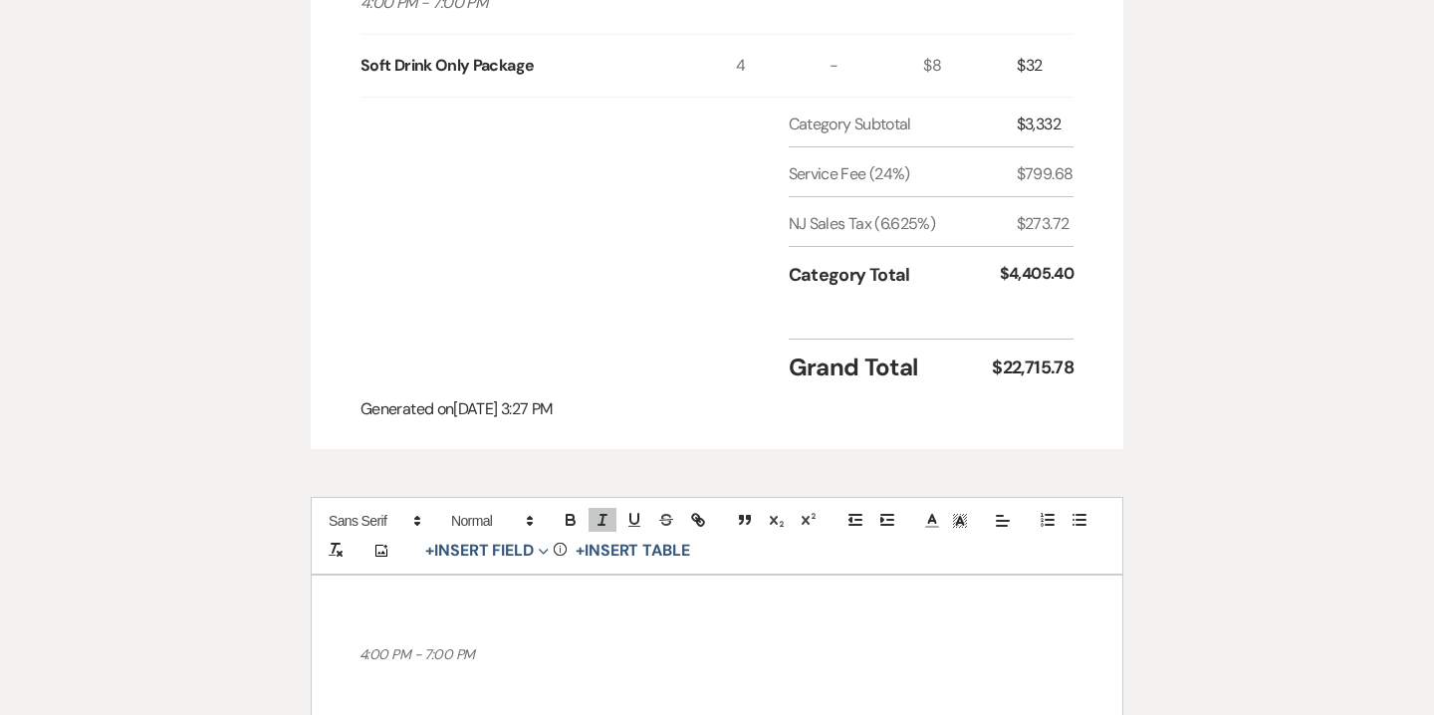
click at [445, 646] on em "4:00 PM - 7:00 PM" at bounding box center [417, 655] width 115 height 18
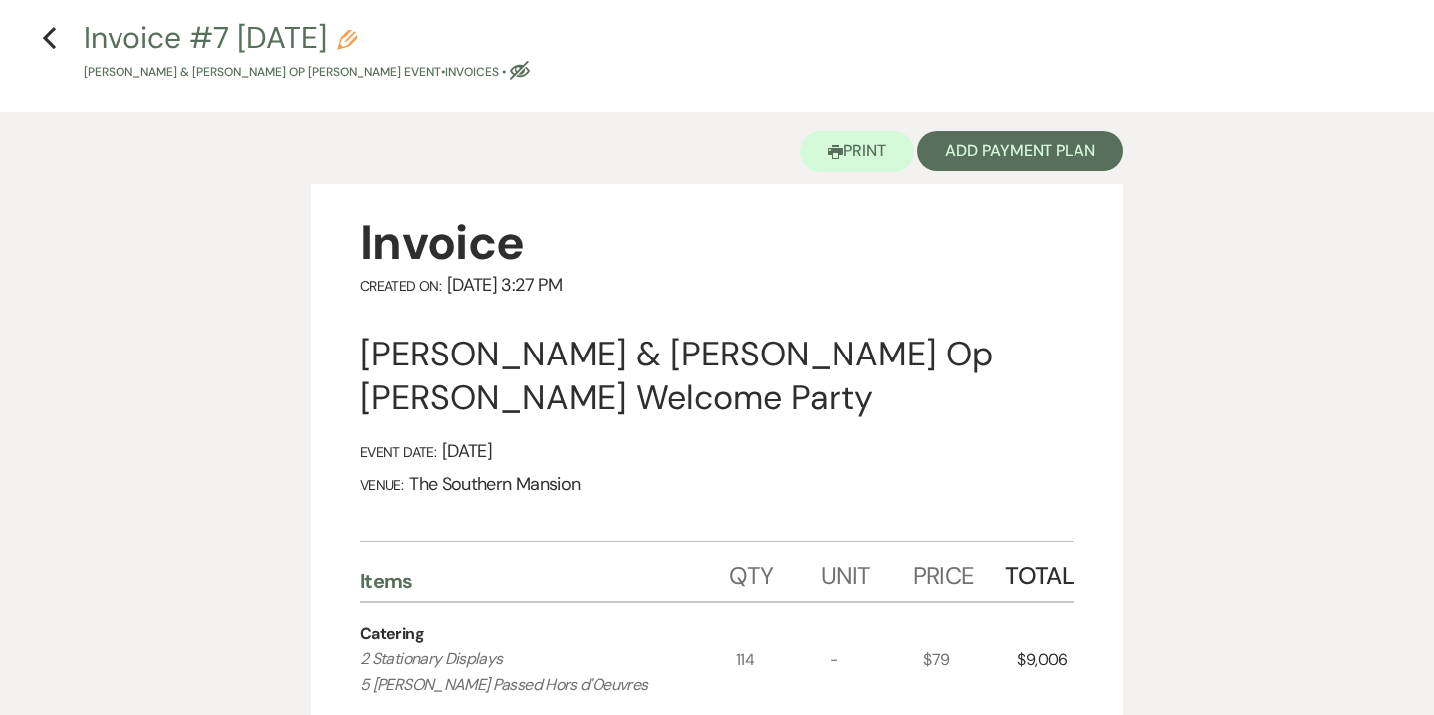
scroll to position [43, 0]
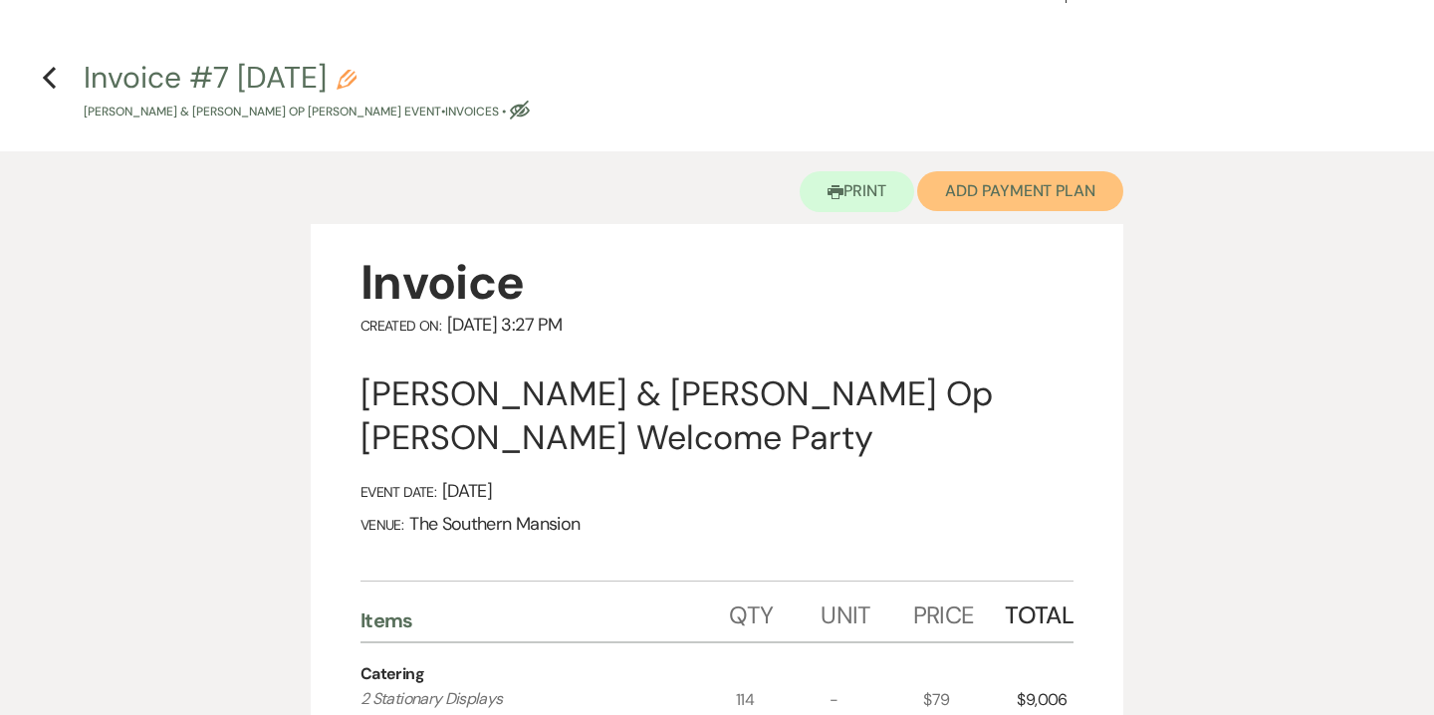
click at [1020, 190] on button "Add Payment Plan" at bounding box center [1020, 191] width 206 height 40
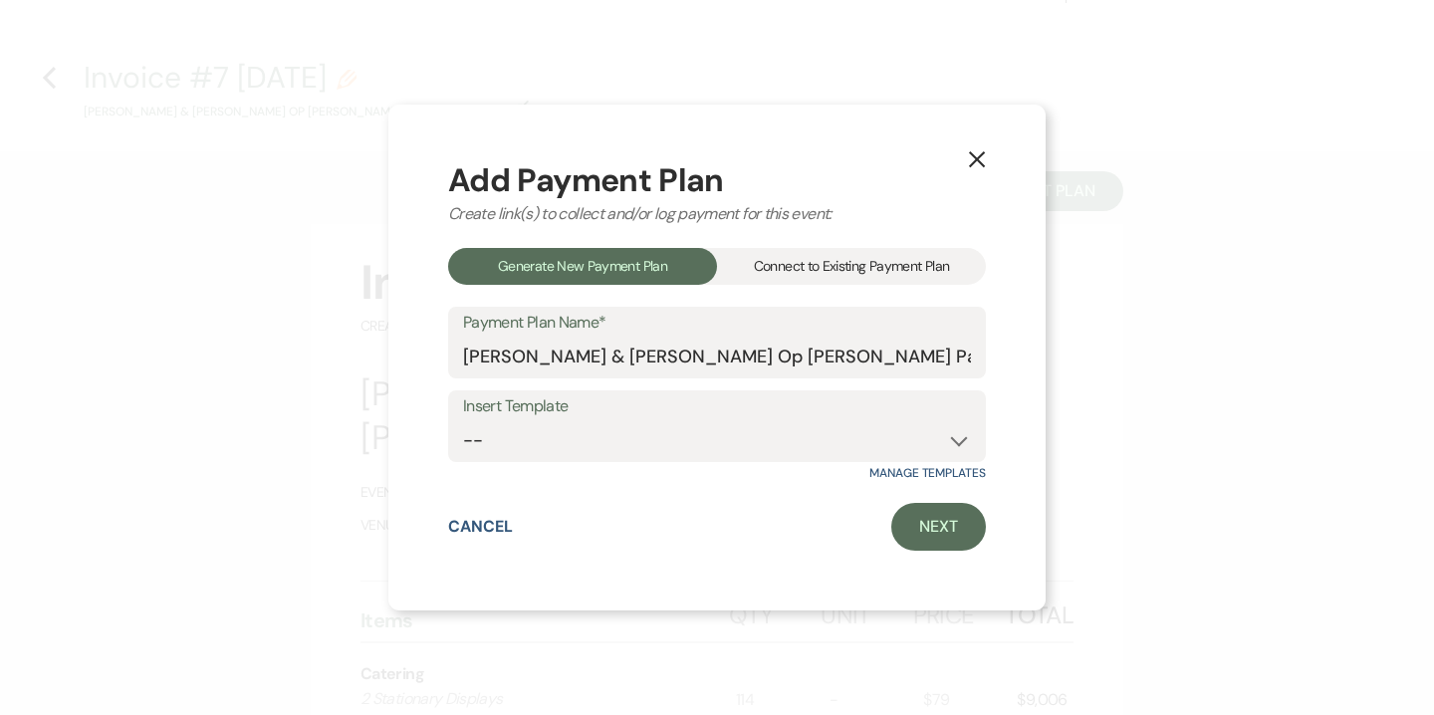
click at [834, 274] on div "Connect to Existing Payment Plan" at bounding box center [851, 266] width 269 height 37
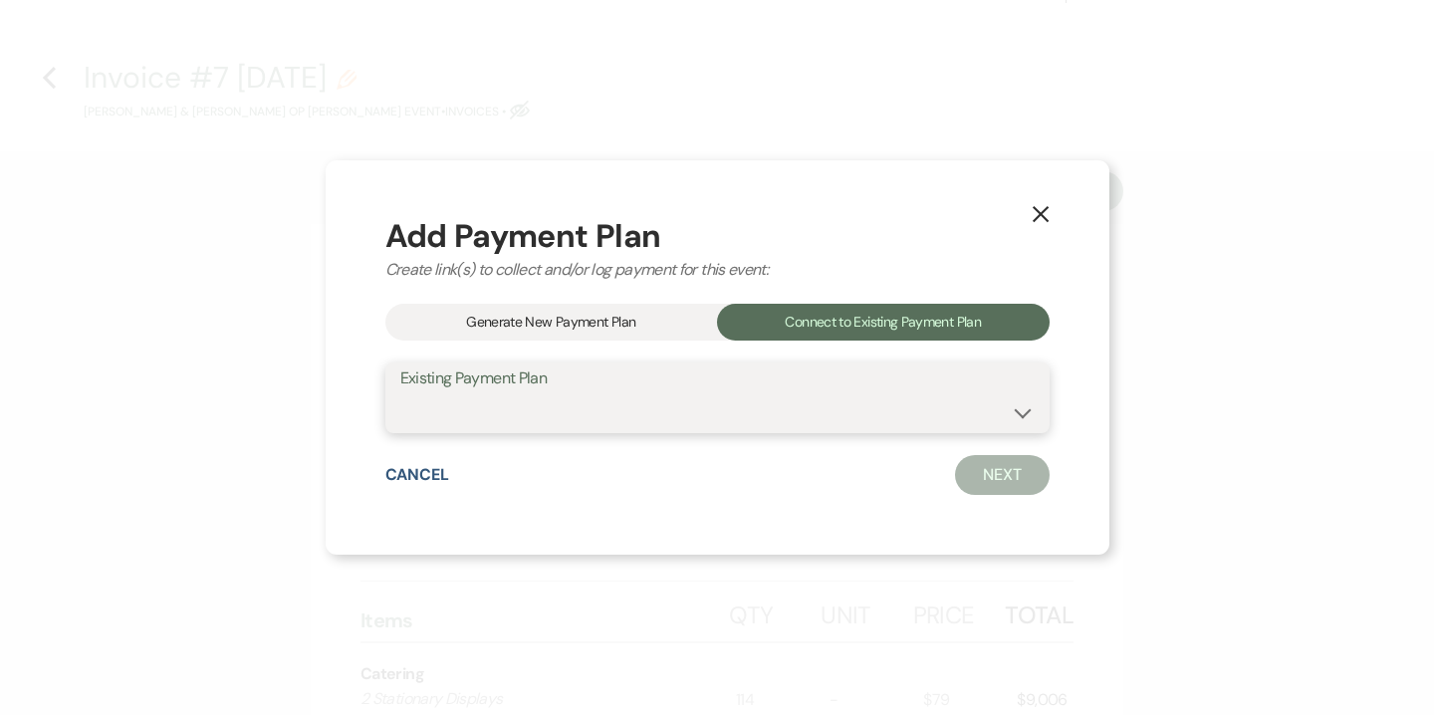
click at [771, 393] on select "[PERSON_NAME] & [PERSON_NAME] Op [PERSON_NAME] Payment Plan #1" at bounding box center [717, 411] width 635 height 39
select select "19429"
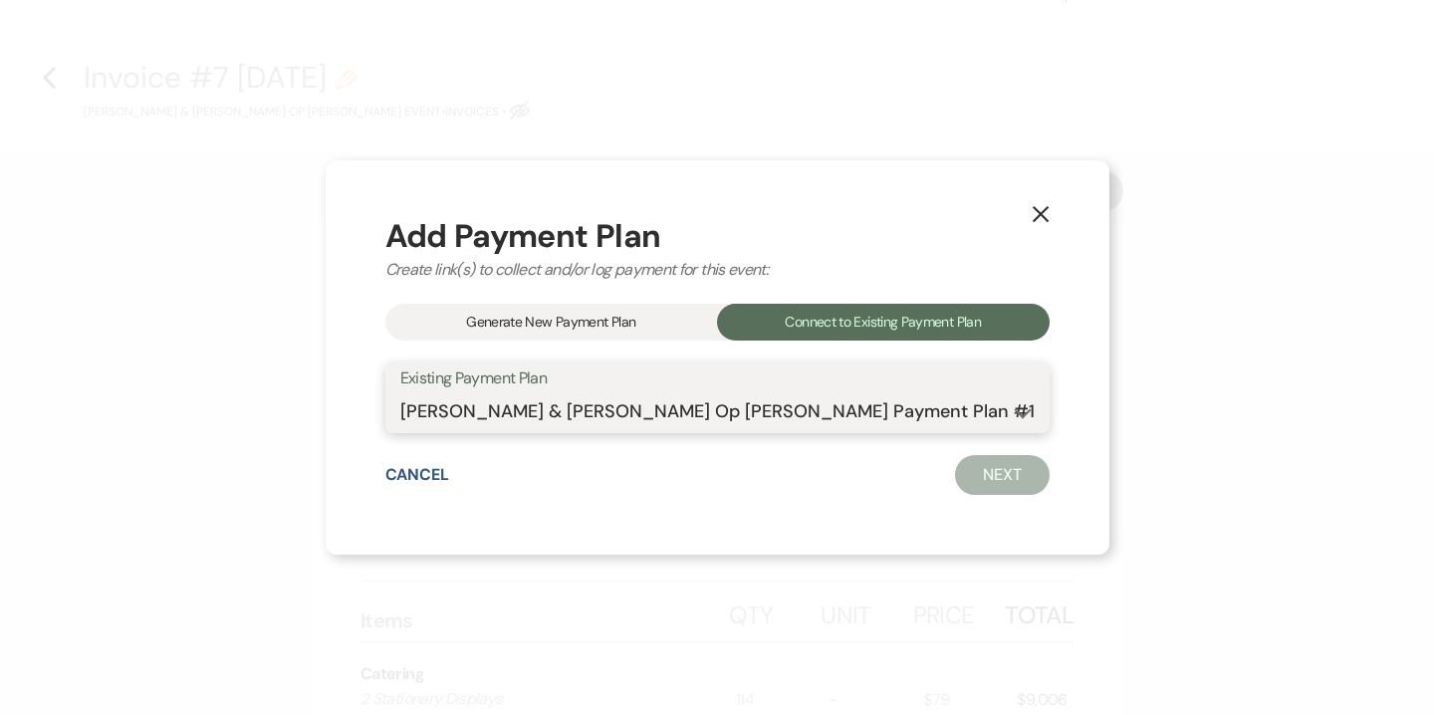
click at [448, 392] on select "[PERSON_NAME] & [PERSON_NAME] Op [PERSON_NAME] Payment Plan #1" at bounding box center [717, 411] width 635 height 39
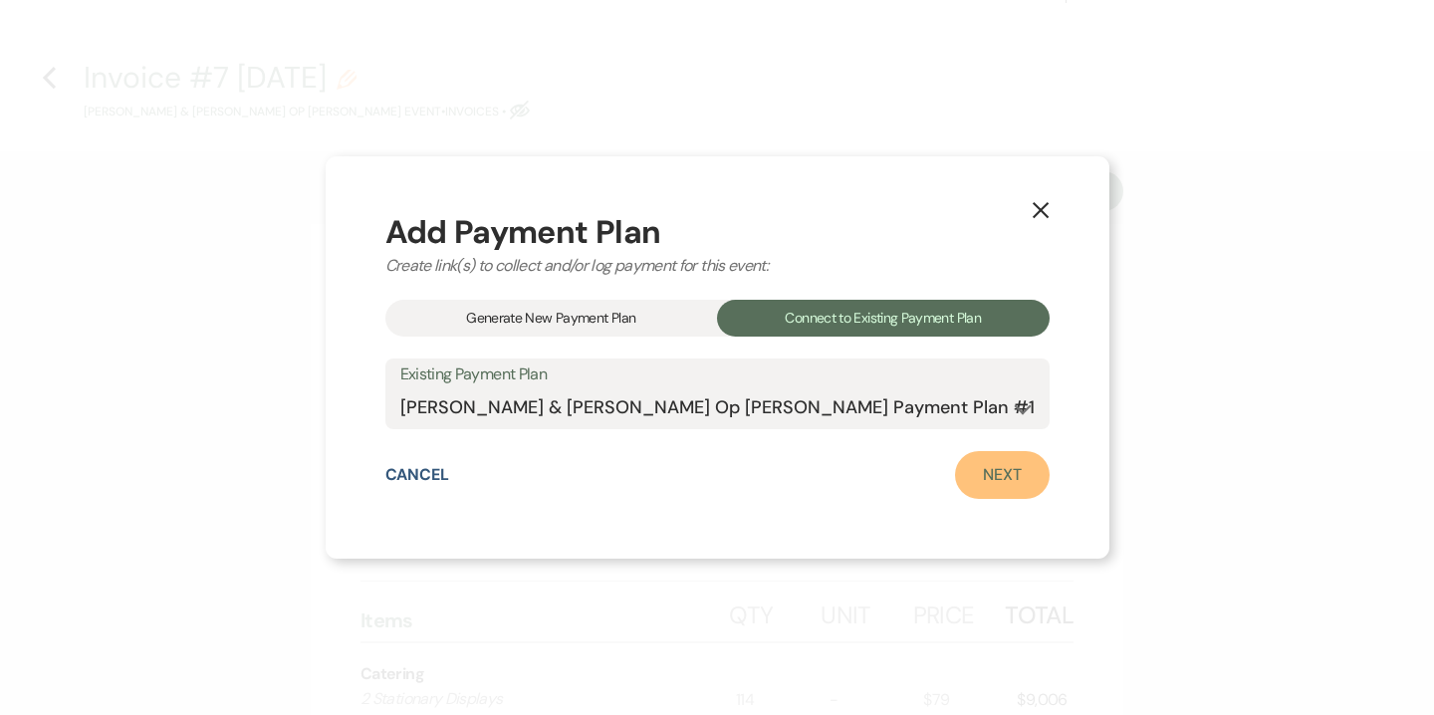
click at [955, 475] on link "Next" at bounding box center [1002, 475] width 95 height 48
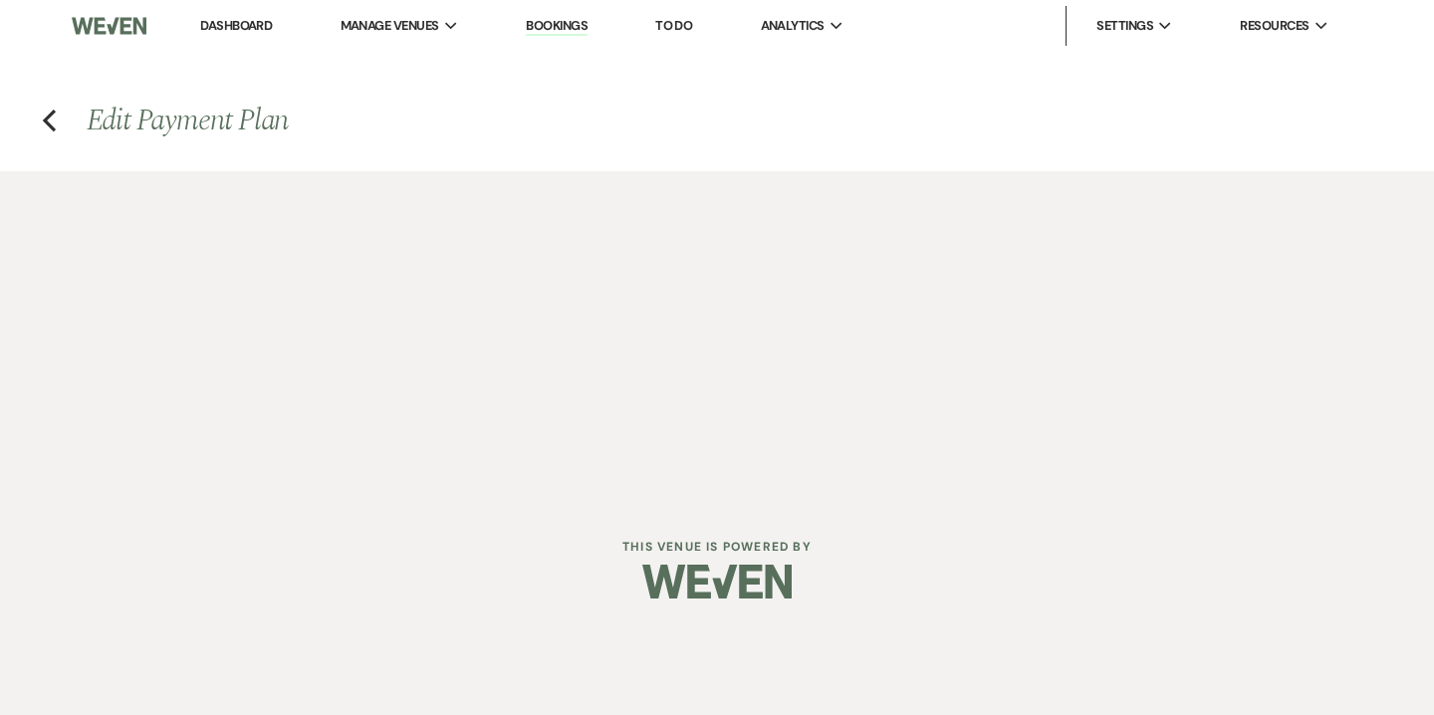
select select "29227"
select select "1"
select select "2"
select select "flat"
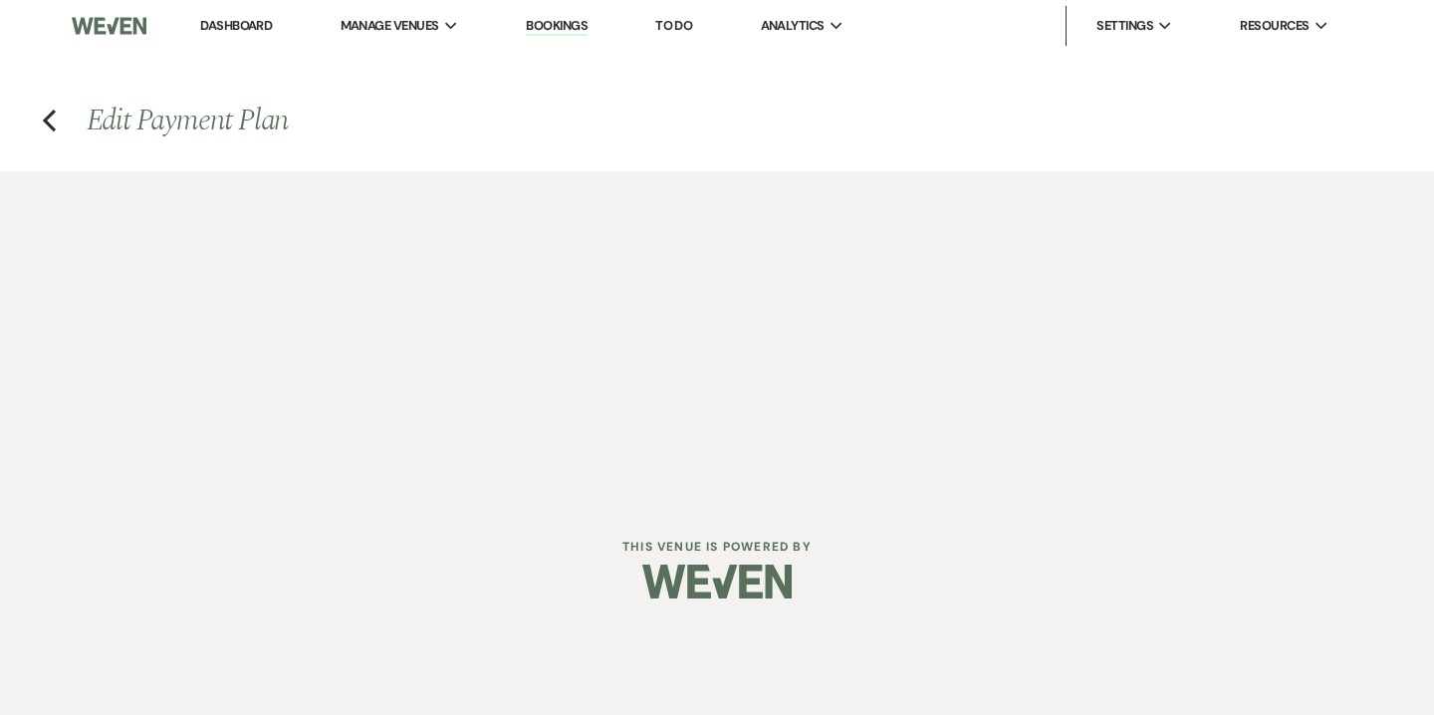
select select "false"
select select "client"
select select "daily"
select select "weeks"
select select "complete"
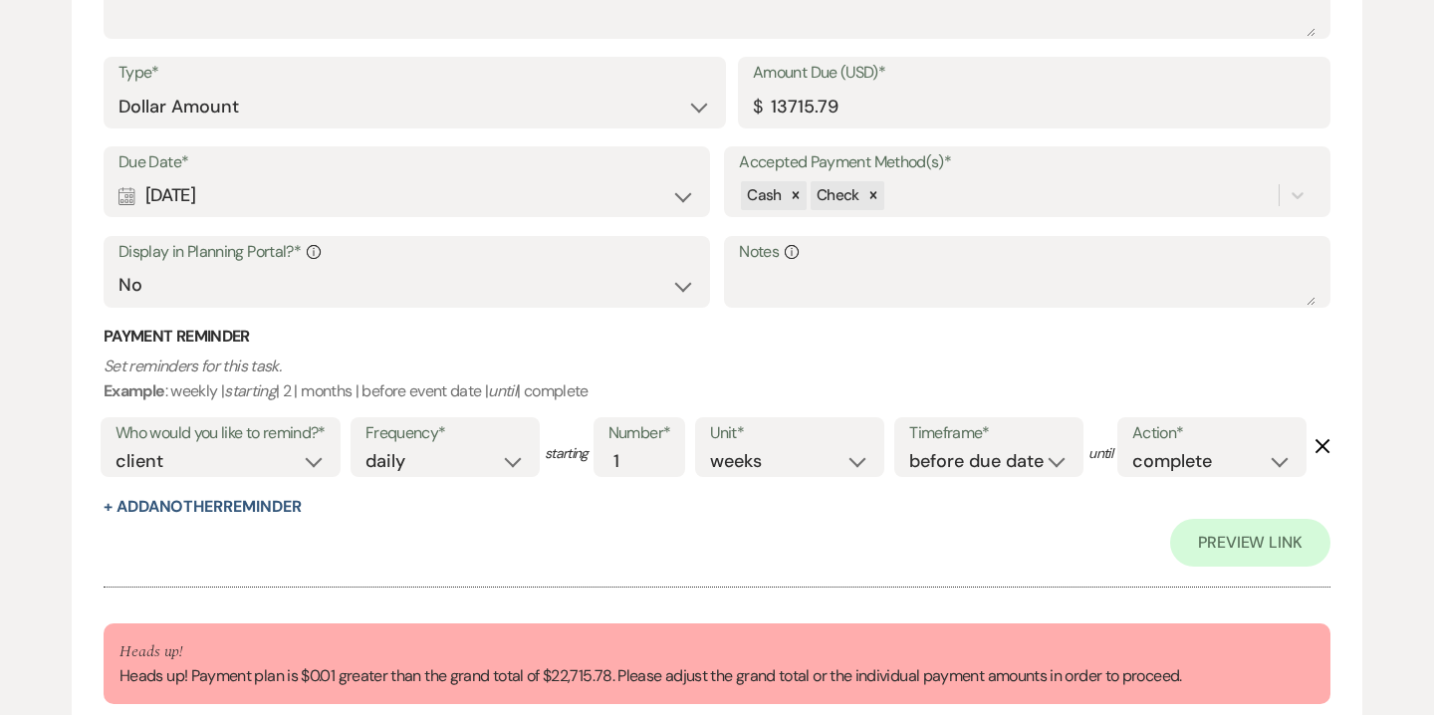
scroll to position [2269, 0]
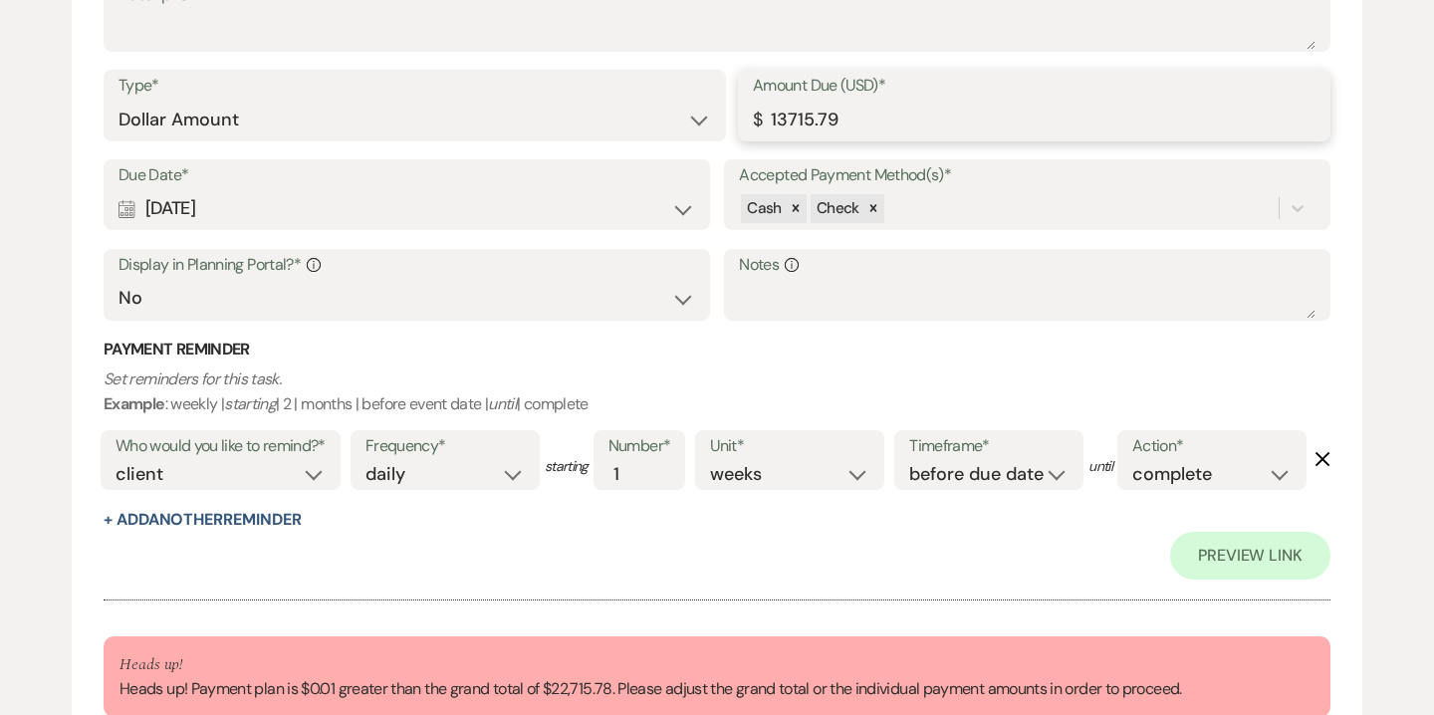
click at [820, 118] on input "13715.79" at bounding box center [1034, 120] width 563 height 39
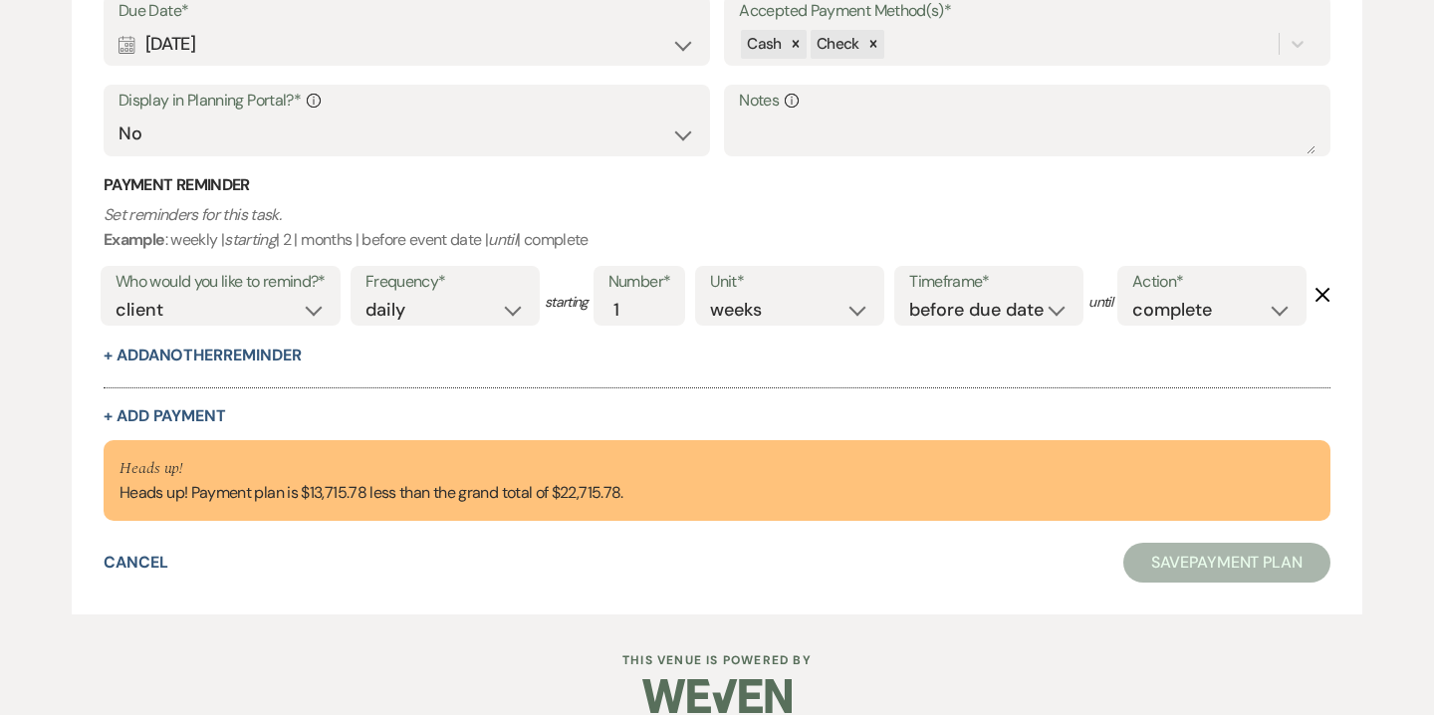
scroll to position [2340, 0]
drag, startPoint x: 301, startPoint y: 575, endPoint x: 363, endPoint y: 577, distance: 61.8
click at [363, 506] on div "Heads up! Heads up! Payment plan is $13,715.78 less than the grand total of $22…" at bounding box center [372, 481] width 504 height 50
copy div "$13,715.78"
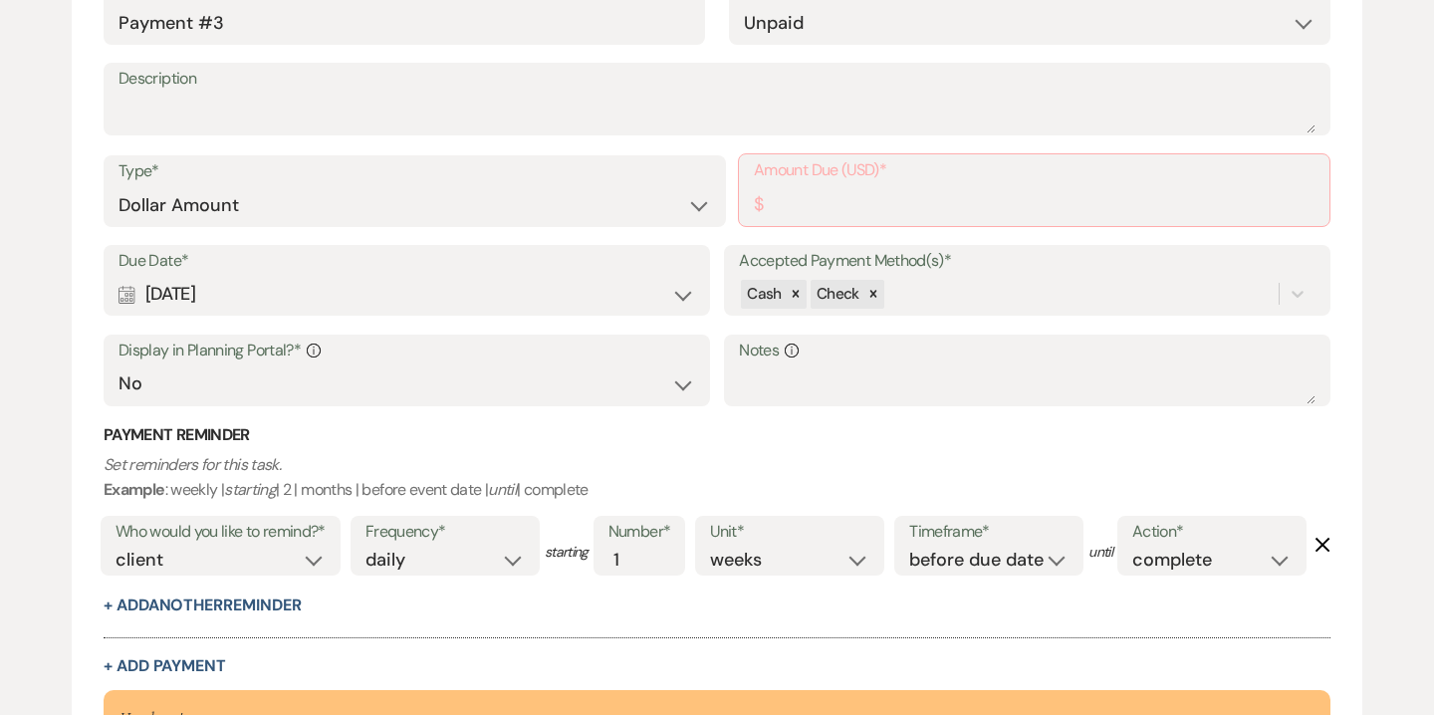
scroll to position [2024, 0]
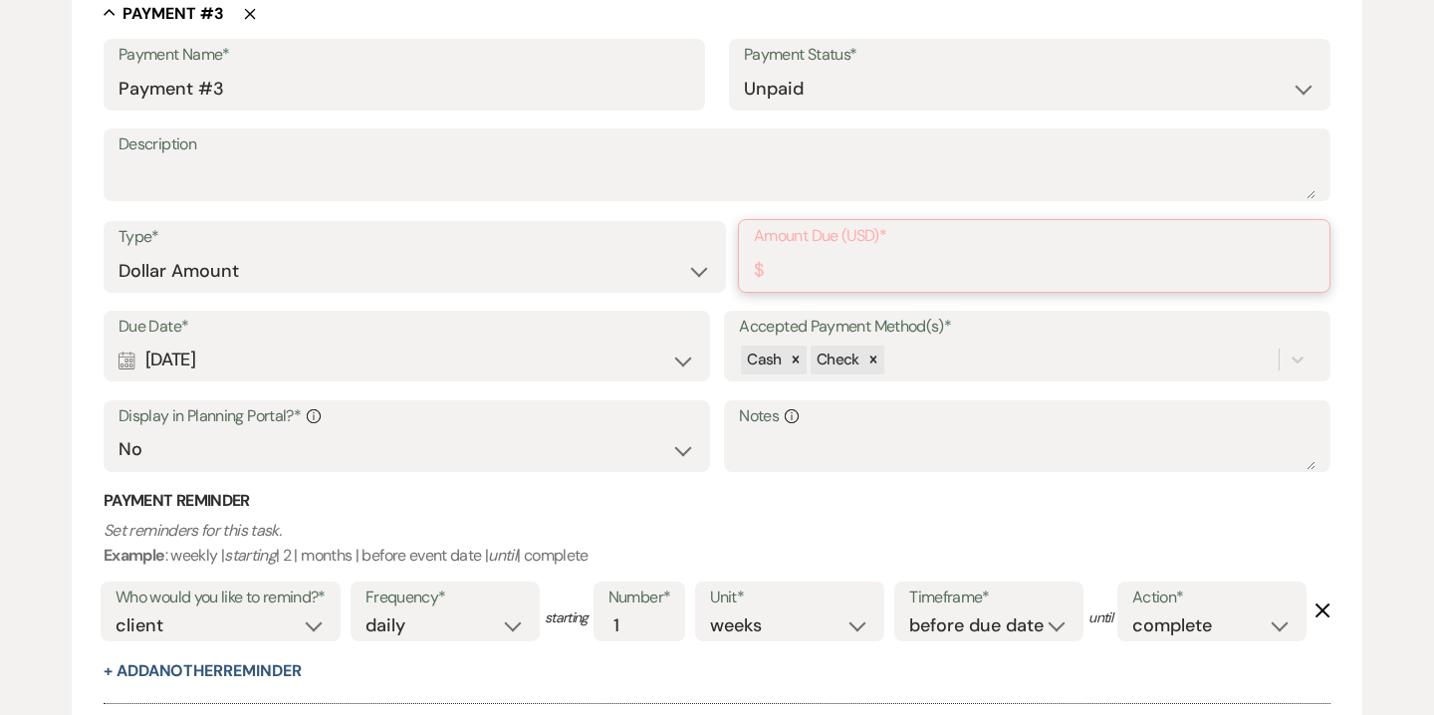
click at [822, 259] on input "Amount Due (USD)*" at bounding box center [1034, 270] width 561 height 39
paste input "13715.78"
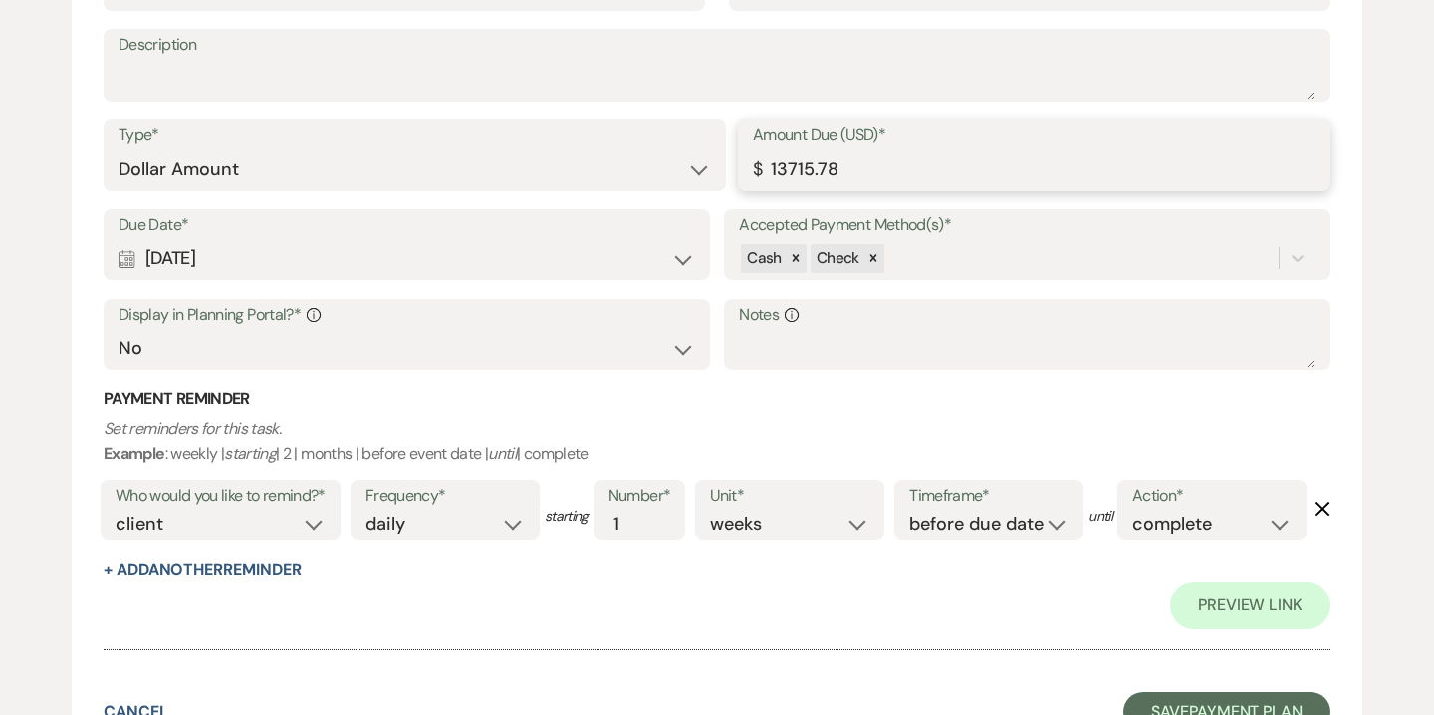
scroll to position [2477, 0]
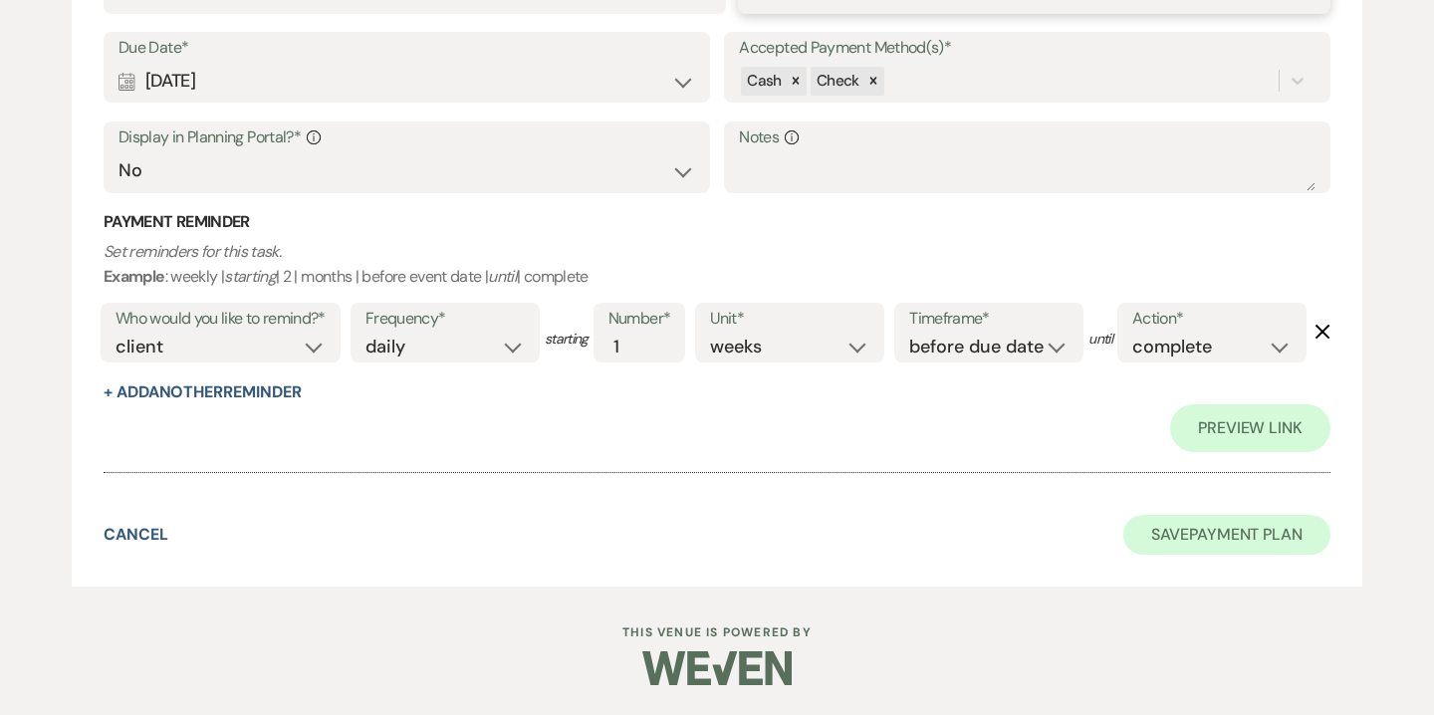
type input "13715.78"
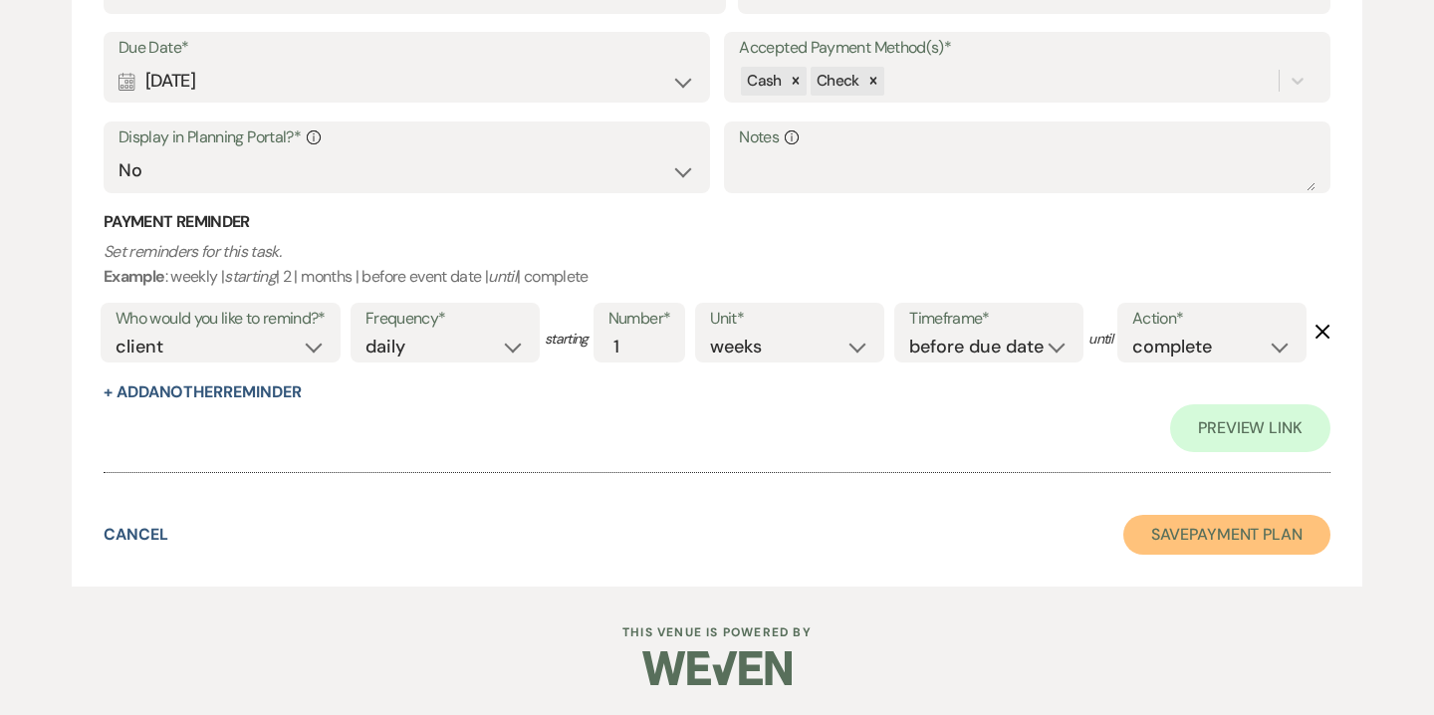
click at [1218, 535] on button "Save Payment Plan" at bounding box center [1227, 535] width 207 height 40
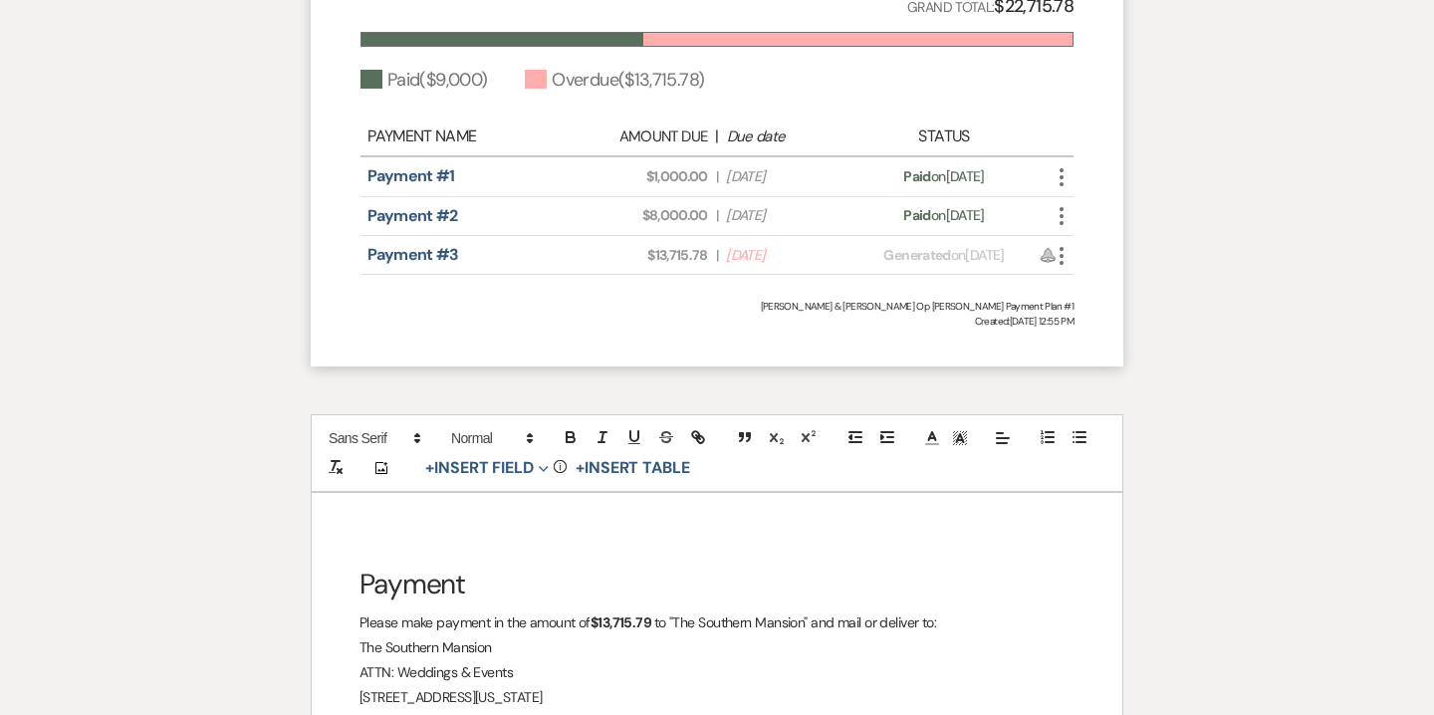
scroll to position [2199, 0]
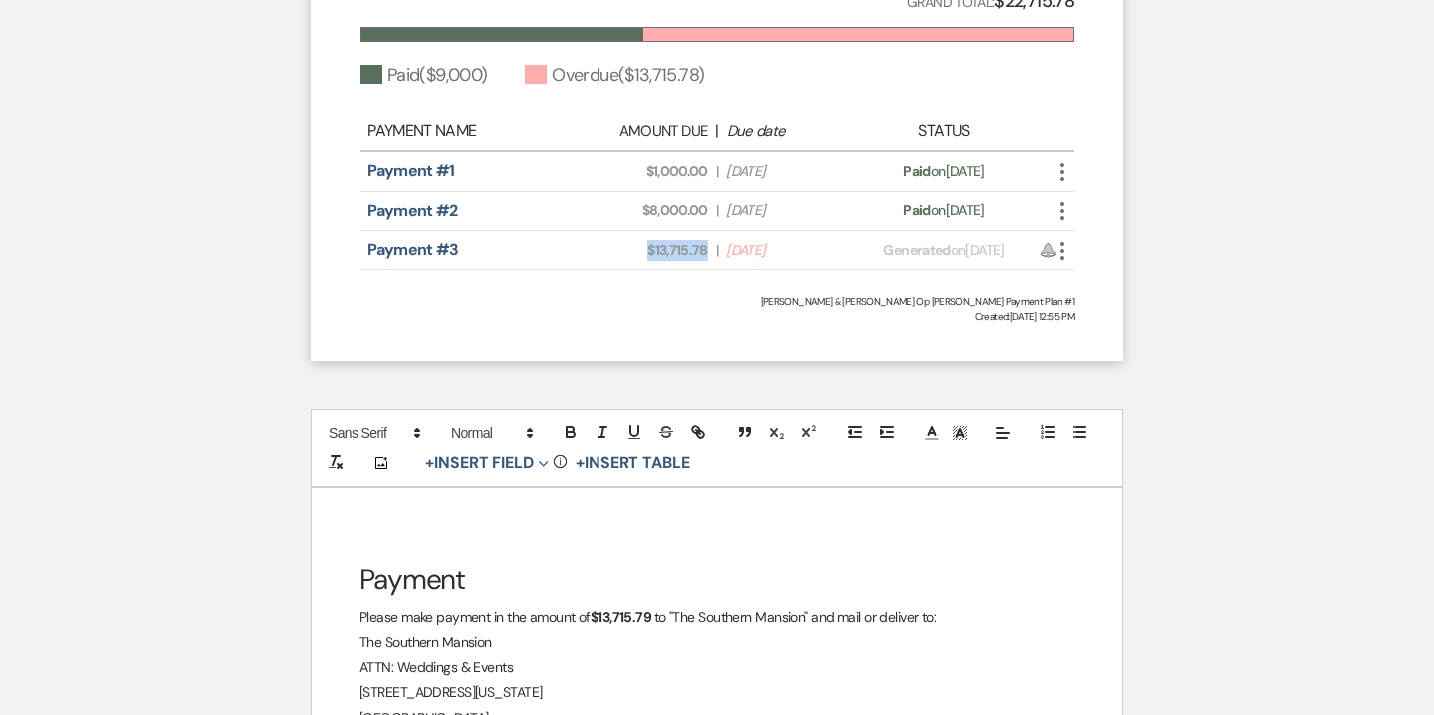
drag, startPoint x: 645, startPoint y: 253, endPoint x: 704, endPoint y: 245, distance: 60.3
click at [704, 245] on span "Amount Due: $13,715.78" at bounding box center [648, 250] width 120 height 21
copy span "$13,715.78"
drag, startPoint x: 593, startPoint y: 620, endPoint x: 651, endPoint y: 621, distance: 58.8
click at [651, 621] on p "Please make payment in the amount of $13,715.79 to "The Southern Mansion" and m…" at bounding box center [717, 618] width 715 height 25
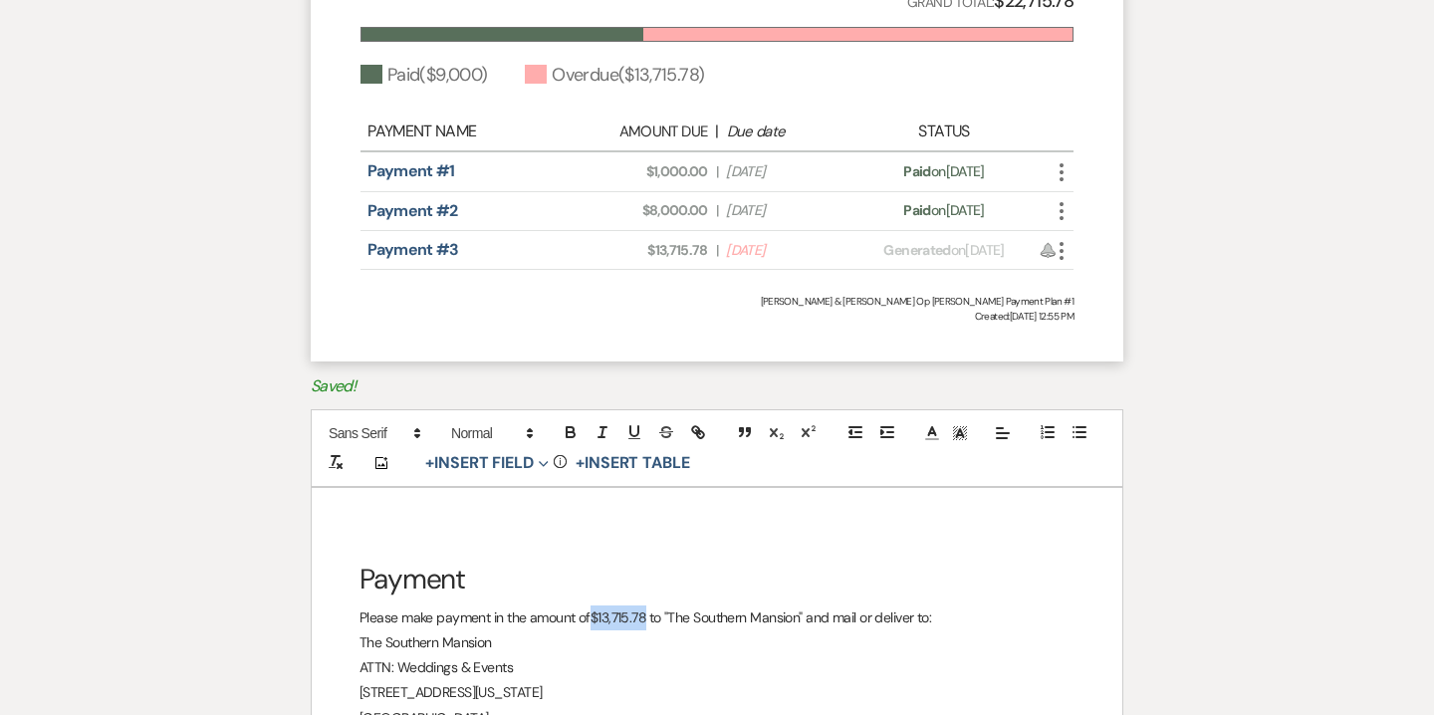
drag, startPoint x: 593, startPoint y: 622, endPoint x: 649, endPoint y: 622, distance: 56.8
click at [649, 622] on p "Please make payment in the amount of $13,715.78 to "The Southern Mansion" and m…" at bounding box center [717, 618] width 715 height 25
click at [565, 436] on icon "button" at bounding box center [571, 432] width 18 height 18
click at [784, 600] on h1 "Payment" at bounding box center [717, 580] width 715 height 50
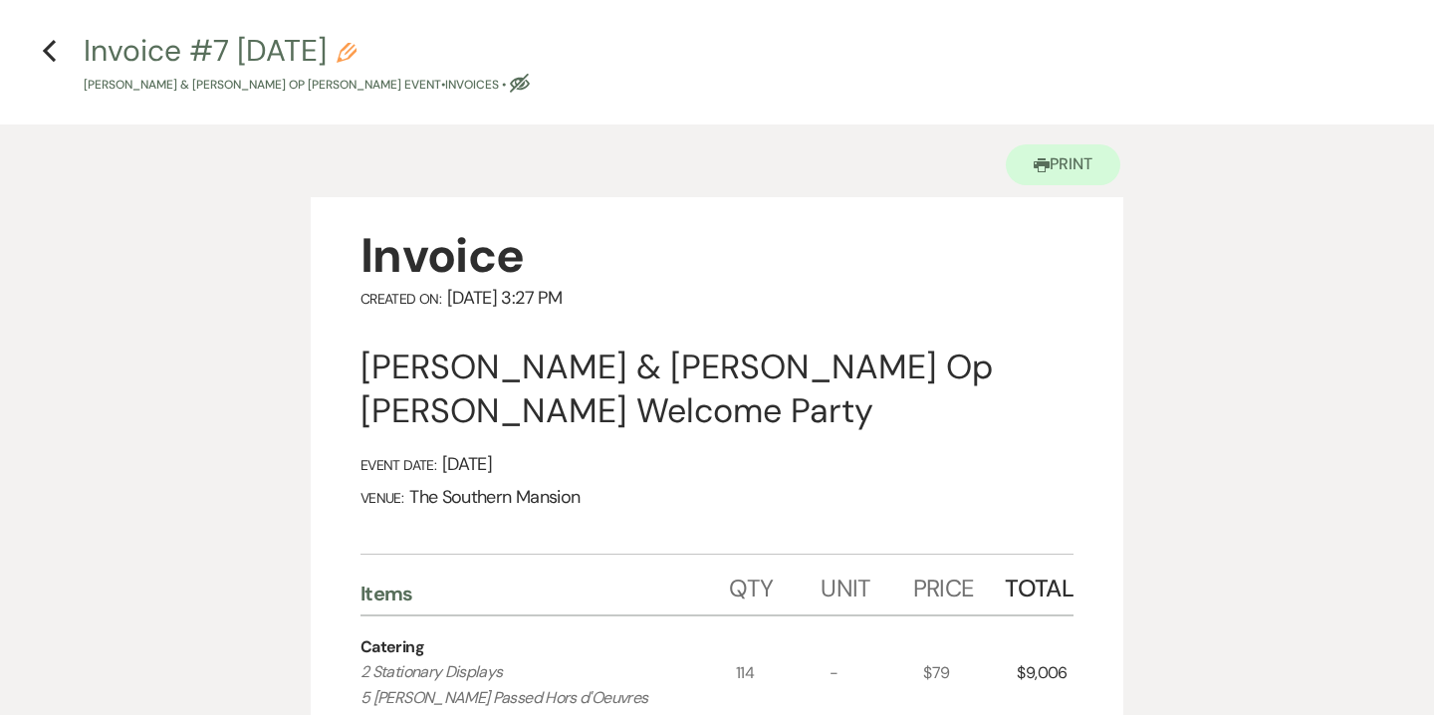
scroll to position [0, 0]
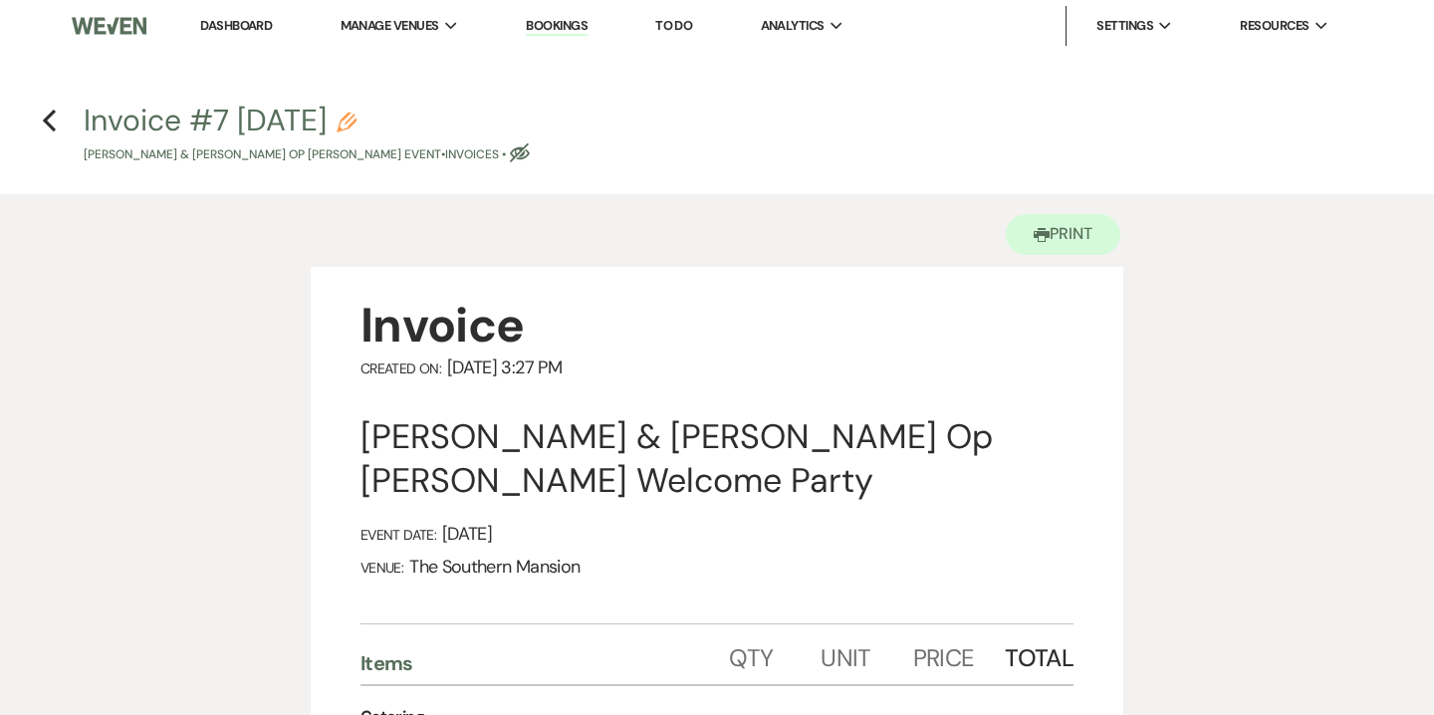
click at [357, 122] on icon "Pencil" at bounding box center [347, 123] width 20 height 20
select select "22"
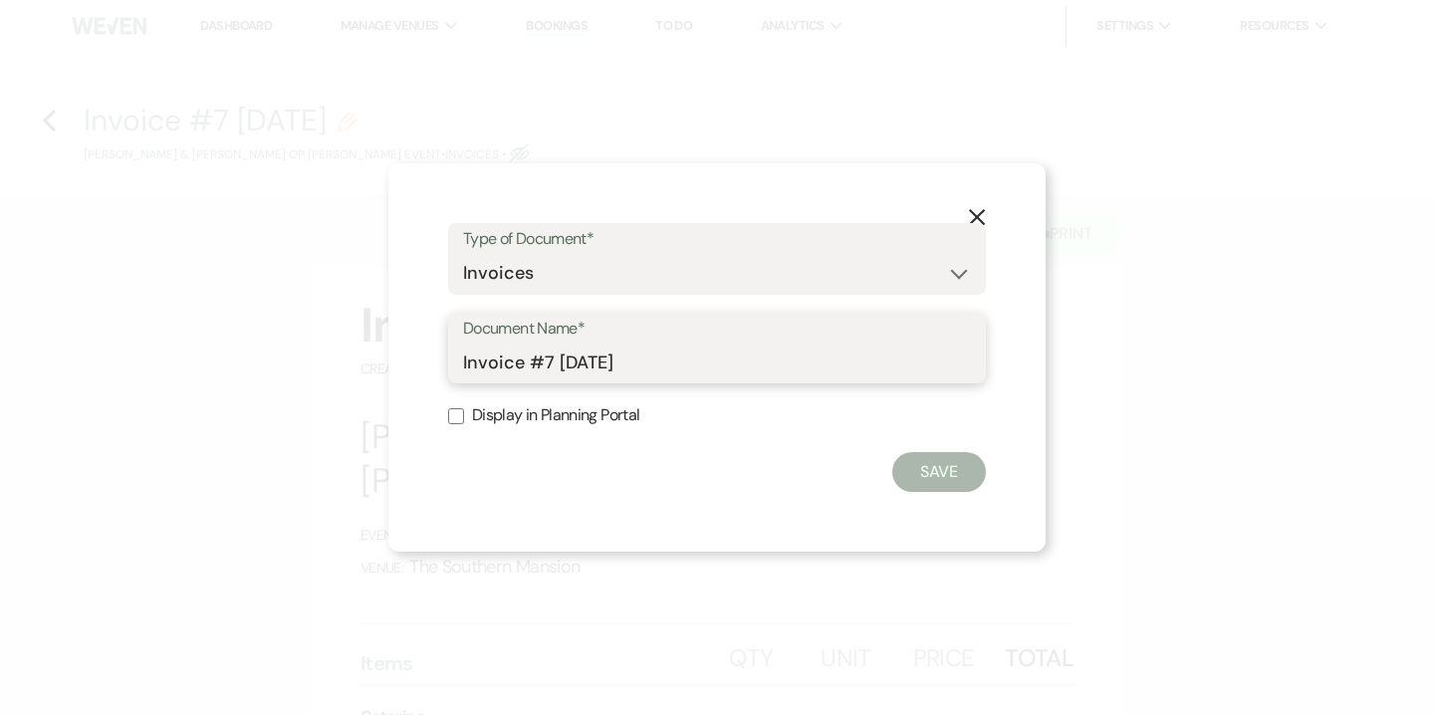
click at [463, 367] on input "Invoice #7 [DATE]" at bounding box center [717, 362] width 508 height 39
drag, startPoint x: 572, startPoint y: 361, endPoint x: 587, endPoint y: 362, distance: 15.0
click at [587, 362] on input "Final Invoice #7 [DATE]" at bounding box center [717, 362] width 508 height 39
click at [652, 365] on input "Final Invoice as of [DATE]" at bounding box center [717, 362] width 508 height 39
type input "Final Invoice as of [DATE]"
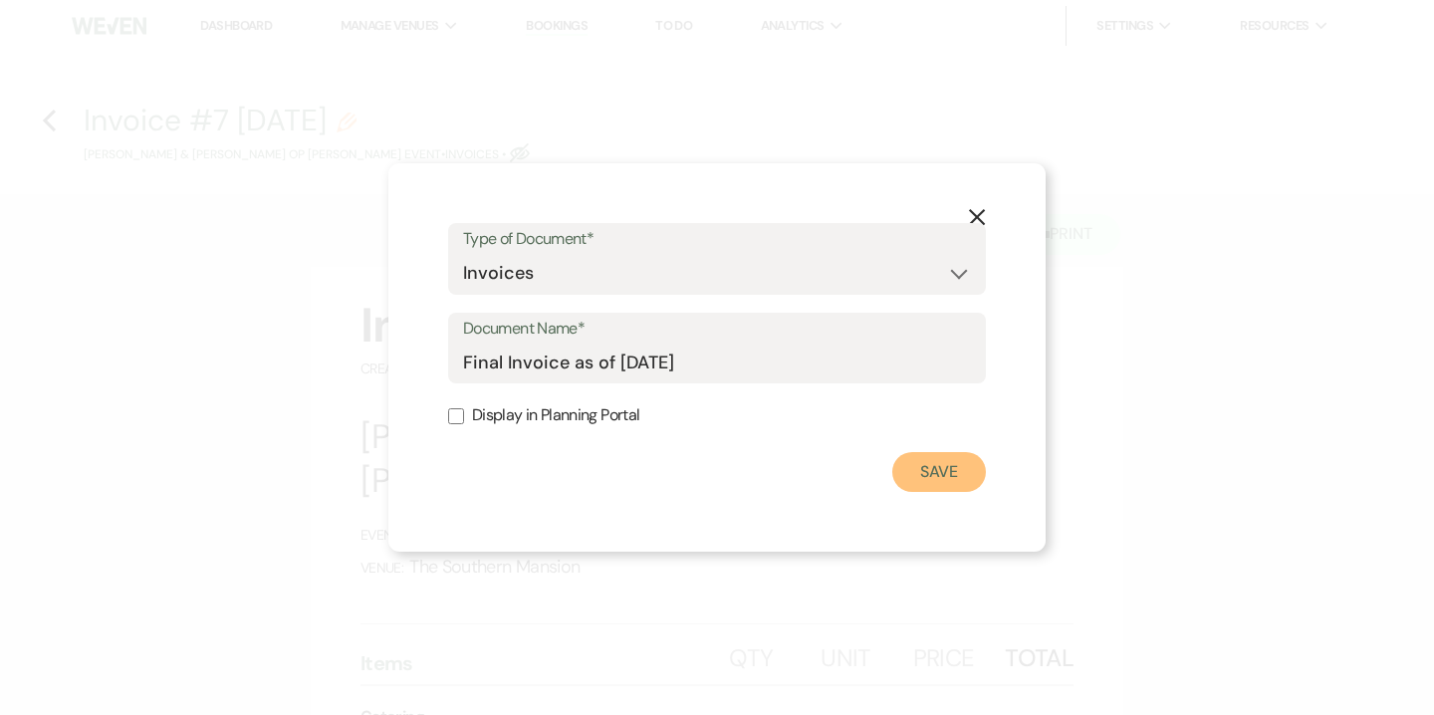
click at [930, 478] on button "Save" at bounding box center [940, 472] width 94 height 40
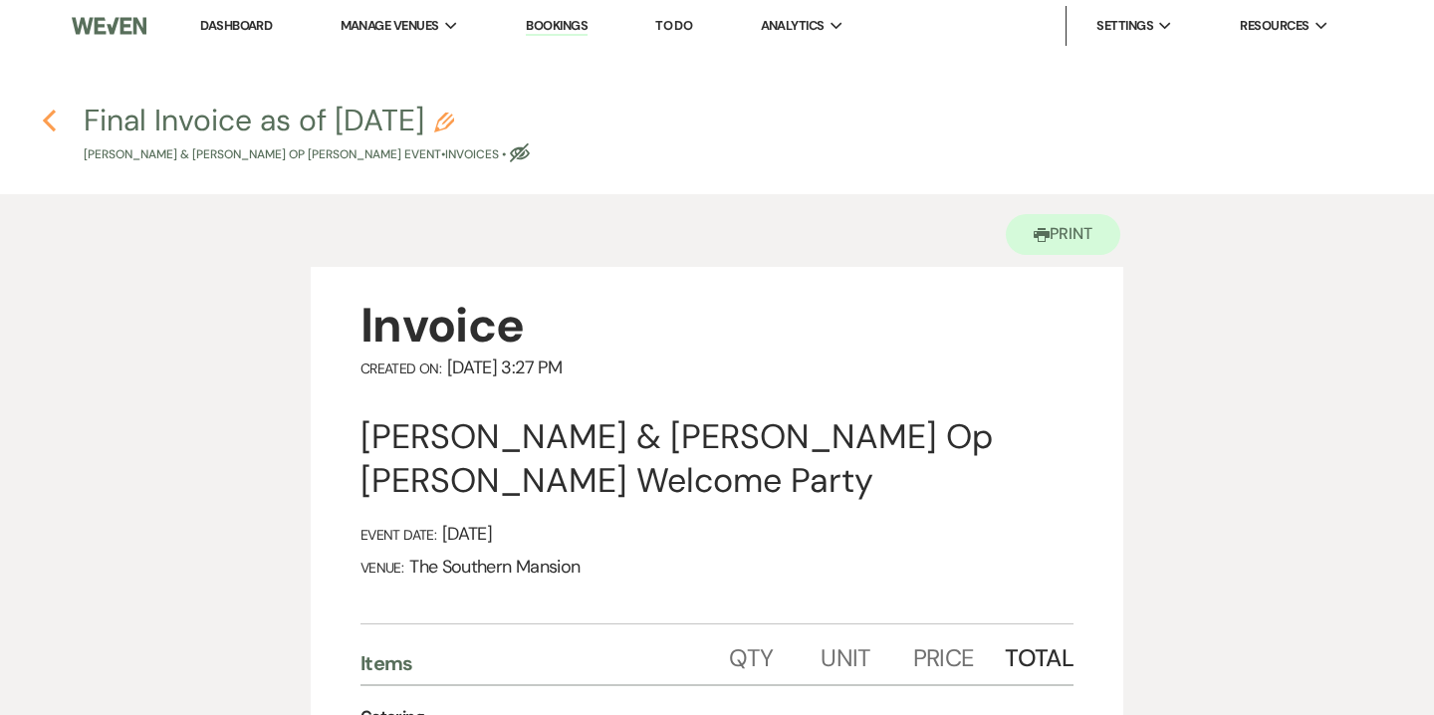
click at [55, 116] on icon "Previous" at bounding box center [49, 121] width 15 height 24
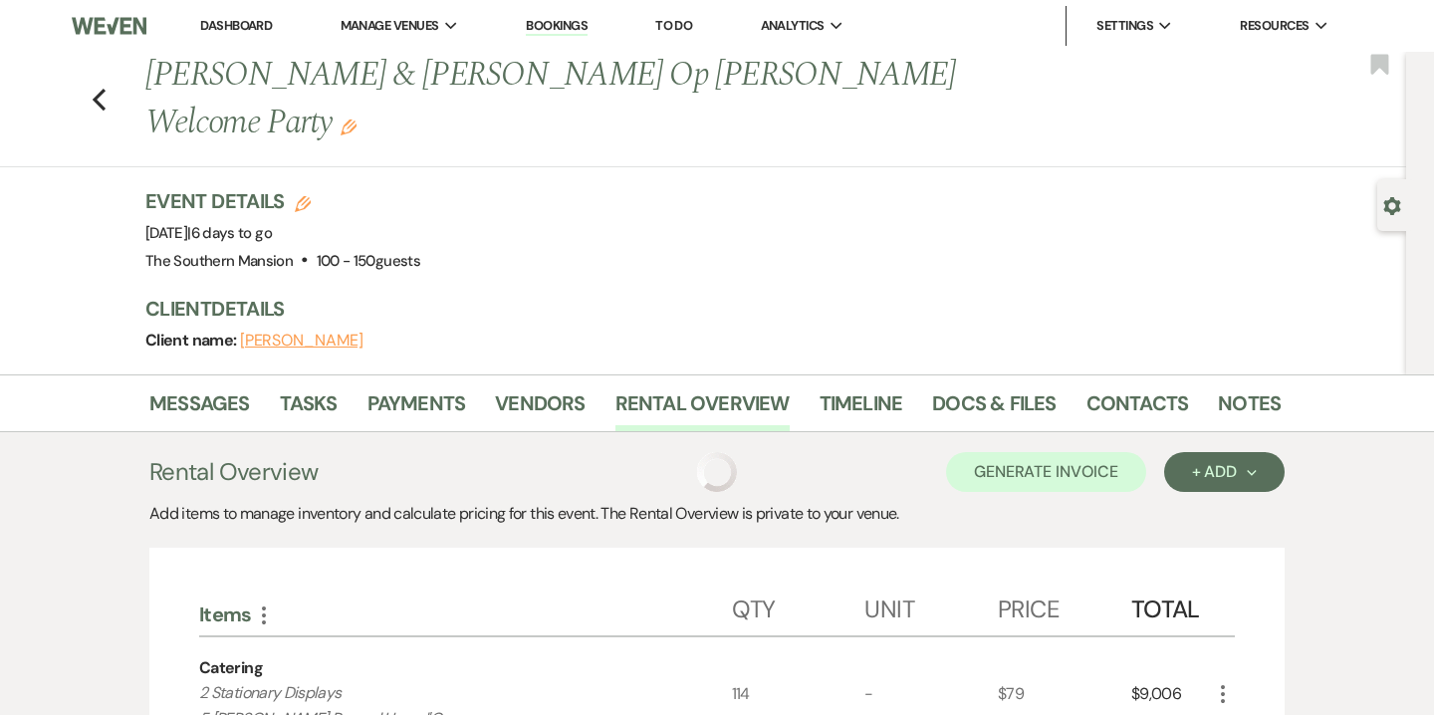
scroll to position [133, 0]
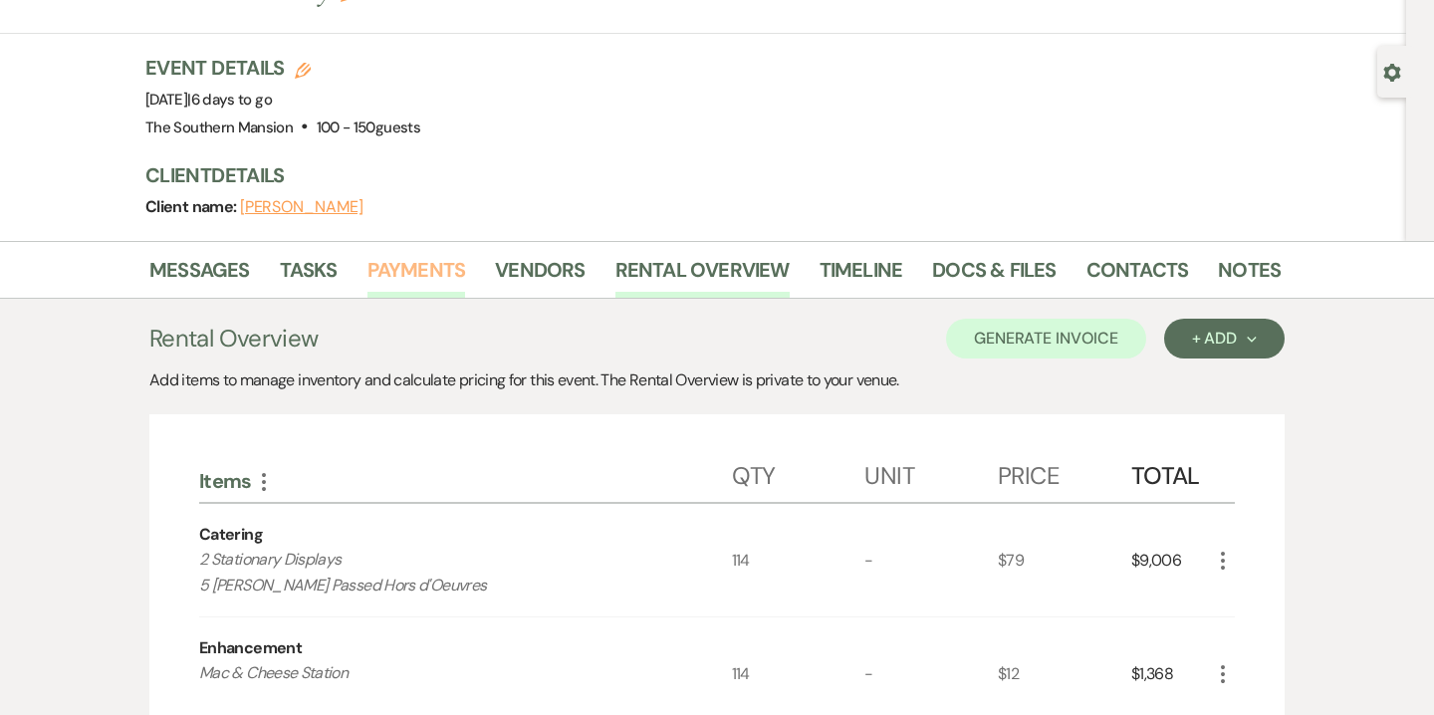
click at [395, 254] on link "Payments" at bounding box center [417, 276] width 99 height 44
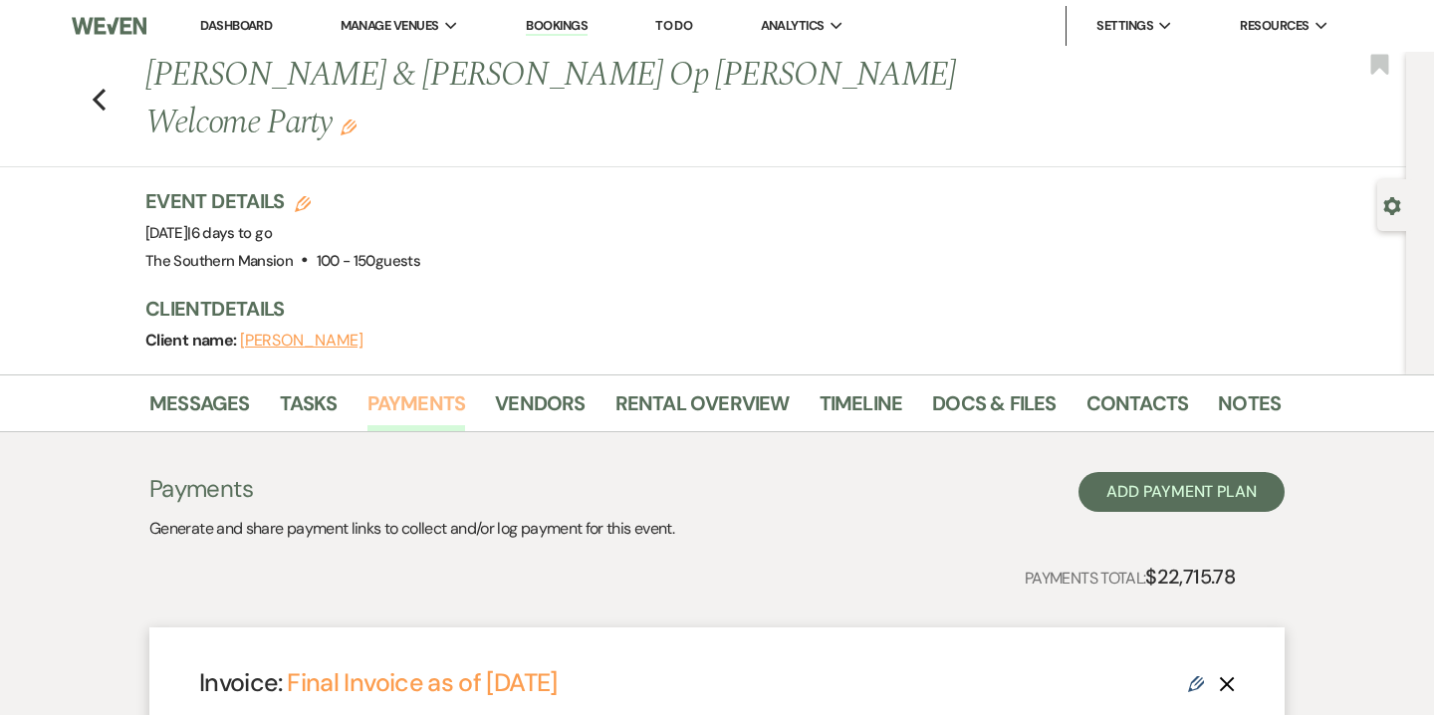
scroll to position [398, 0]
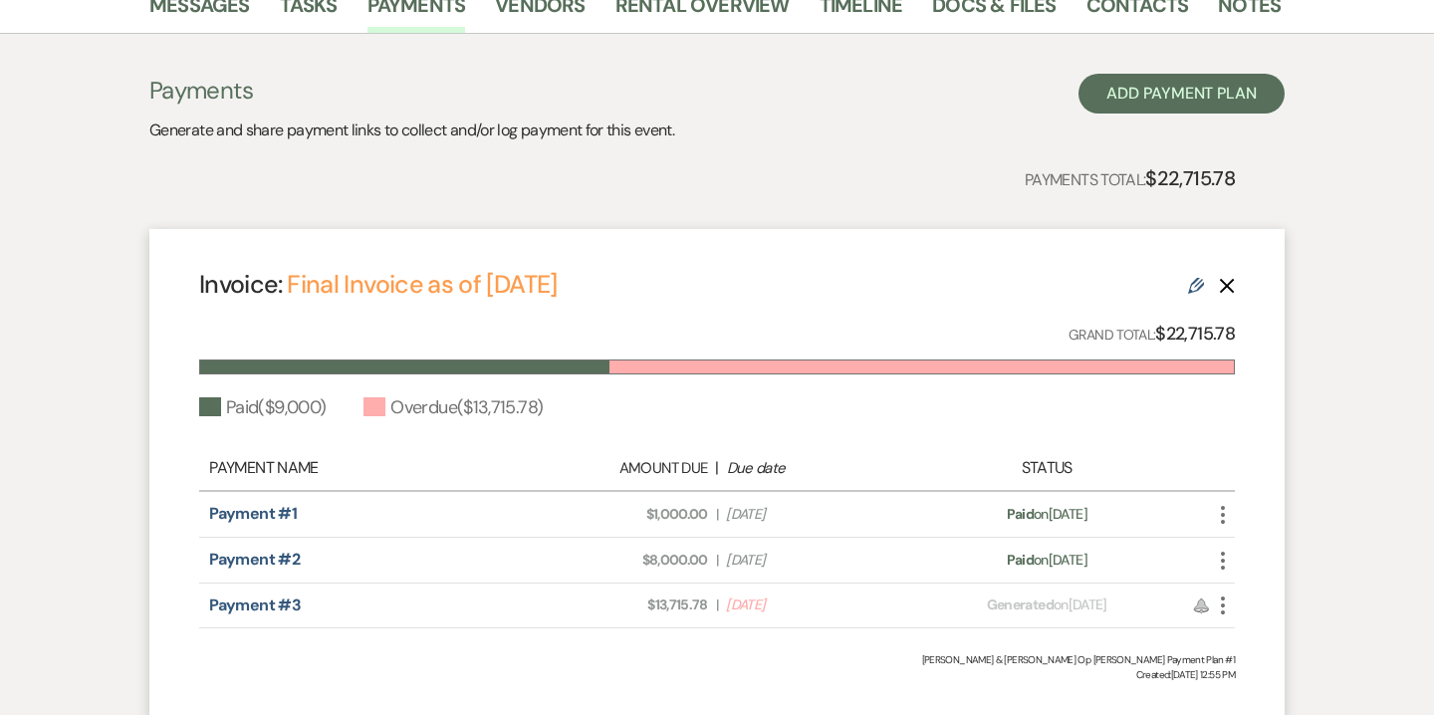
click at [1229, 594] on icon "More" at bounding box center [1223, 606] width 24 height 24
click at [1268, 662] on button "Eye Share" at bounding box center [1311, 679] width 201 height 34
click at [1223, 594] on icon "More" at bounding box center [1223, 606] width 24 height 24
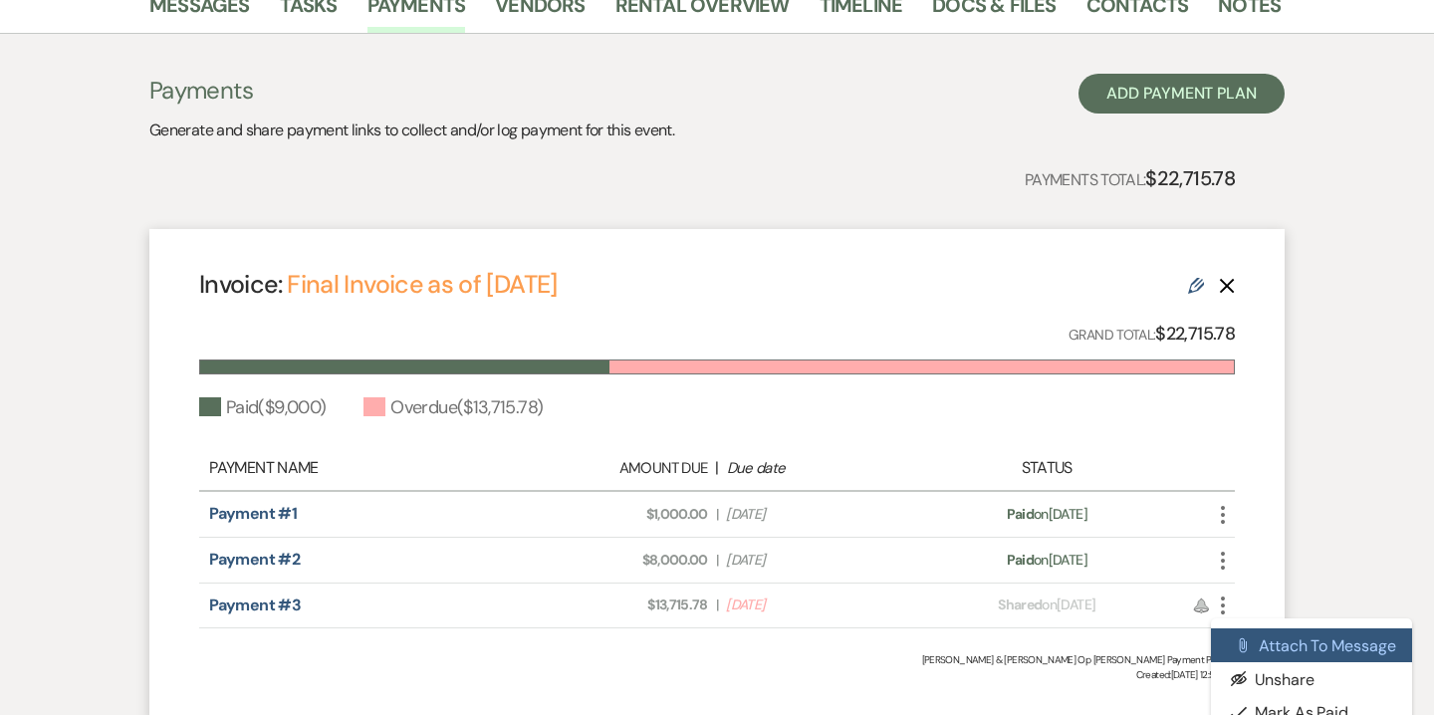
click at [1266, 629] on button "Attach File Attach to Message" at bounding box center [1311, 646] width 201 height 34
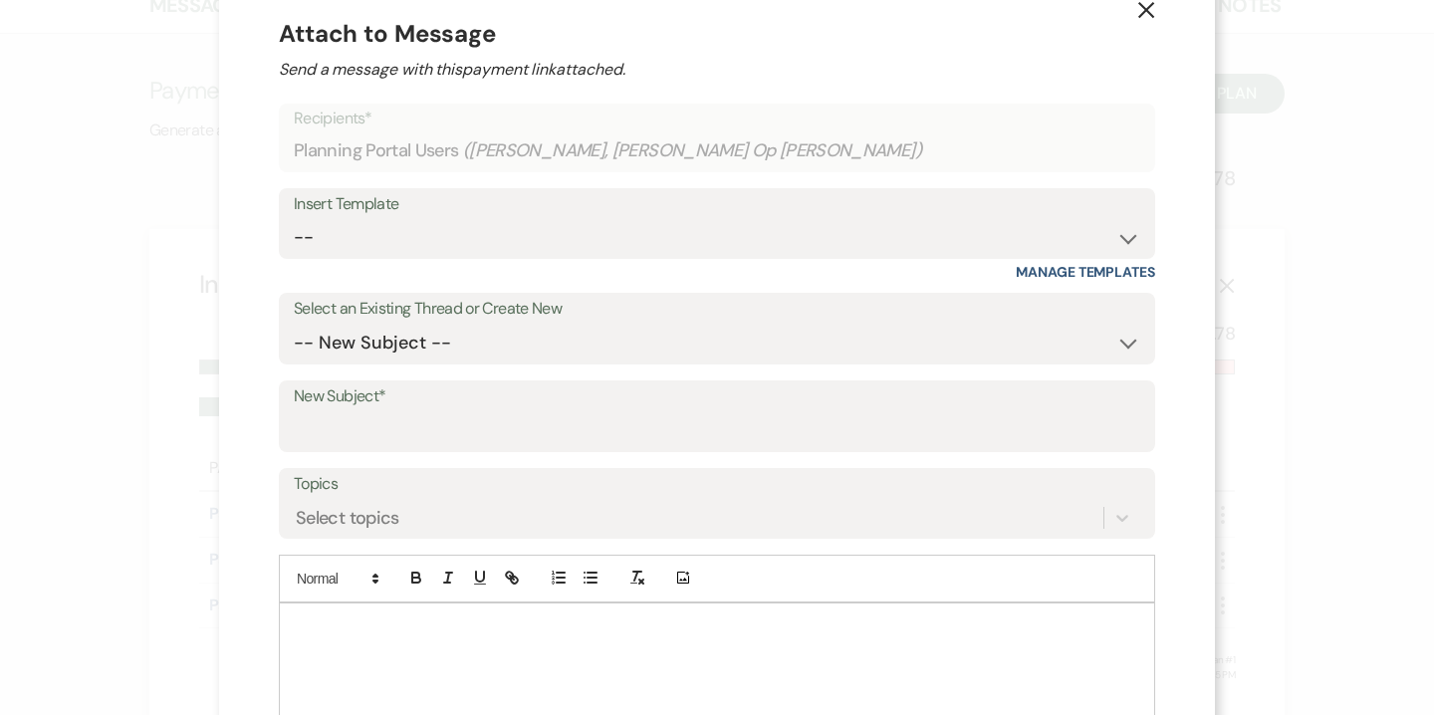
scroll to position [47, 0]
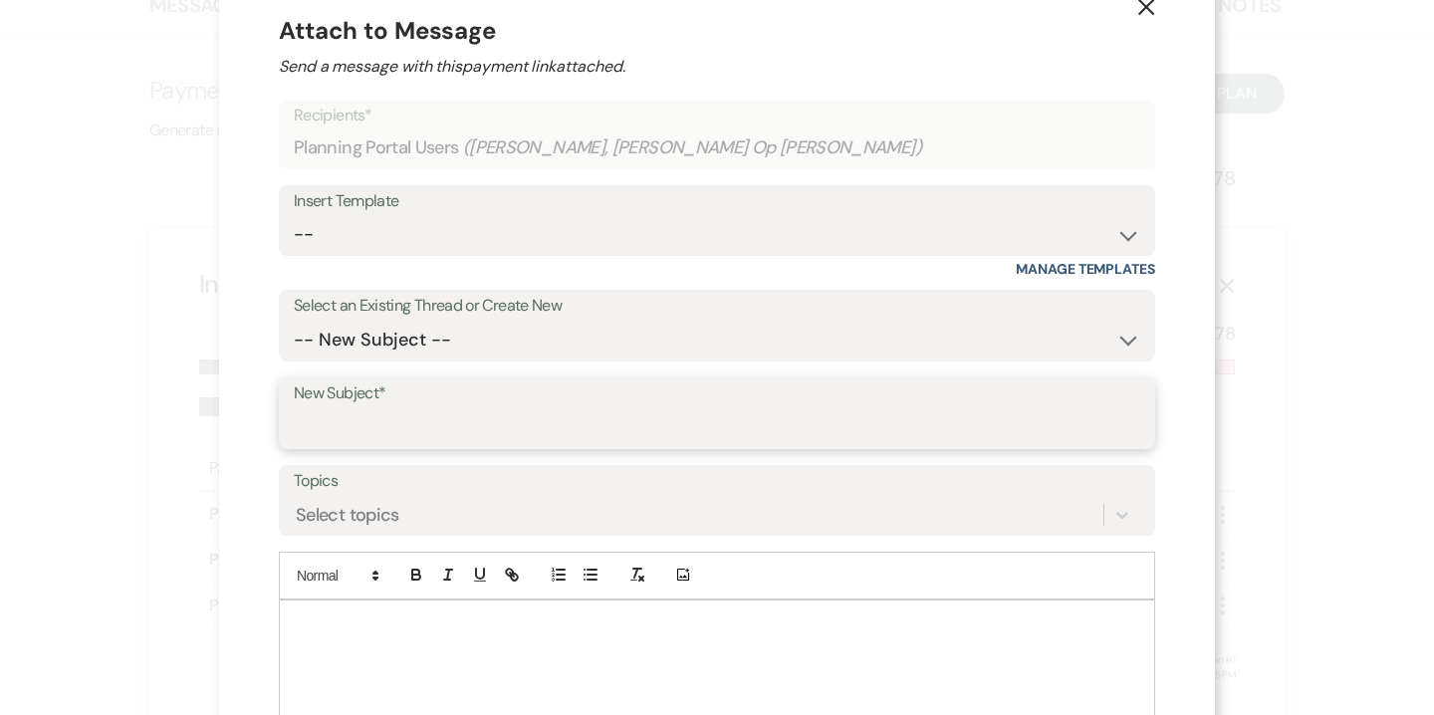
click at [651, 420] on input "New Subject*" at bounding box center [717, 427] width 847 height 39
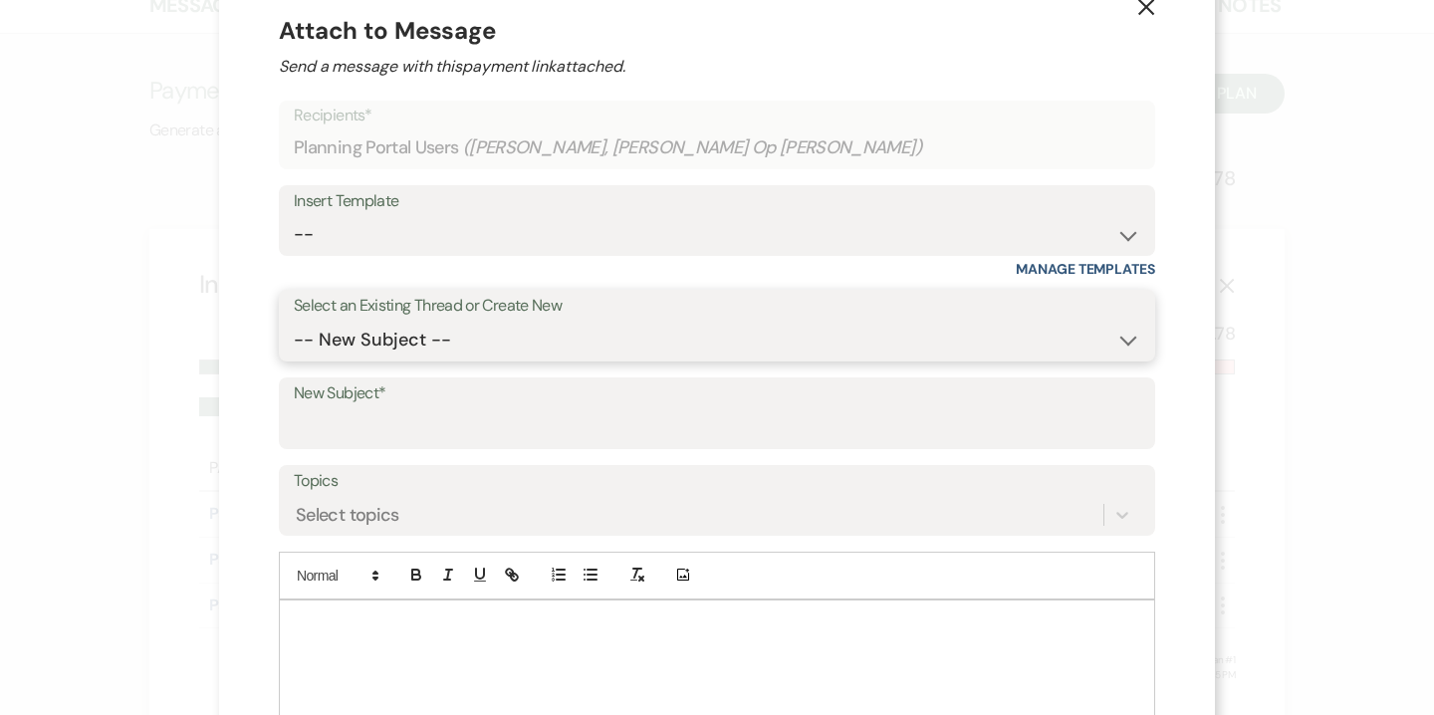
click at [536, 328] on select "-- New Subject -- Specialty Beers [DATE] - Final count and Menu selections Even…" at bounding box center [717, 340] width 847 height 39
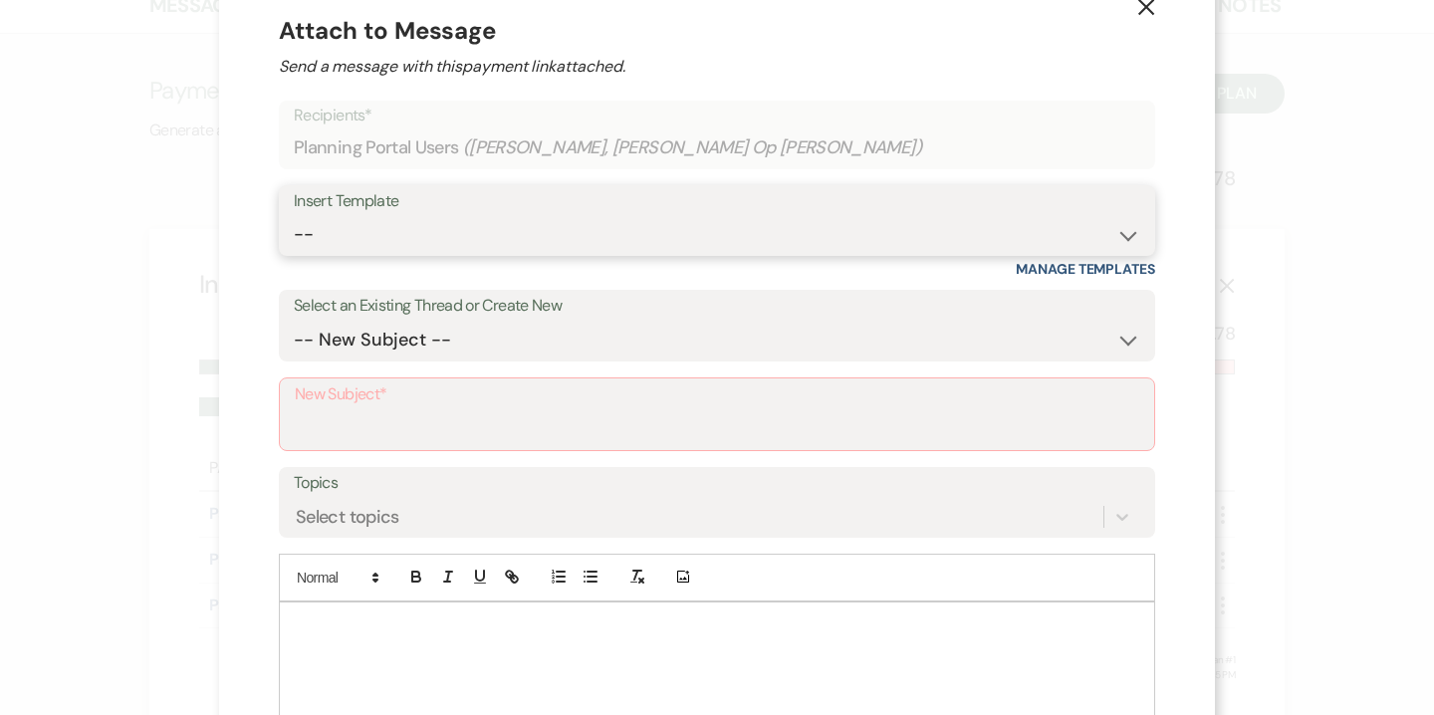
click at [484, 229] on select "-- Weven Planning Portal Introduction (Booked Events) Contract (Pre-Booked Lead…" at bounding box center [717, 234] width 847 height 39
select select "3840"
click at [294, 215] on select "-- Weven Planning Portal Introduction (Booked Events) Contract (Pre-Booked Lead…" at bounding box center [717, 234] width 847 height 39
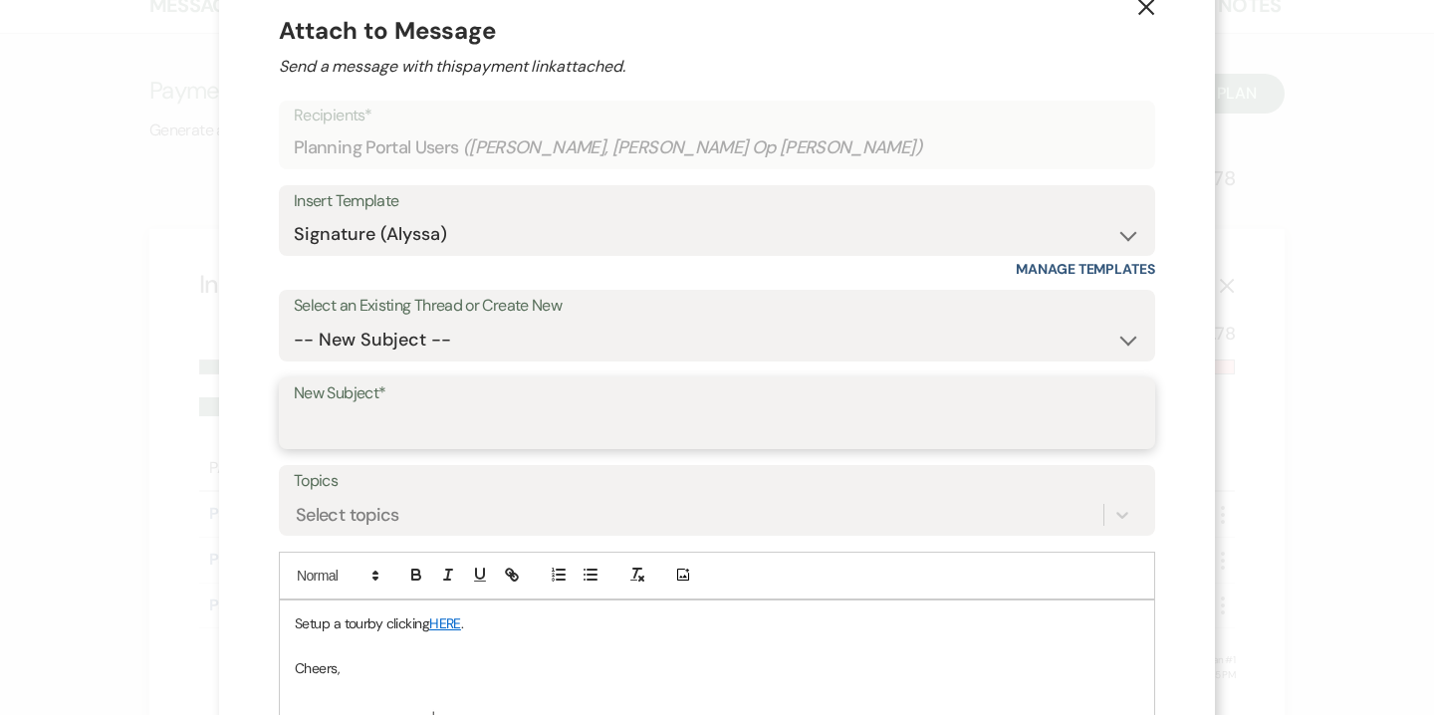
click at [420, 432] on input "New Subject*" at bounding box center [717, 427] width 847 height 39
type input "Final Invoice"
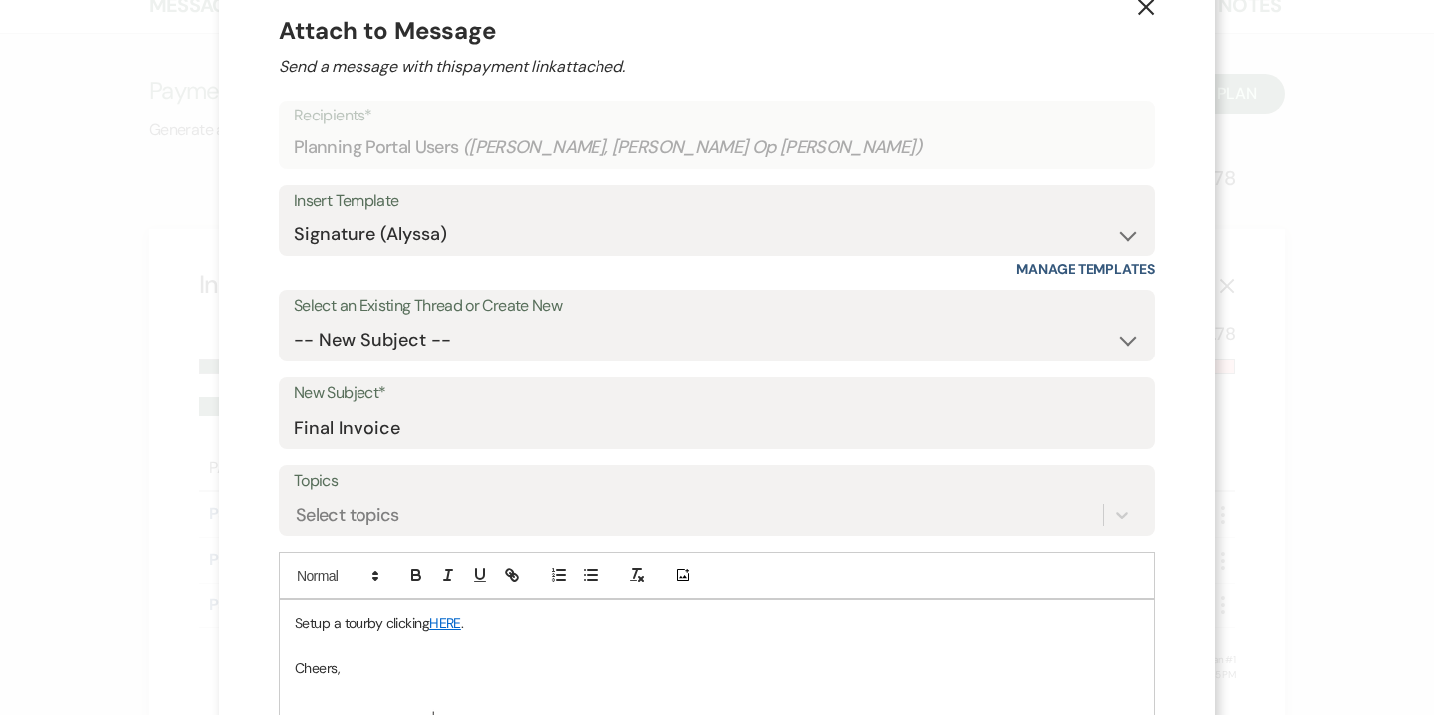
click at [348, 613] on p "Setup a tour by clicking HERE ." at bounding box center [717, 624] width 845 height 22
click at [363, 666] on p "Please see attached." at bounding box center [717, 668] width 845 height 22
click at [532, 670] on p "Please see the final invoice attached." at bounding box center [717, 668] width 845 height 22
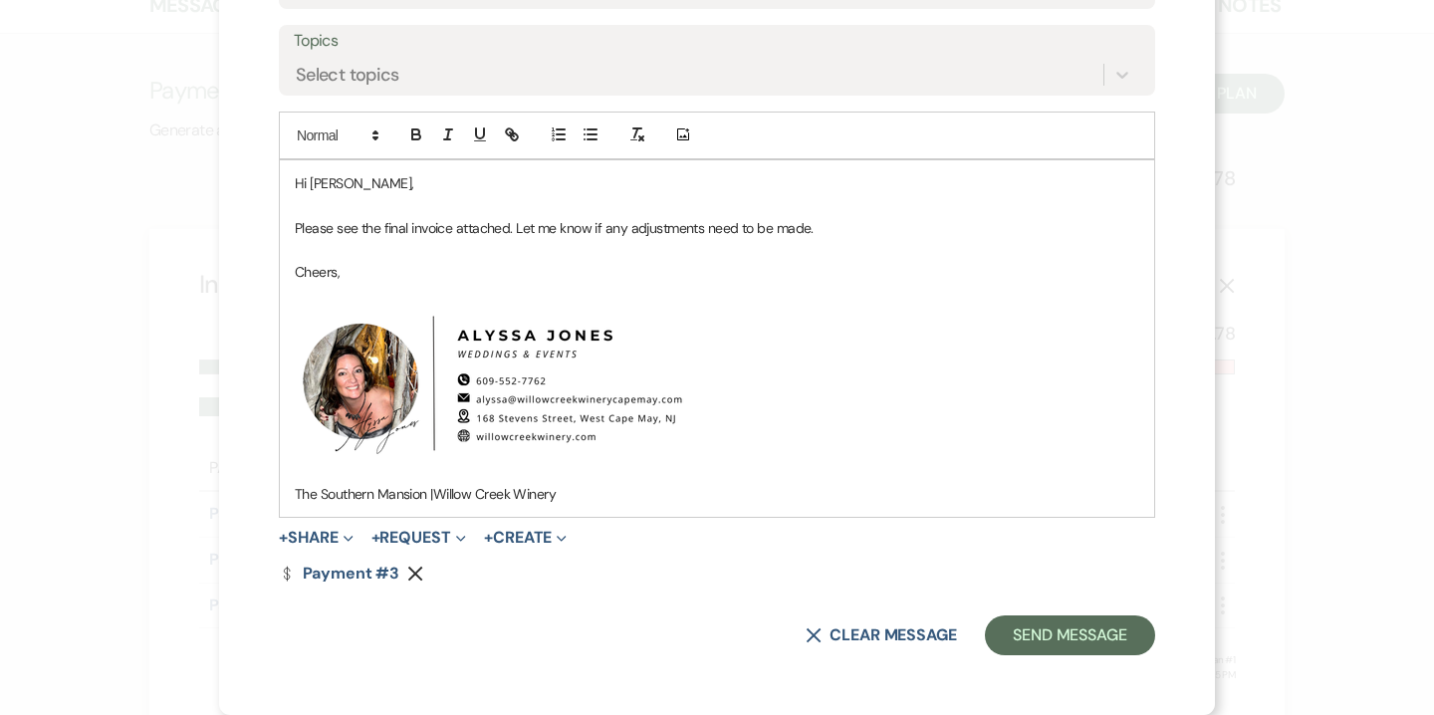
scroll to position [486, 0]
click at [341, 541] on button "+ Share Expand" at bounding box center [316, 539] width 75 height 16
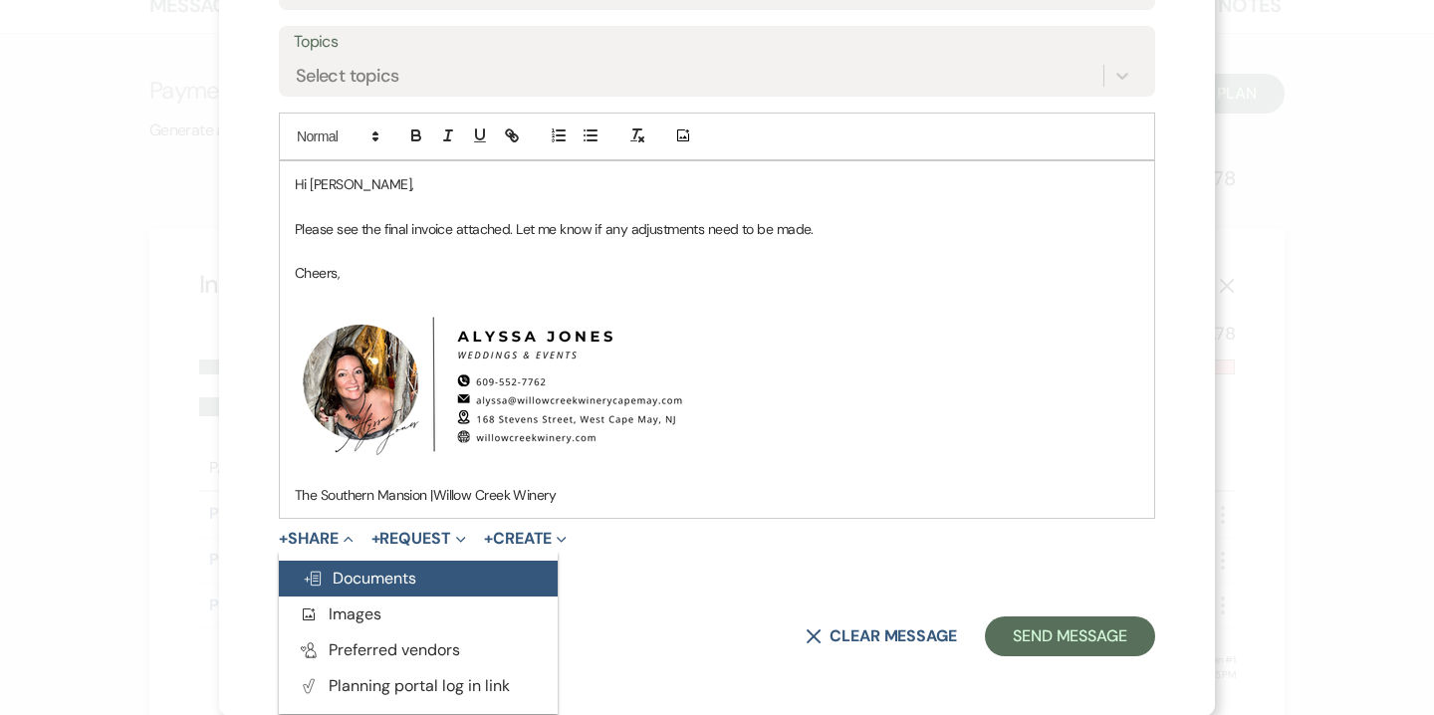
click at [388, 573] on span "Doc Upload Documents" at bounding box center [360, 578] width 114 height 21
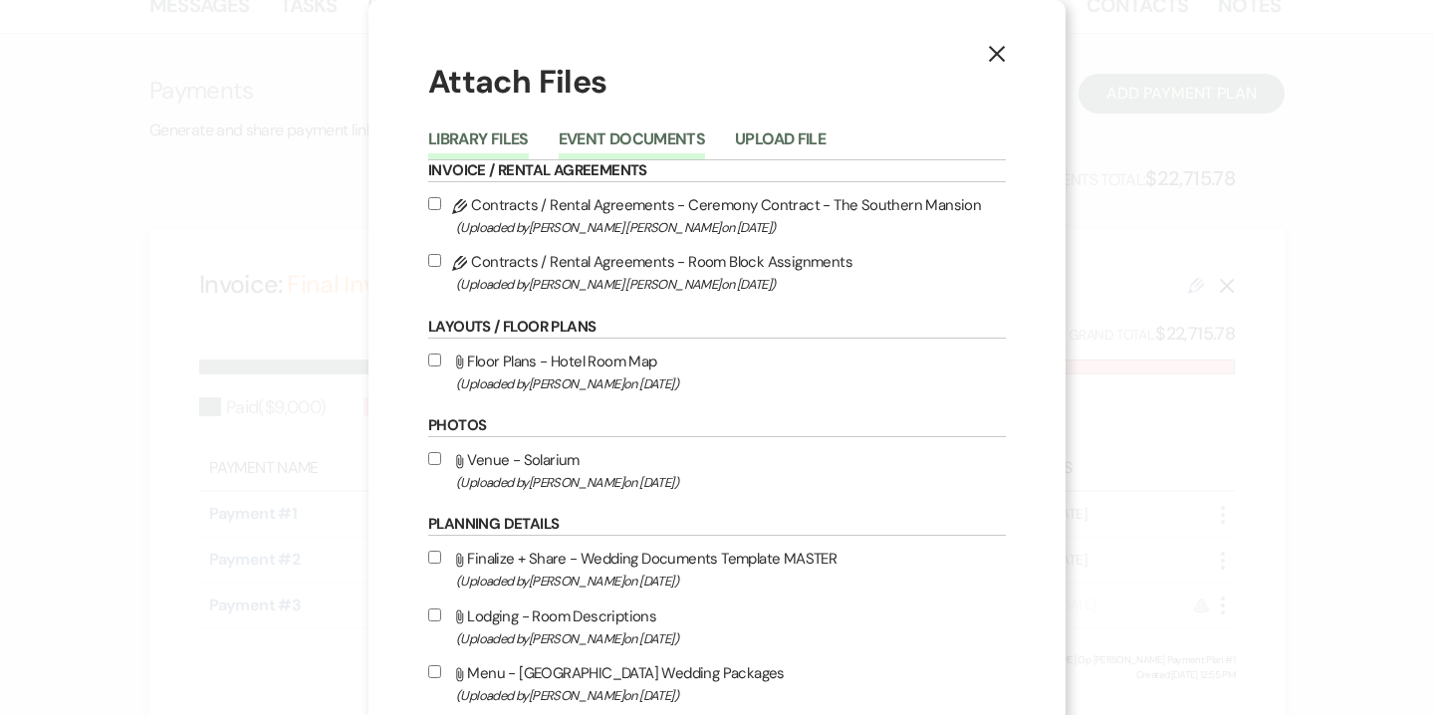
click at [655, 149] on button "Event Documents" at bounding box center [632, 145] width 146 height 28
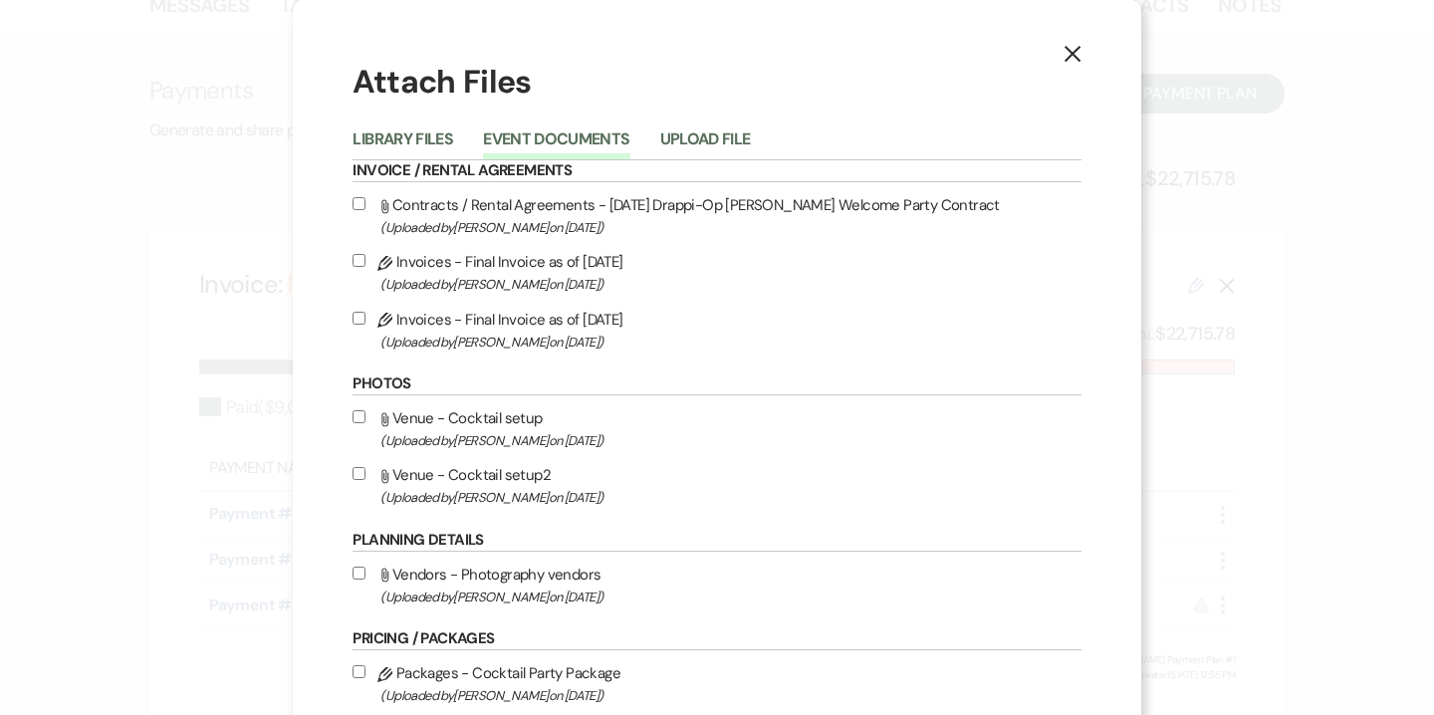
click at [573, 332] on span "(Uploaded by [PERSON_NAME] on [DATE] )" at bounding box center [731, 342] width 700 height 23
click at [366, 325] on input "Pencil Invoices - Final Invoice as of [DATE] (Uploaded by [PERSON_NAME] on [DAT…" at bounding box center [359, 318] width 13 height 13
checkbox input "true"
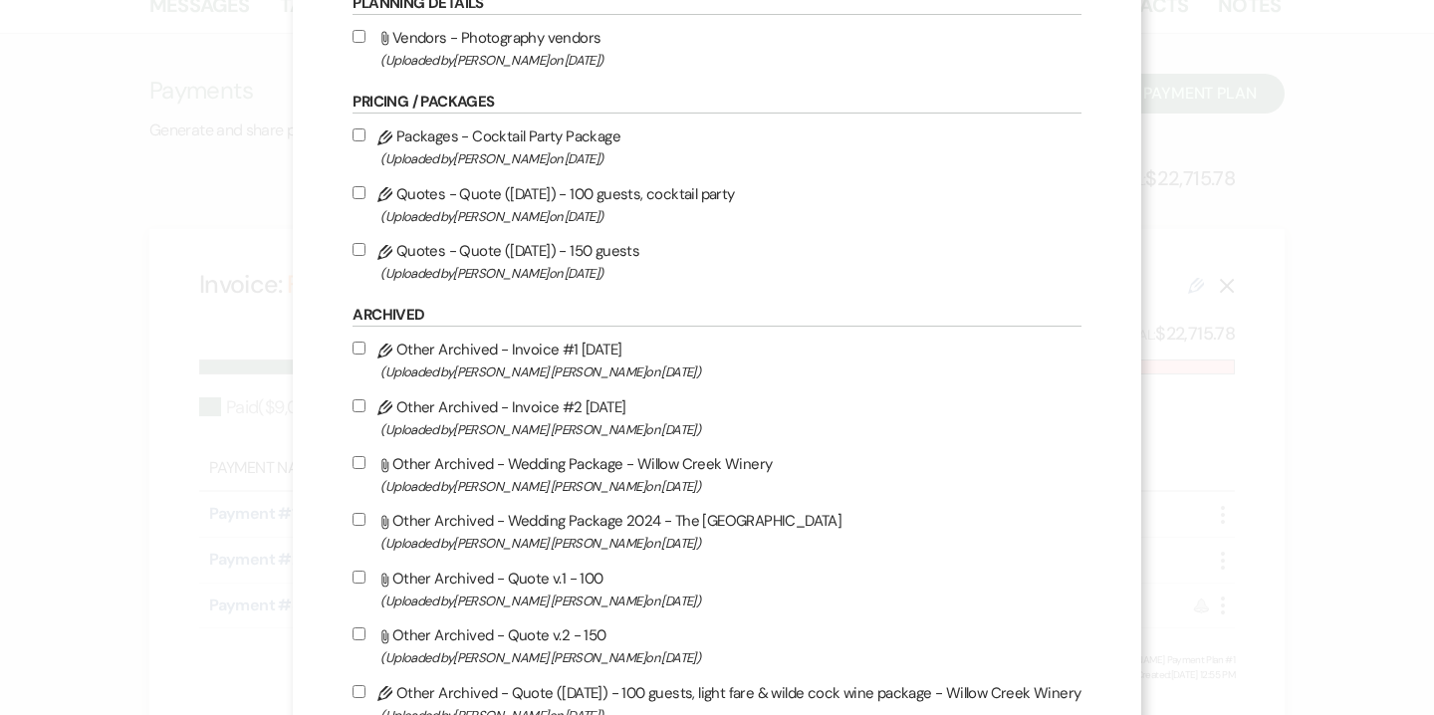
scroll to position [654, 0]
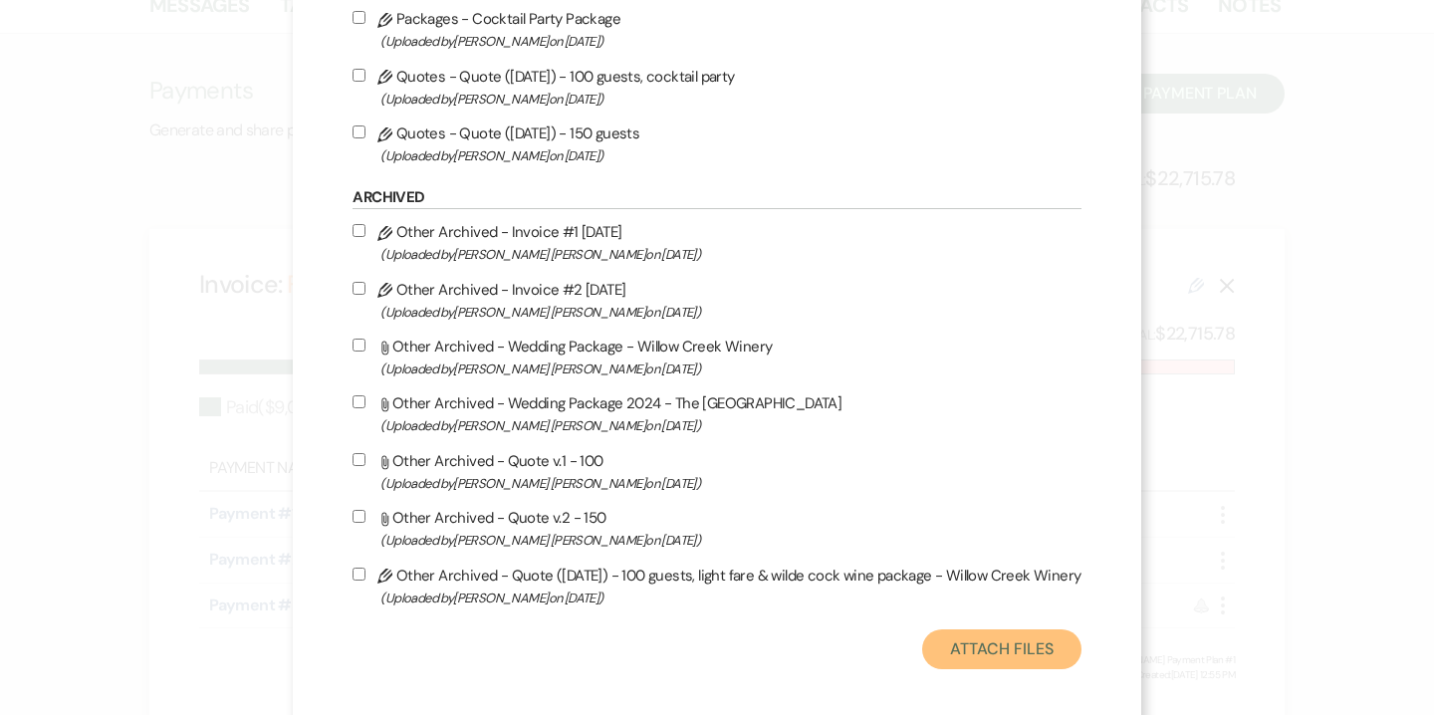
click at [982, 639] on button "Attach Files" at bounding box center [1001, 650] width 158 height 40
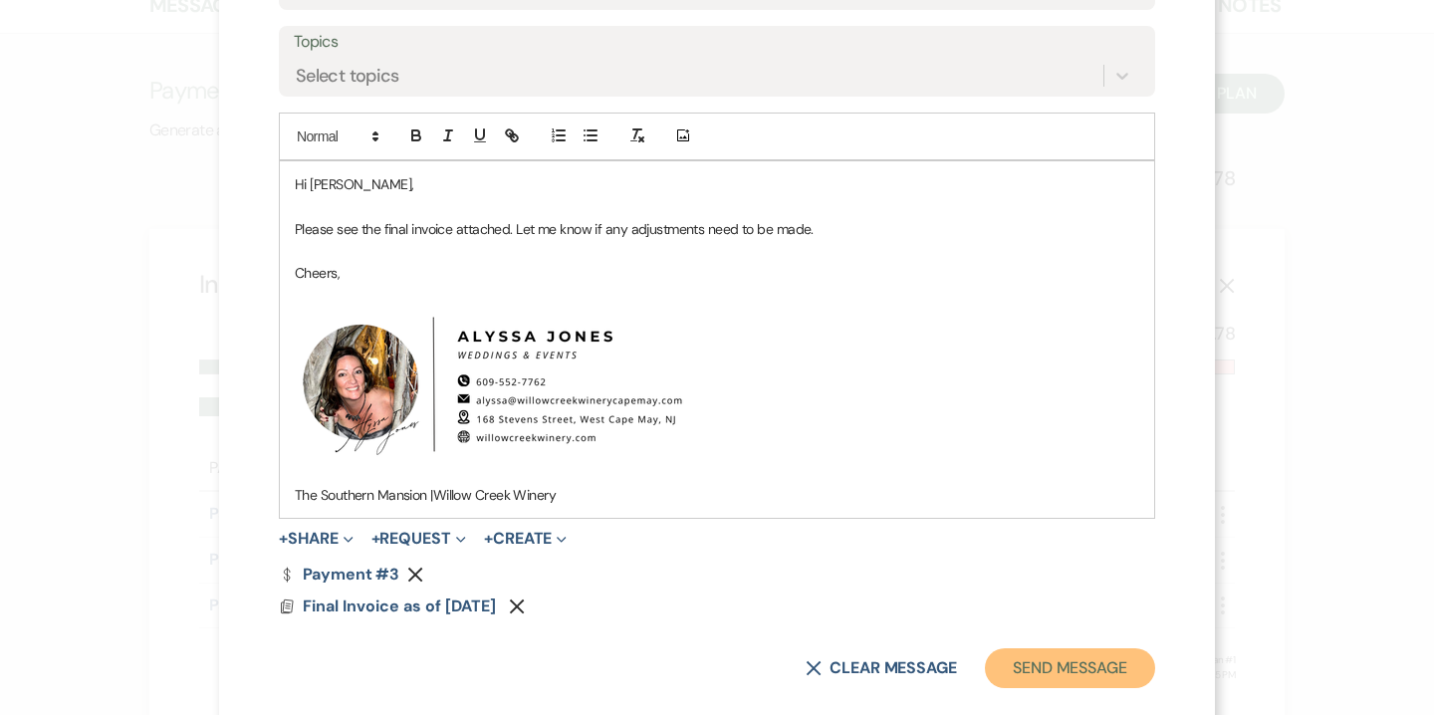
click at [1071, 668] on button "Send Message" at bounding box center [1070, 668] width 170 height 40
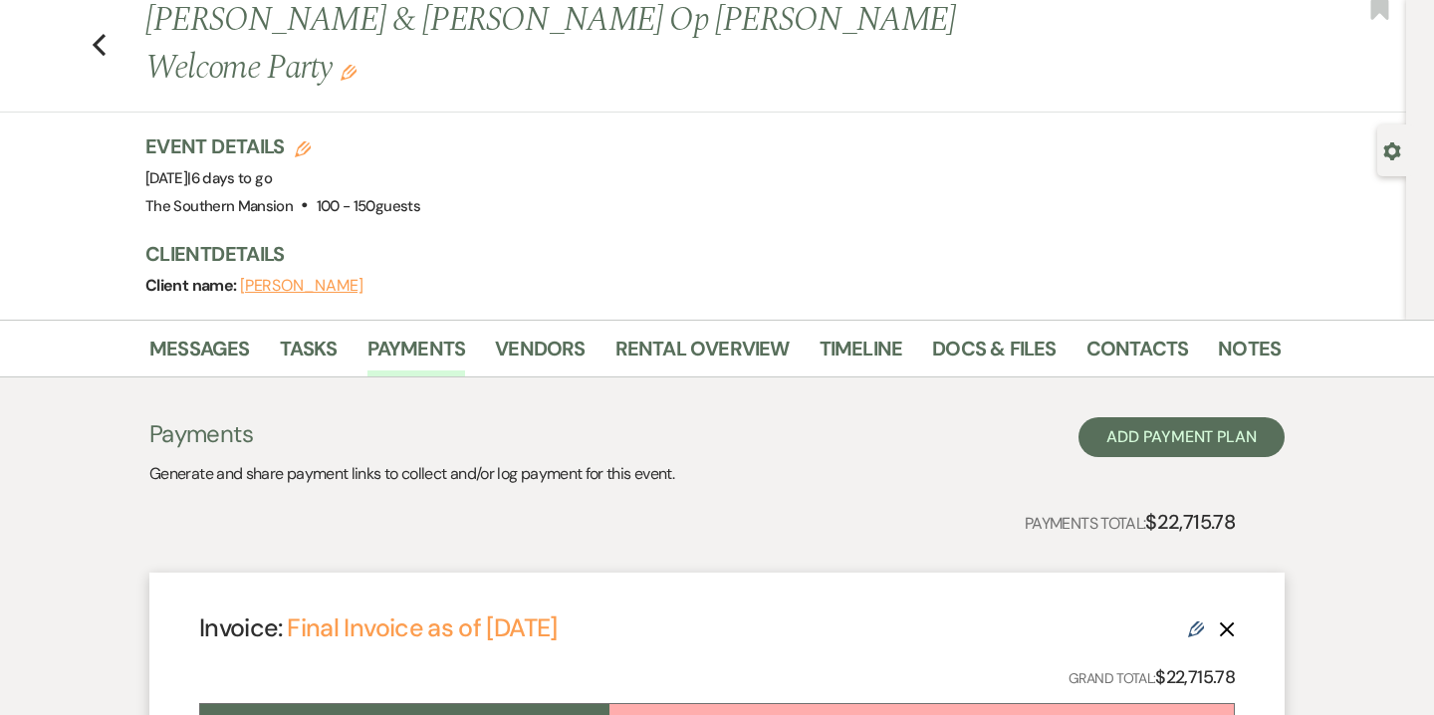
scroll to position [54, 0]
